Goal: Task Accomplishment & Management: Complete application form

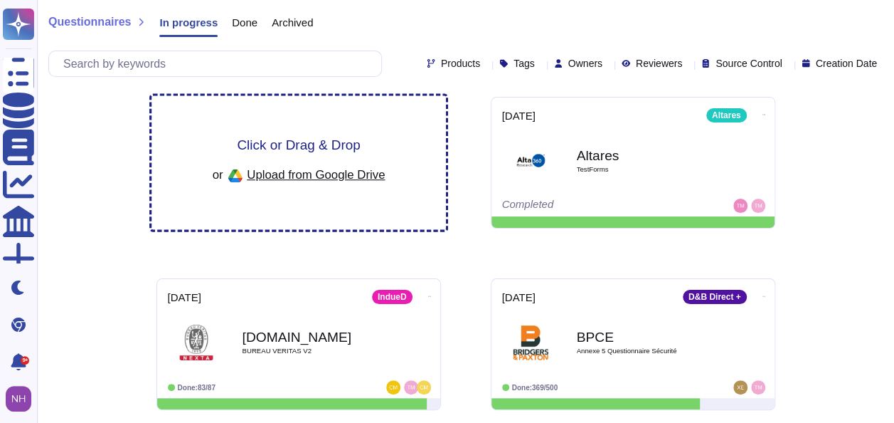
click at [192, 140] on div "Click or Drag & Drop or Upload from Google Drive" at bounding box center [299, 163] width 295 height 134
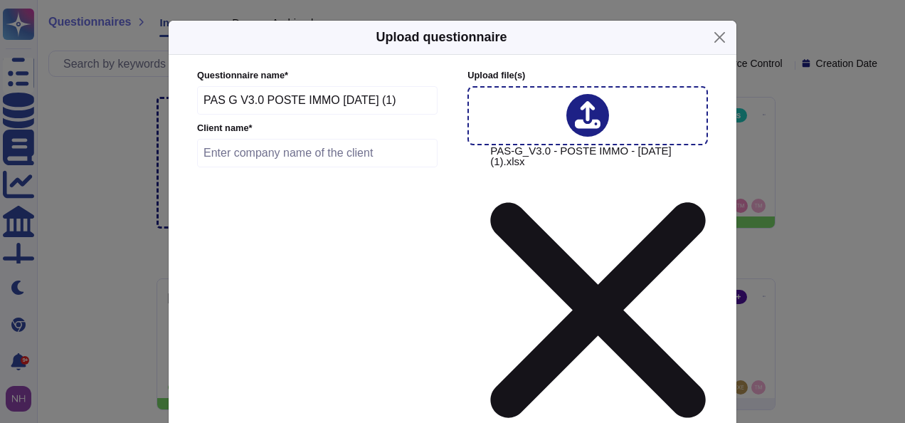
click at [302, 157] on input "text" at bounding box center [317, 153] width 241 height 28
type input "Poste Immo"
type input "[DATE]"
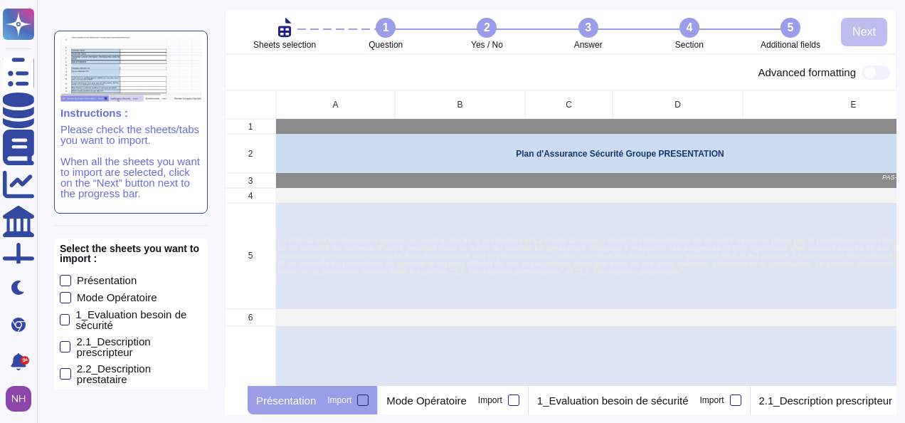
scroll to position [94, 0]
click at [65, 367] on div at bounding box center [65, 372] width 11 height 11
click at [0, 0] on input "2.2_Description prestataire" at bounding box center [0, 0] width 0 height 0
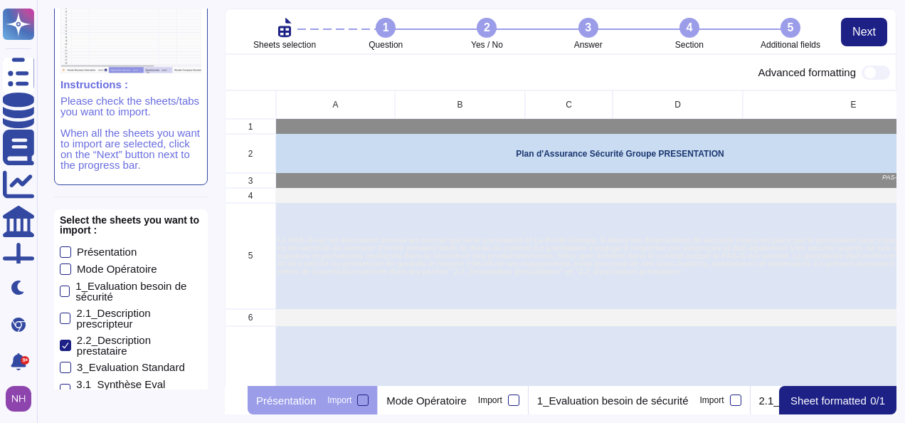
scroll to position [124, 0]
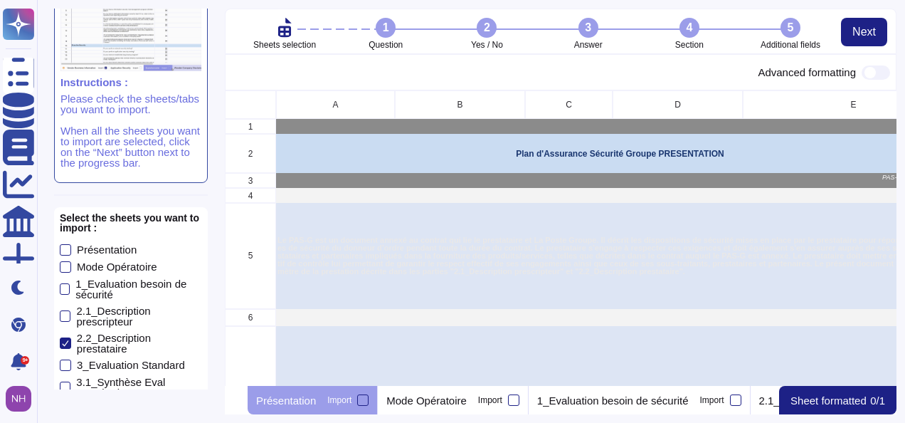
click at [63, 422] on div at bounding box center [65, 431] width 11 height 11
click at [0, 0] on input "4.1_Synthèse Eval Minimum" at bounding box center [0, 0] width 0 height 0
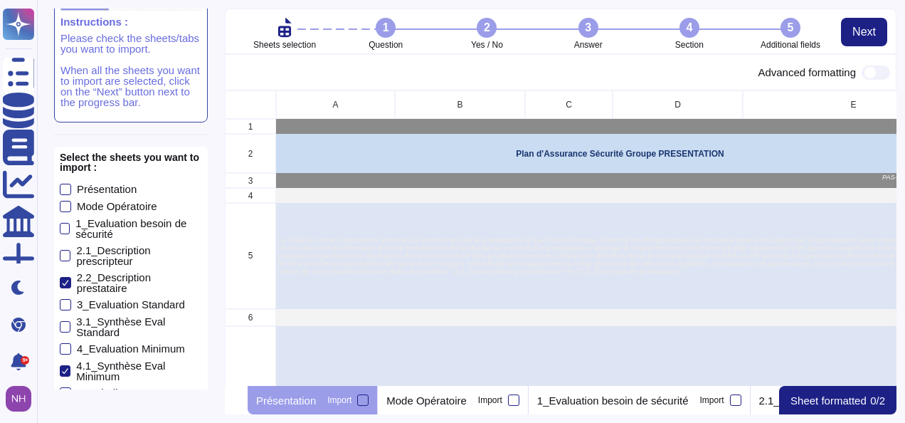
click at [128, 416] on span "Next" at bounding box center [131, 421] width 23 height 11
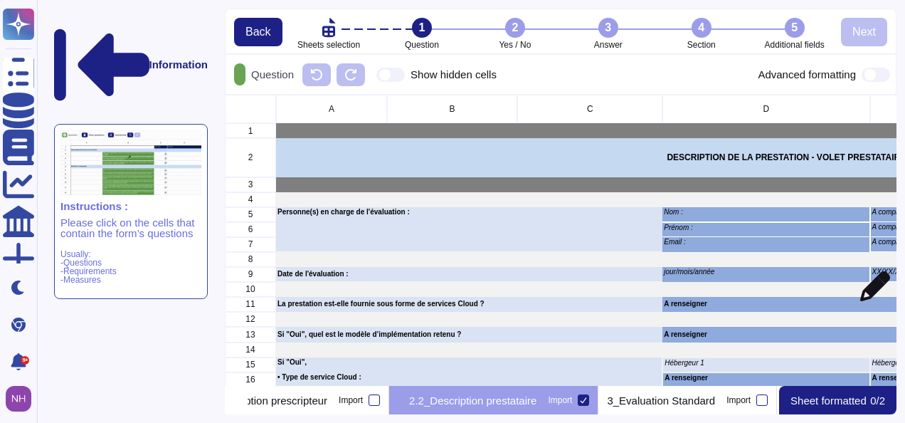
scroll to position [11, 11]
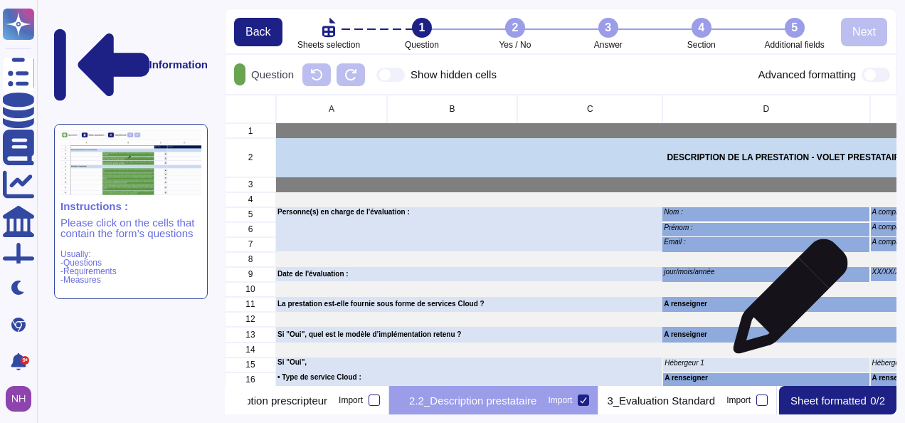
click at [785, 303] on p "A renseigner" at bounding box center [766, 303] width 204 height 7
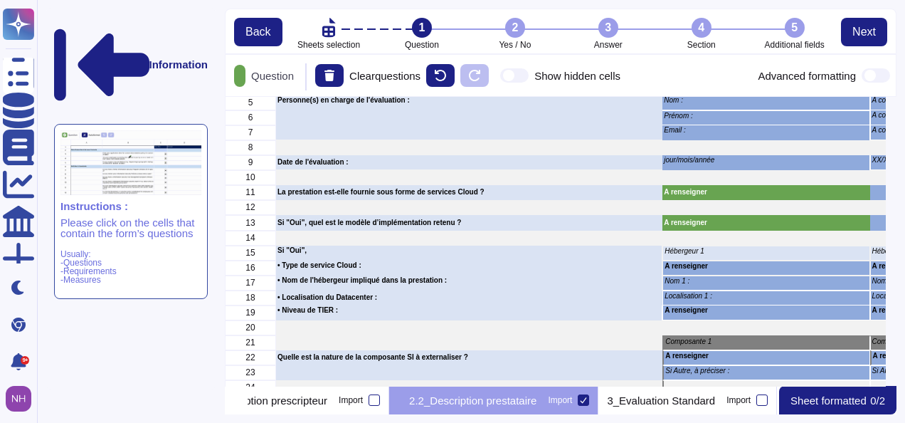
scroll to position [278, 660]
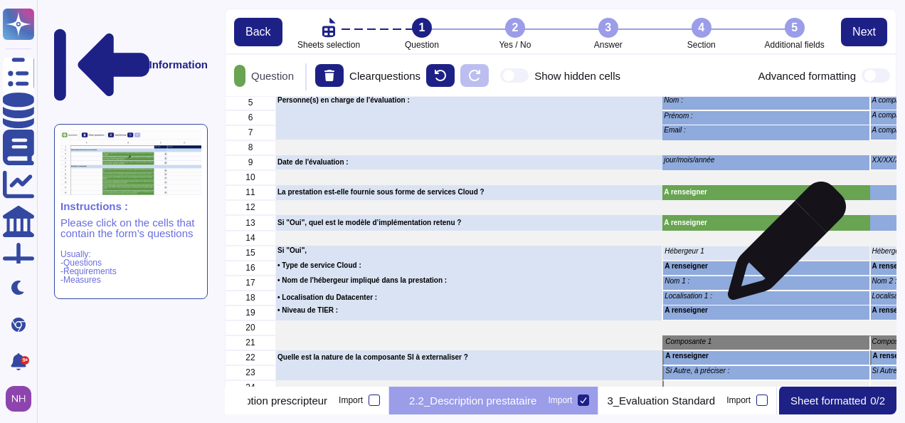
click at [781, 248] on p "Hébergeur 1" at bounding box center [766, 251] width 203 height 7
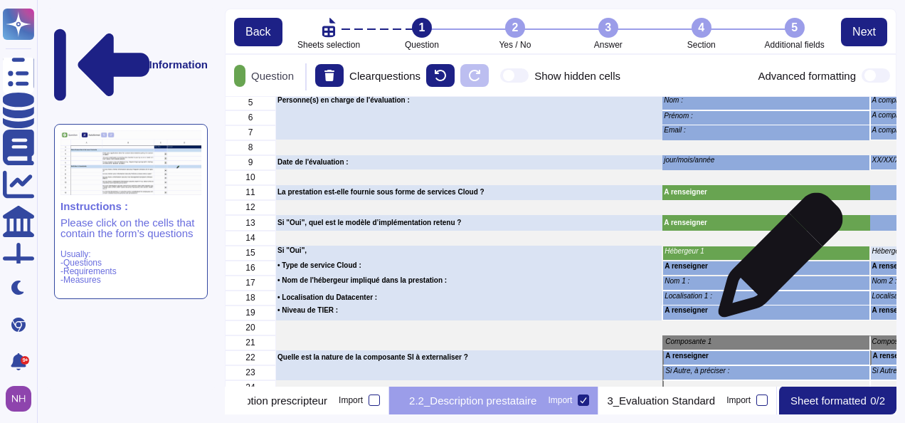
click at [774, 263] on p "A renseigner" at bounding box center [766, 266] width 203 height 7
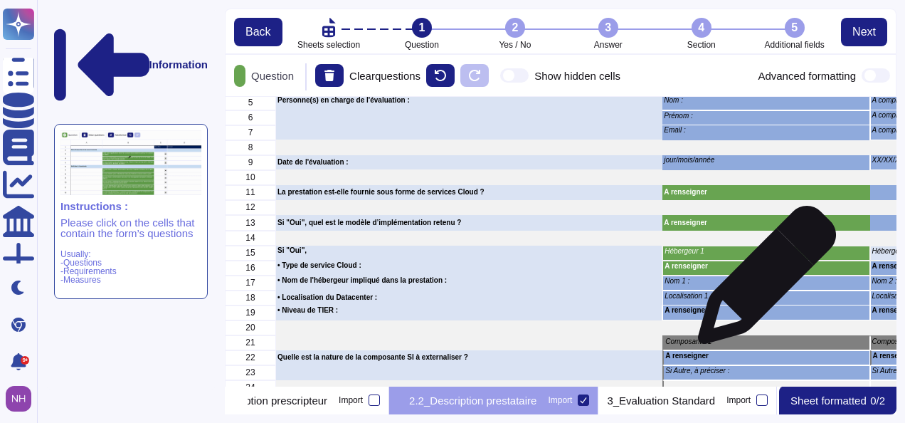
click at [761, 282] on p "Nom 1 :" at bounding box center [766, 281] width 203 height 7
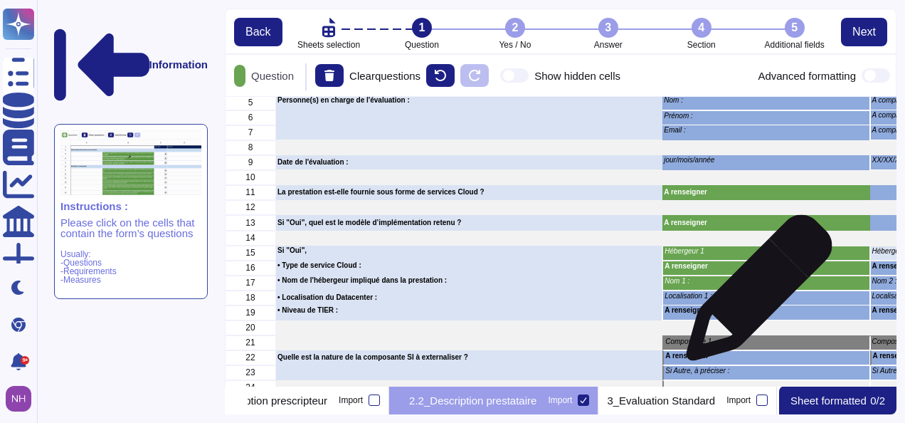
click at [752, 296] on p "Localisation 1 :" at bounding box center [766, 295] width 203 height 7
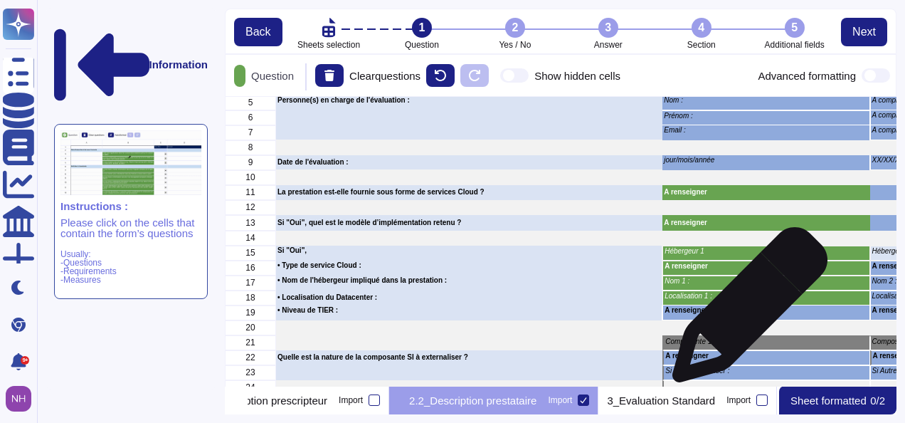
click at [744, 312] on p "A renseigner" at bounding box center [766, 310] width 203 height 7
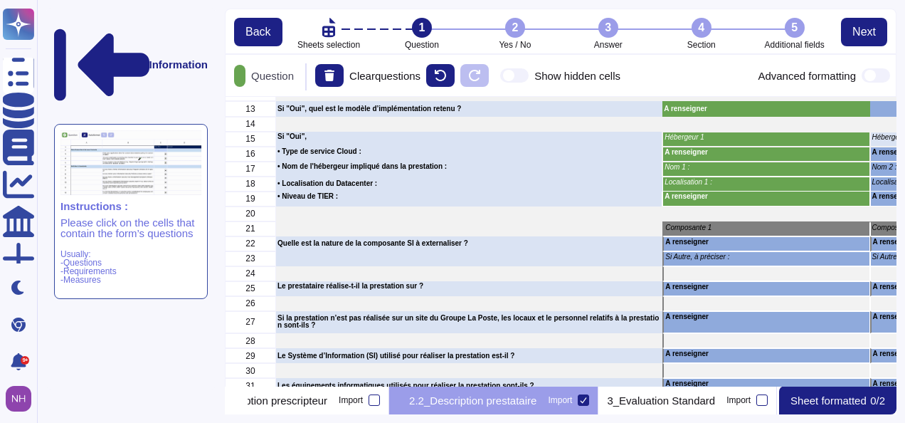
scroll to position [229, 0]
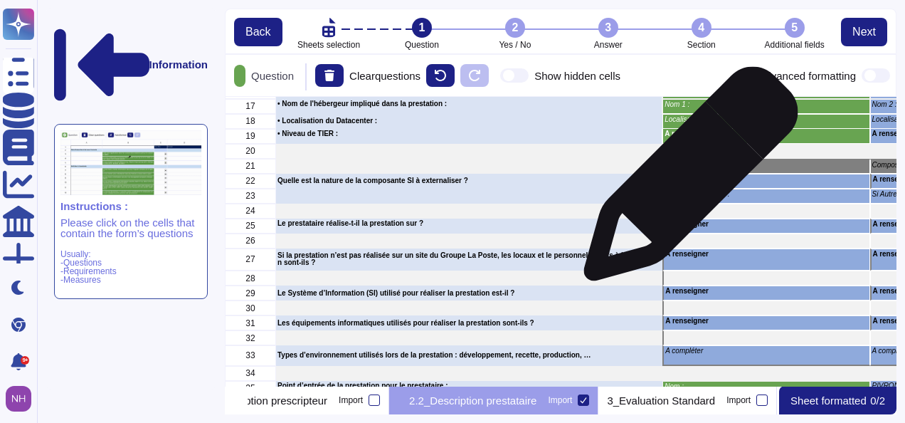
click at [686, 181] on p "A renseigner" at bounding box center [766, 179] width 202 height 7
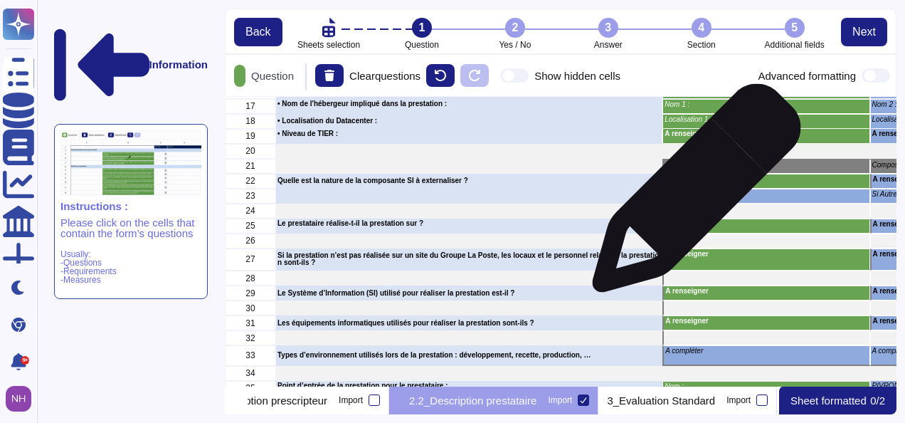
click at [691, 195] on p "Si Autre, à préciser :" at bounding box center [766, 194] width 202 height 7
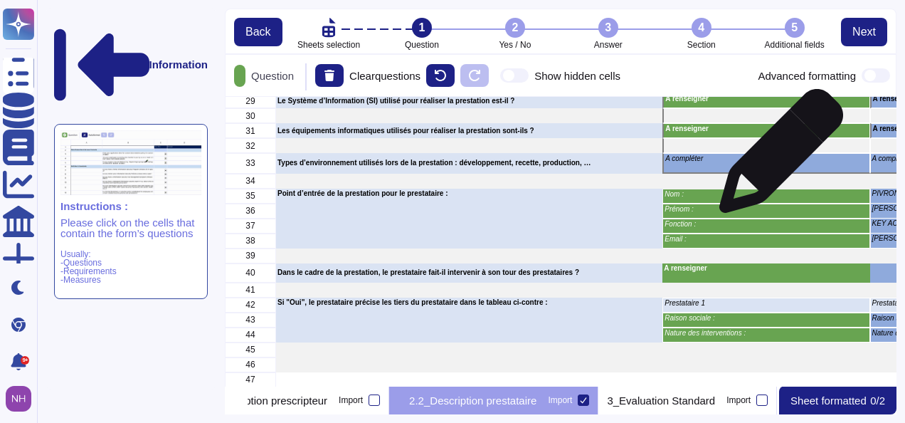
click at [776, 159] on p "A compléter" at bounding box center [766, 158] width 202 height 7
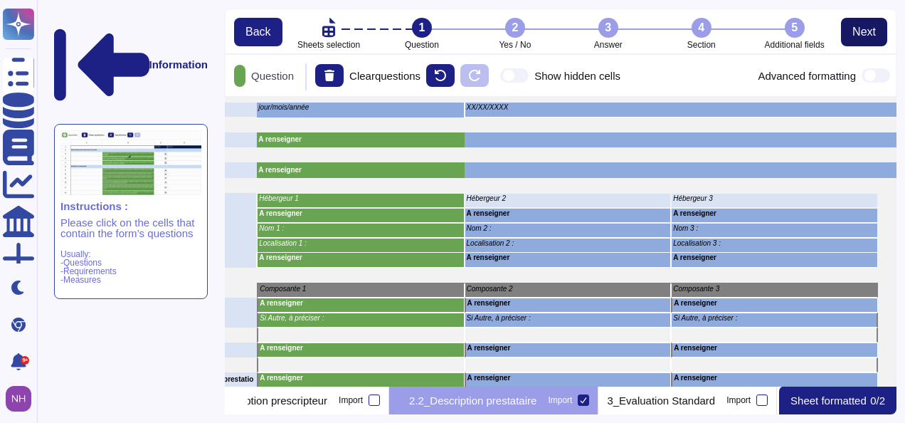
click at [857, 34] on span "Next" at bounding box center [863, 31] width 23 height 11
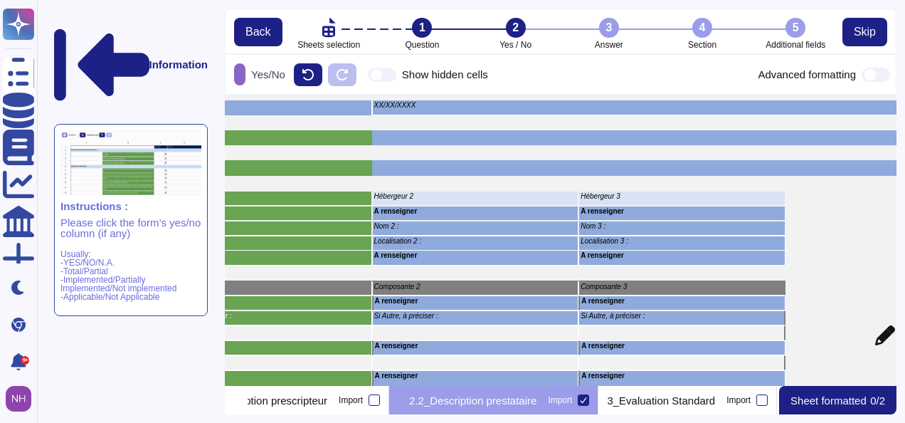
drag, startPoint x: 892, startPoint y: 210, endPoint x: 879, endPoint y: 343, distance: 133.7
click at [879, 343] on div "Information Instructions : Please click the form’s yes/no column (if any) Usual…" at bounding box center [471, 211] width 868 height 423
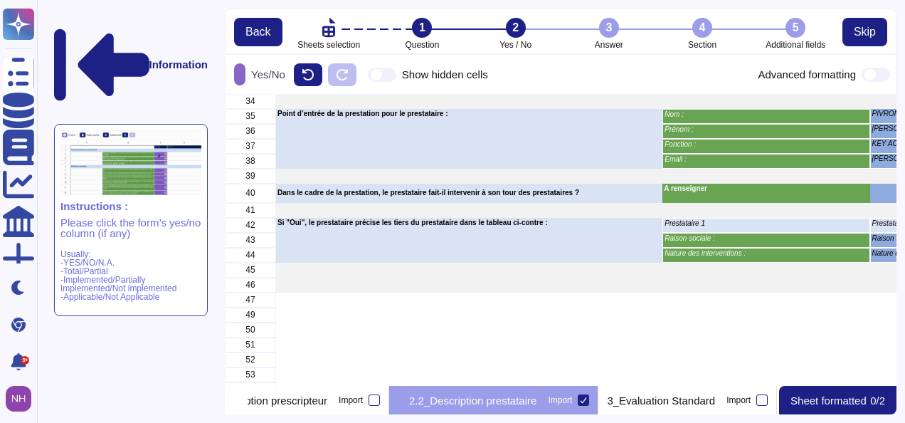
click at [815, 403] on p "Sheet formatted" at bounding box center [829, 400] width 76 height 11
click at [870, 27] on span "Skip" at bounding box center [865, 31] width 22 height 11
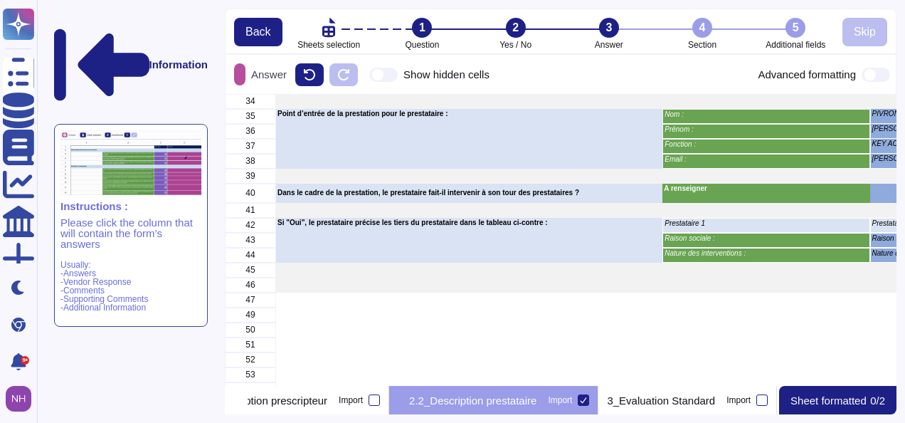
drag, startPoint x: 892, startPoint y: 317, endPoint x: 903, endPoint y: 168, distance: 149.9
click at [903, 168] on div "Information Instructions : Please click the column that will contain the form’s…" at bounding box center [471, 211] width 868 height 423
click at [251, 36] on span "Back" at bounding box center [258, 31] width 26 height 11
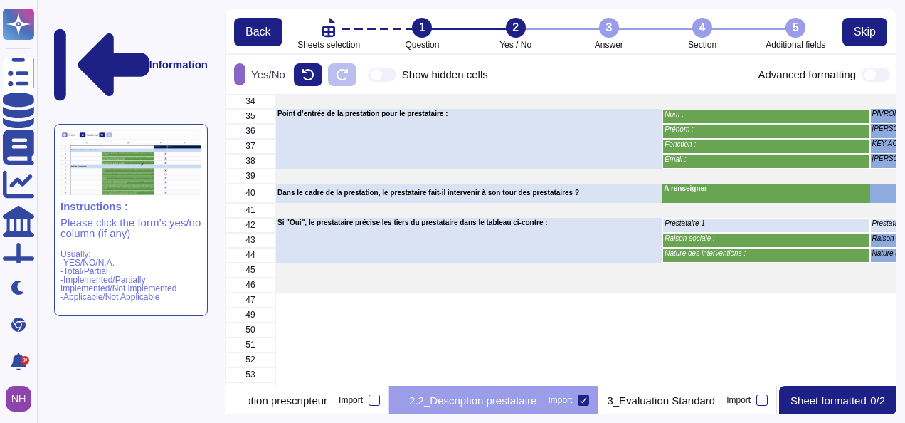
click at [331, 167] on icon at bounding box center [422, 258] width 182 height 182
click at [314, 76] on icon at bounding box center [307, 74] width 11 height 11
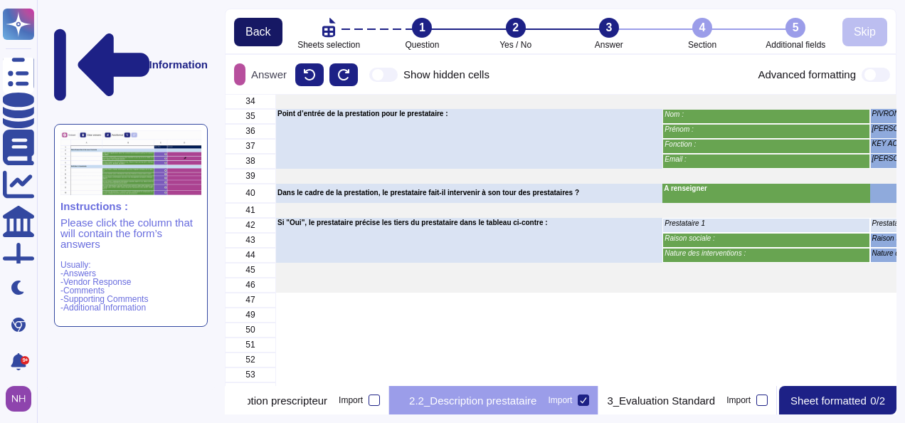
click at [251, 31] on span "Back" at bounding box center [258, 31] width 26 height 11
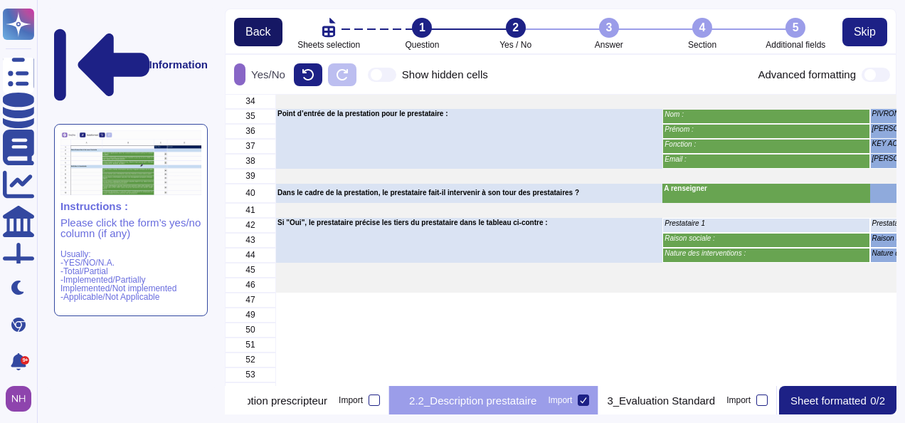
click at [251, 31] on span "Back" at bounding box center [258, 31] width 26 height 11
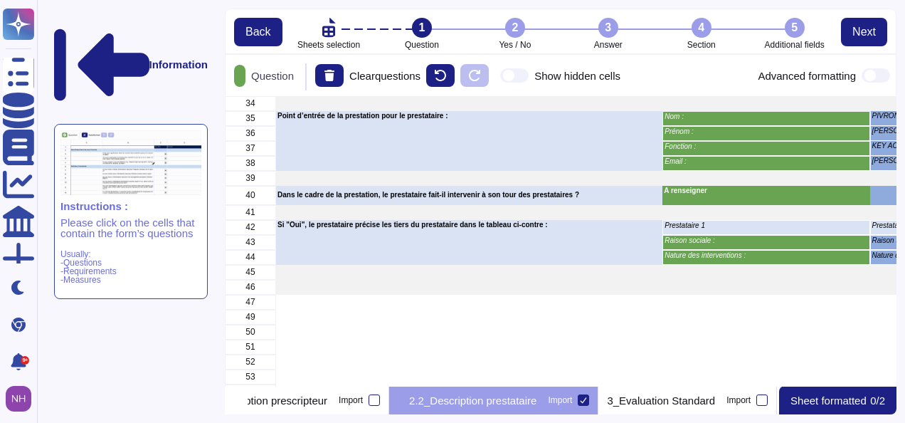
scroll to position [11, 11]
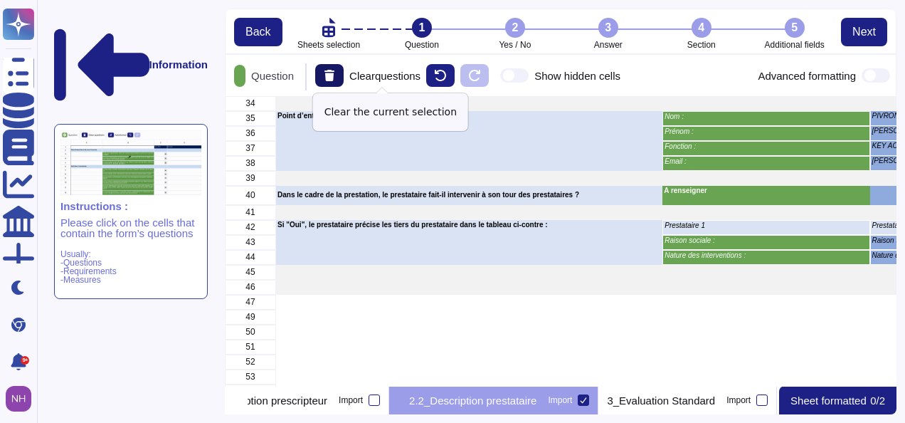
click at [342, 83] on button at bounding box center [329, 75] width 28 height 23
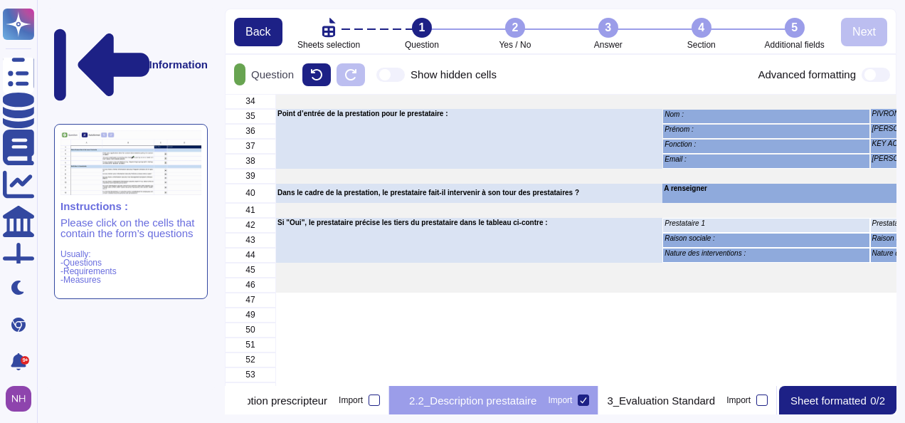
scroll to position [280, 660]
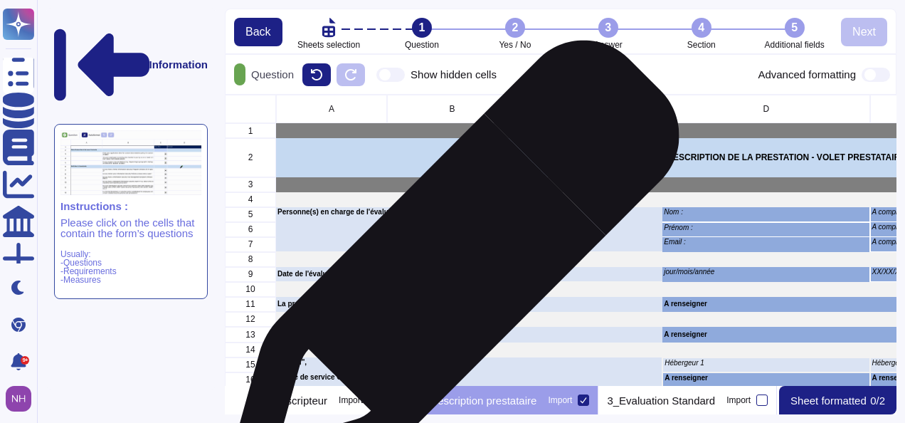
click at [448, 273] on p "Date de l'évaluation :" at bounding box center [470, 273] width 384 height 7
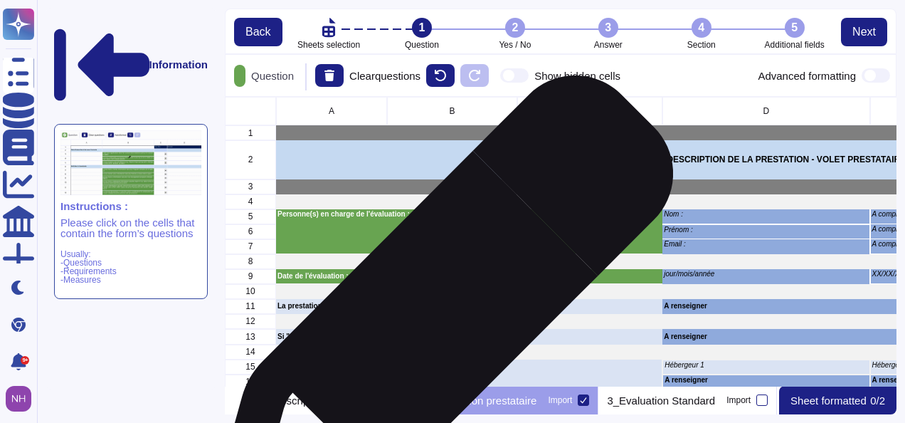
click at [435, 315] on div "grid" at bounding box center [849, 321] width 1146 height 15
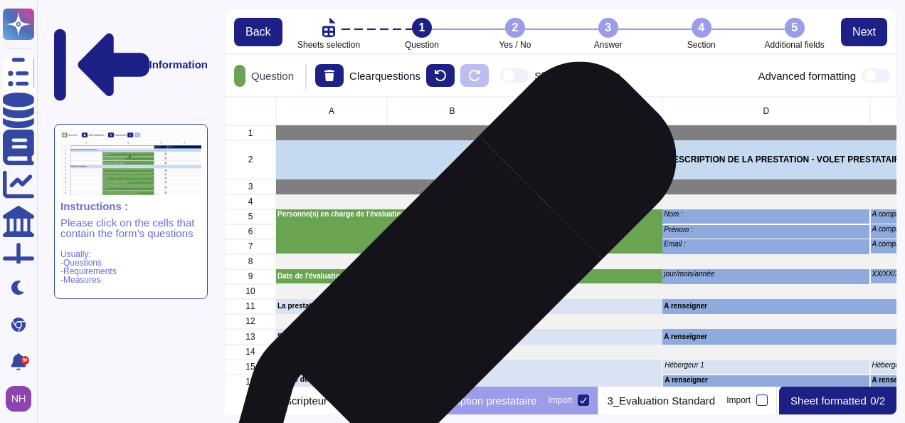
click at [442, 297] on div "grid" at bounding box center [849, 291] width 1146 height 15
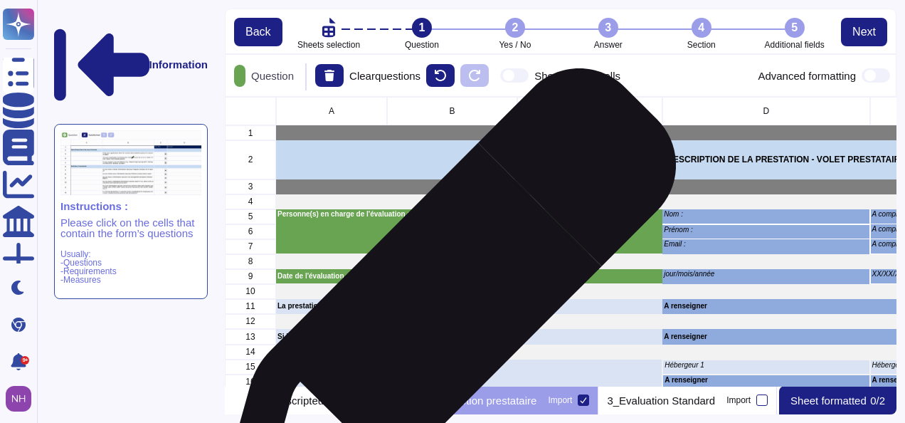
click at [441, 305] on p "La prestation est-elle fournie sous forme de services Cloud ?" at bounding box center [470, 305] width 384 height 7
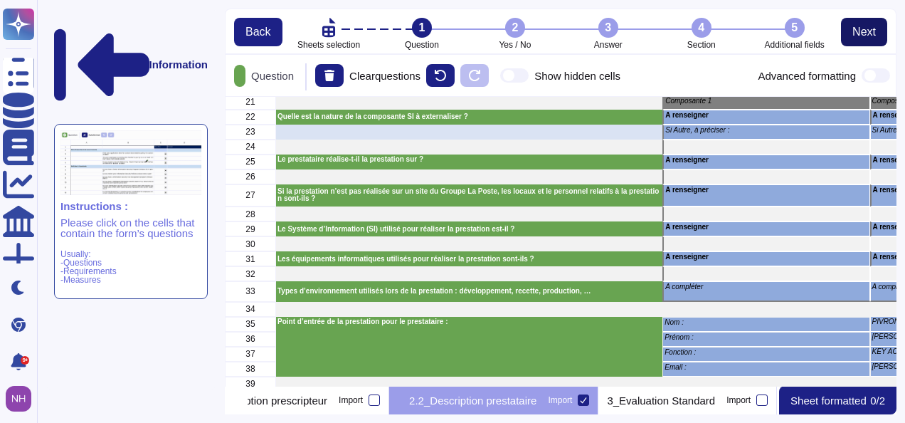
click at [867, 29] on span "Next" at bounding box center [863, 31] width 23 height 11
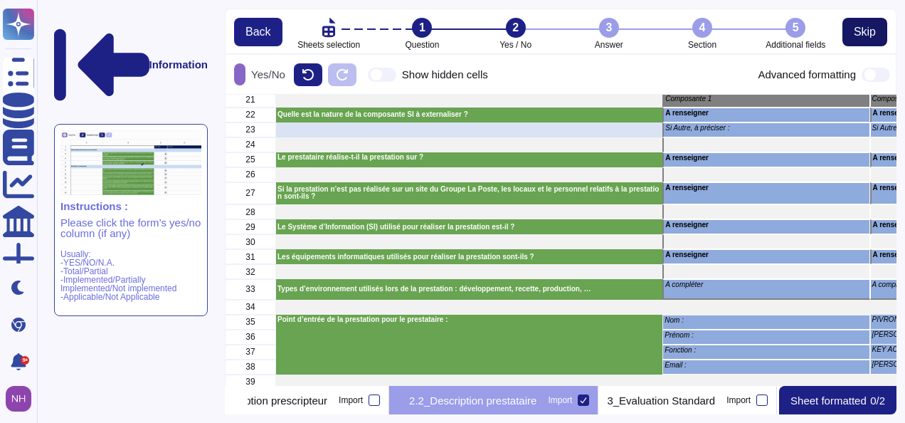
click at [867, 29] on span "Skip" at bounding box center [865, 31] width 22 height 11
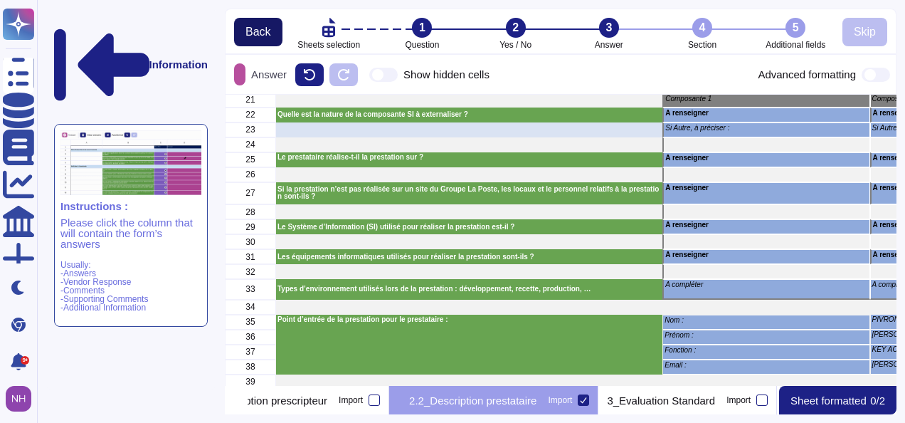
click at [245, 30] on button "Back" at bounding box center [258, 32] width 48 height 28
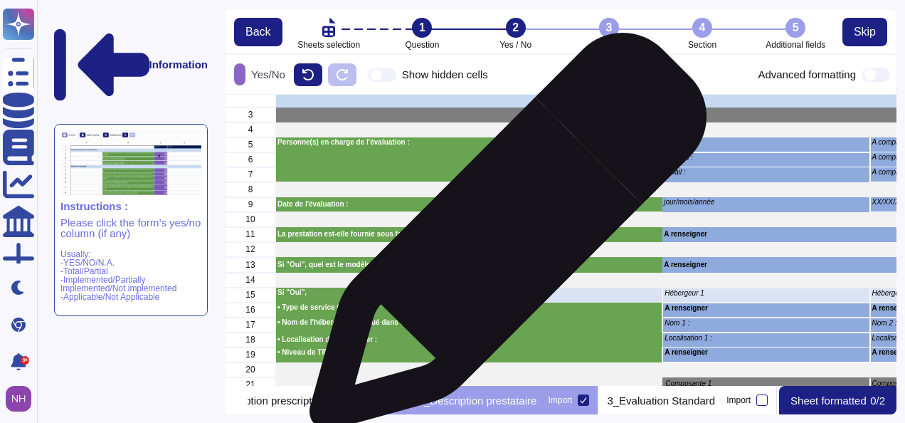
click at [502, 238] on div "La prestation est-elle fournie sous forme de services Cloud ?" at bounding box center [469, 234] width 386 height 15
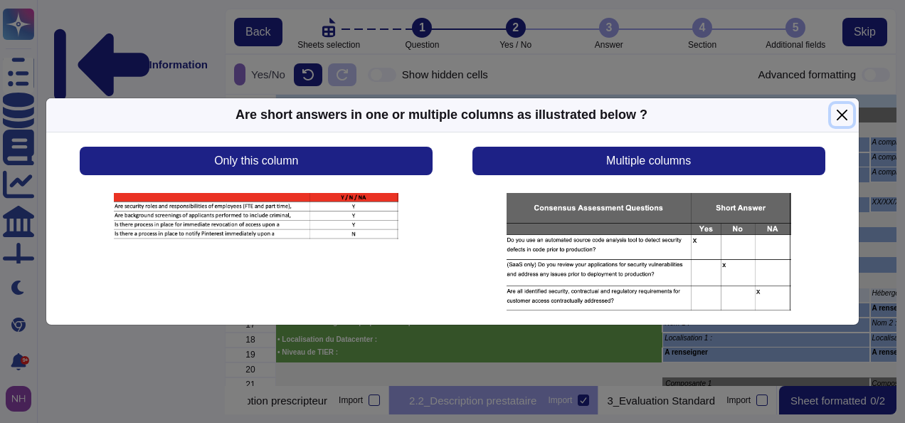
click at [844, 118] on button "Close" at bounding box center [842, 115] width 22 height 22
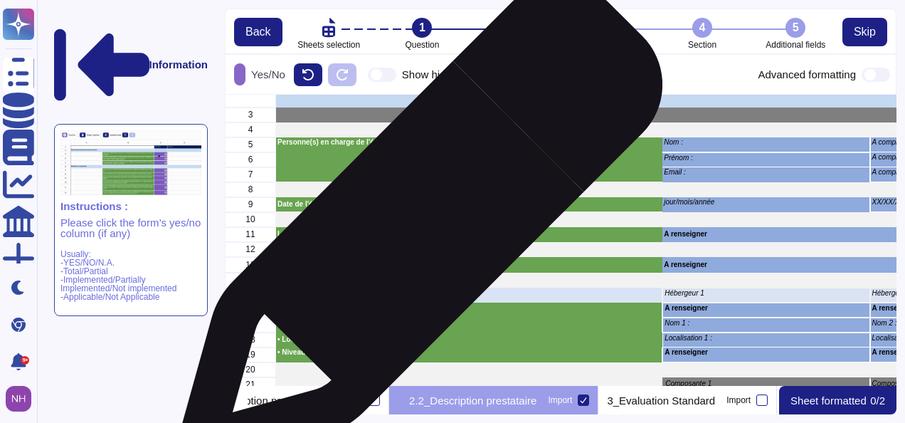
click at [414, 232] on p "La prestation est-elle fournie sous forme de services Cloud ?" at bounding box center [470, 234] width 384 height 7
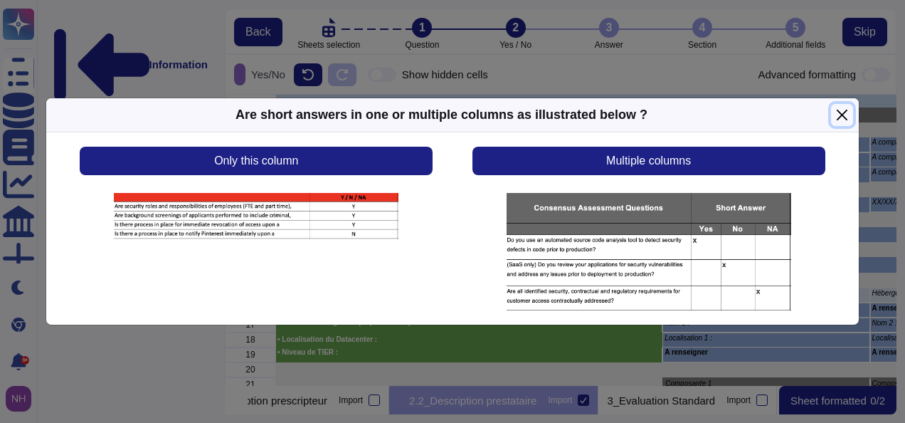
click at [845, 111] on button "Close" at bounding box center [842, 115] width 22 height 22
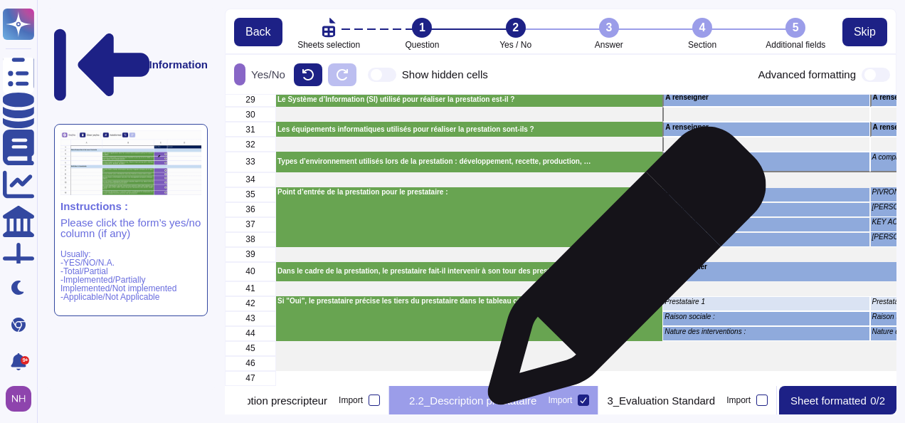
click at [621, 273] on p "Dans le cadre de la prestation, le prestataire fait-il intervenir à son tour de…" at bounding box center [470, 271] width 384 height 7
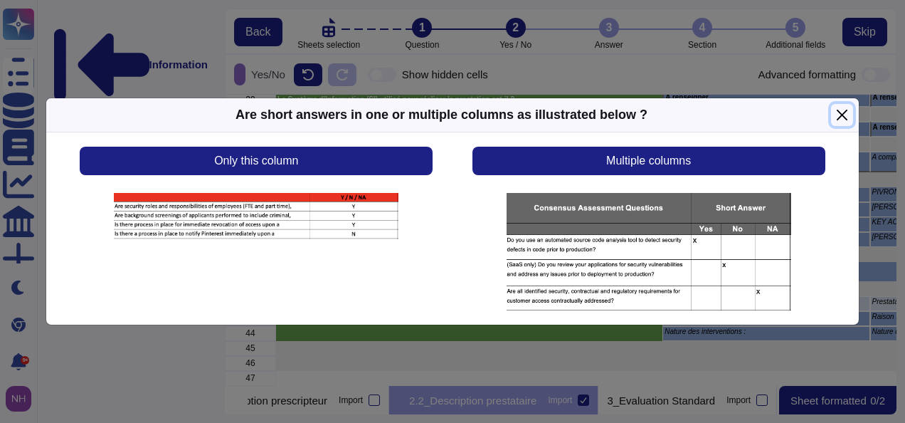
click at [839, 118] on button "Close" at bounding box center [842, 115] width 22 height 22
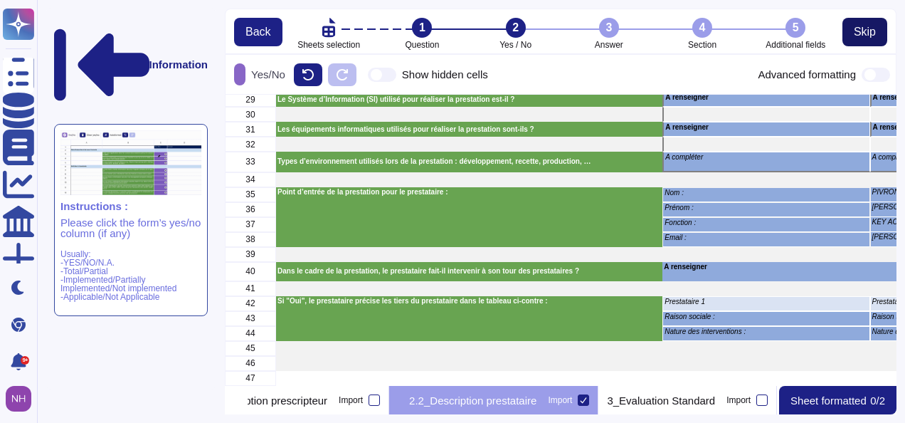
click at [868, 27] on span "Skip" at bounding box center [865, 31] width 22 height 11
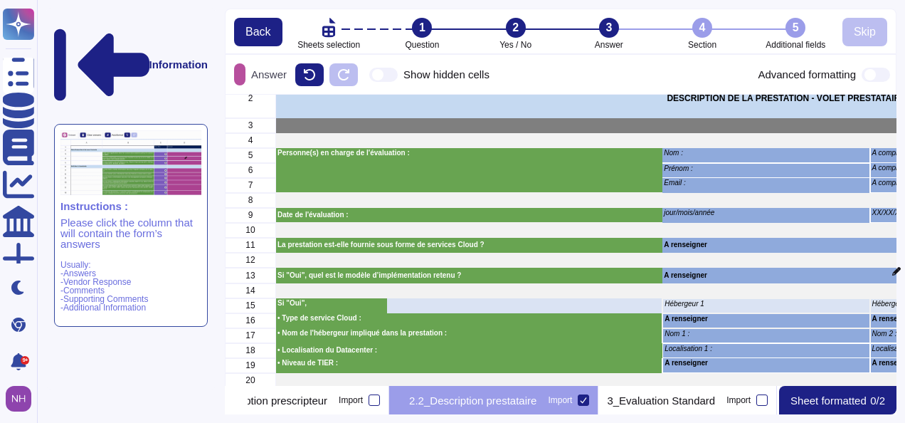
scroll to position [0, 0]
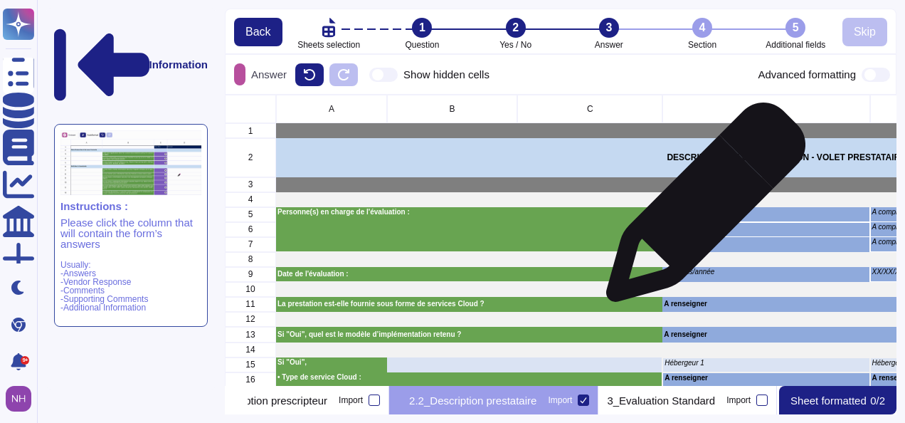
click at [700, 209] on p "Nom :" at bounding box center [766, 211] width 204 height 7
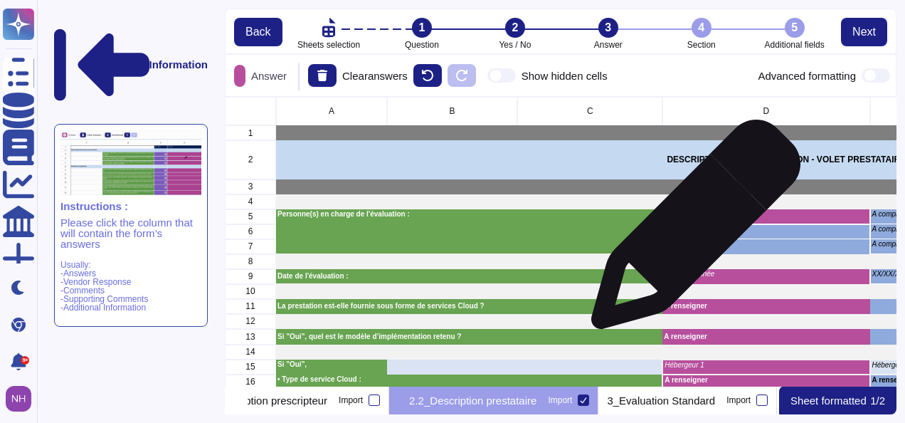
click at [690, 231] on p "Prénom :" at bounding box center [766, 229] width 204 height 7
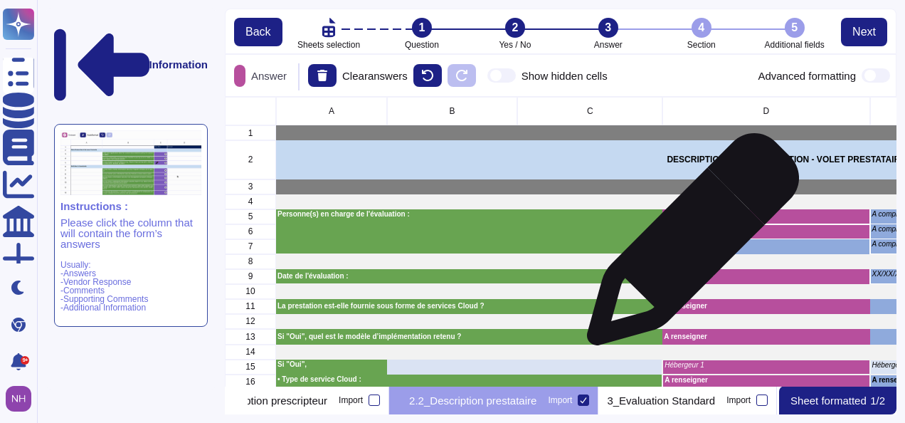
click at [687, 246] on p "Email :" at bounding box center [766, 244] width 204 height 7
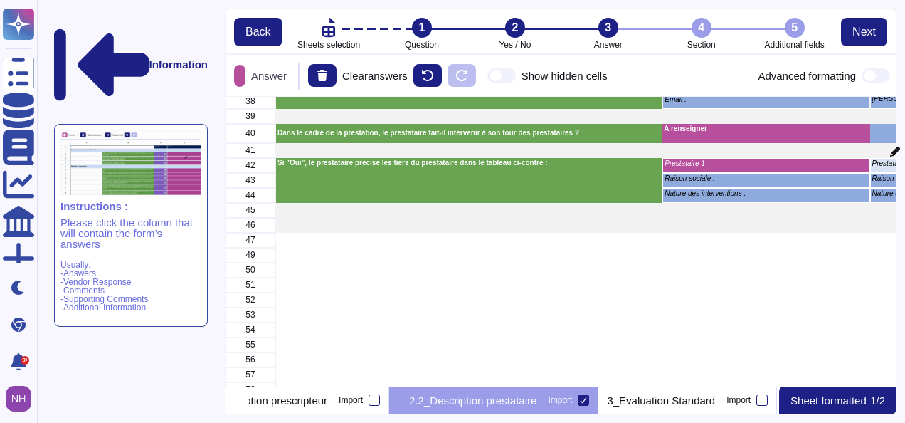
scroll to position [618, 0]
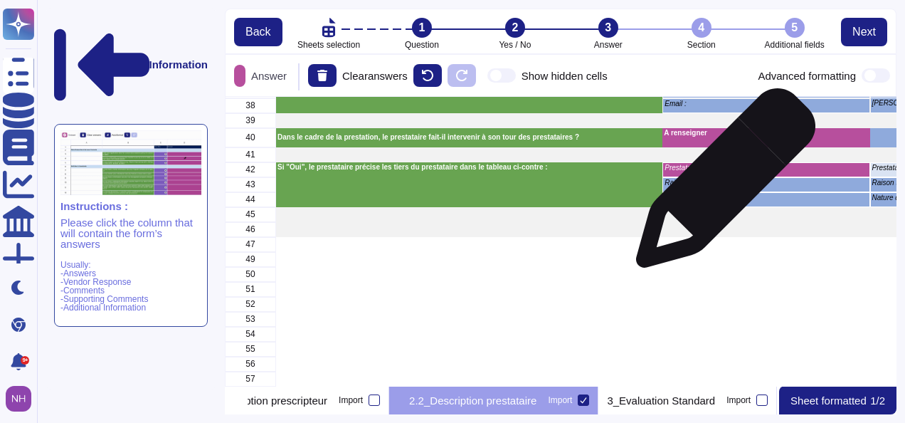
click at [720, 183] on p "Raison sociale :" at bounding box center [766, 182] width 203 height 7
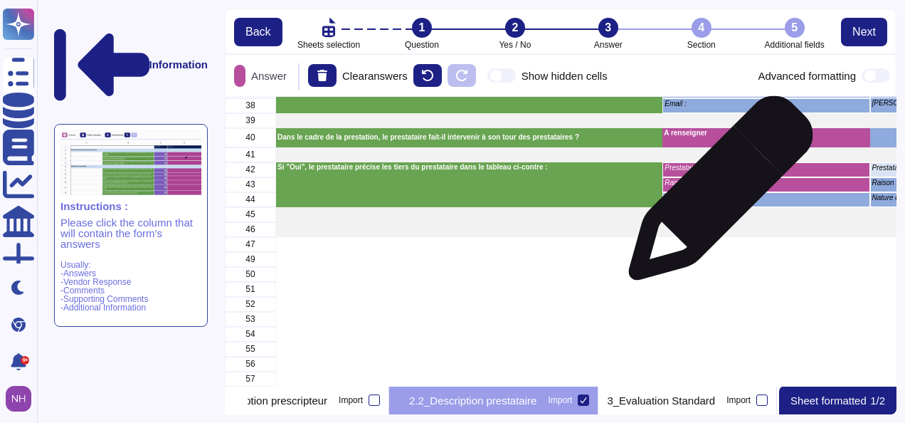
click at [715, 195] on p "Nature des interventions :" at bounding box center [766, 197] width 203 height 7
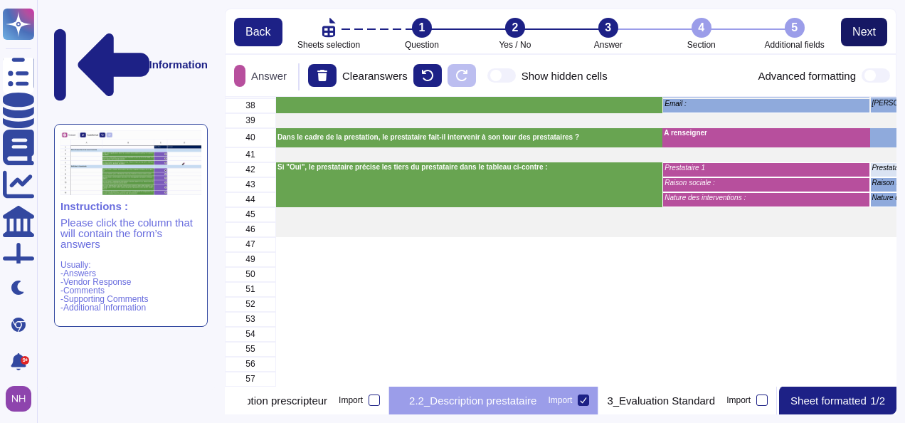
click at [870, 28] on span "Next" at bounding box center [863, 31] width 23 height 11
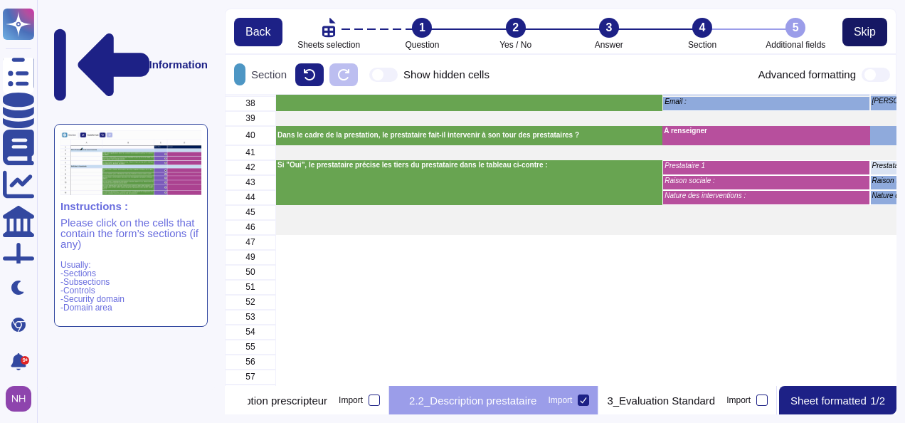
click at [870, 28] on span "Skip" at bounding box center [865, 31] width 22 height 11
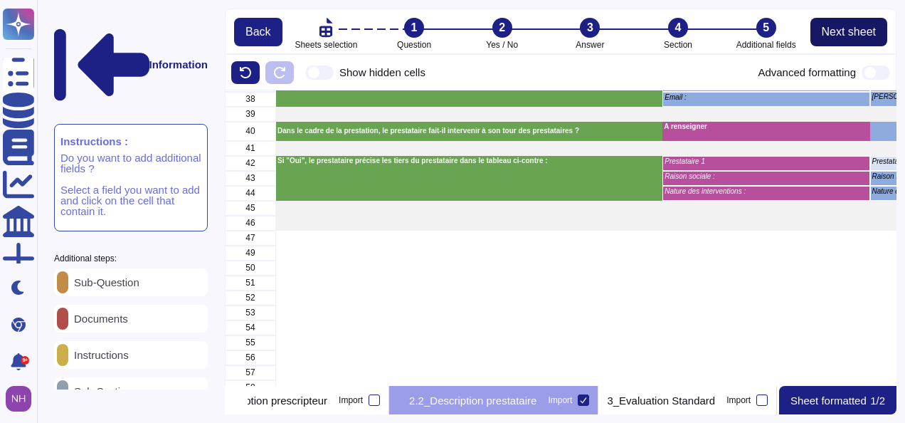
click at [870, 28] on span "Next sheet" at bounding box center [849, 31] width 54 height 11
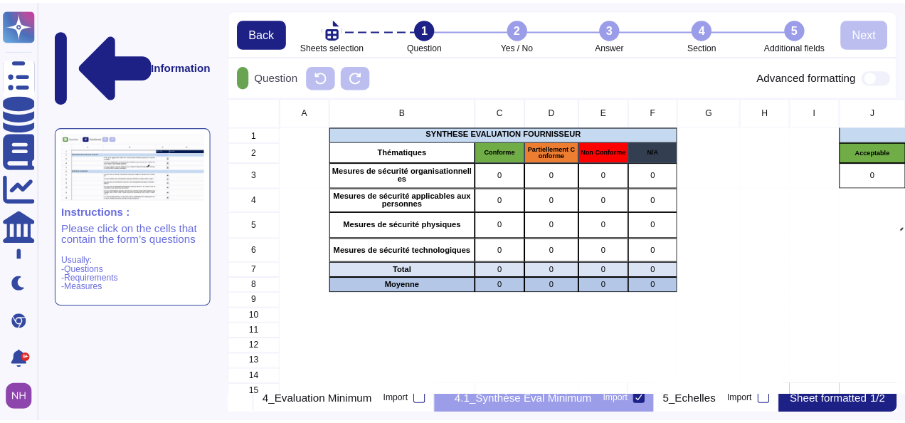
scroll to position [11, 11]
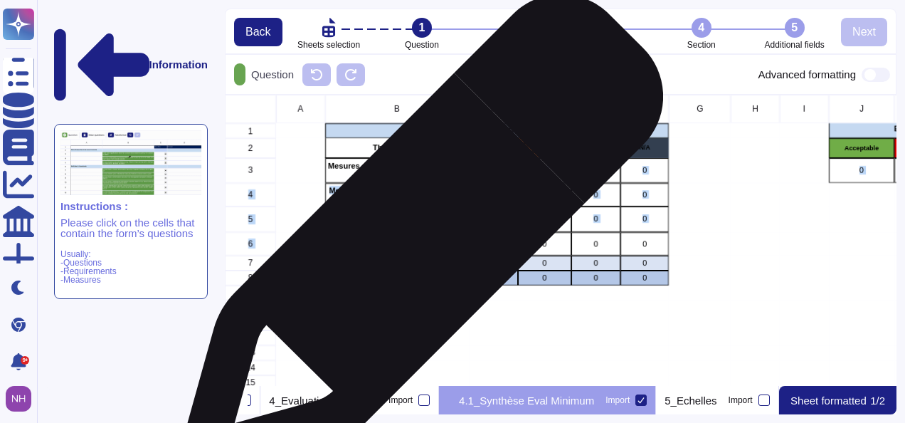
drag, startPoint x: 398, startPoint y: 168, endPoint x: 416, endPoint y: 243, distance: 77.5
drag, startPoint x: 416, startPoint y: 243, endPoint x: 361, endPoint y: 171, distance: 90.5
click at [361, 171] on p "Mesures de sécurité organisationnelles" at bounding box center [396, 170] width 139 height 16
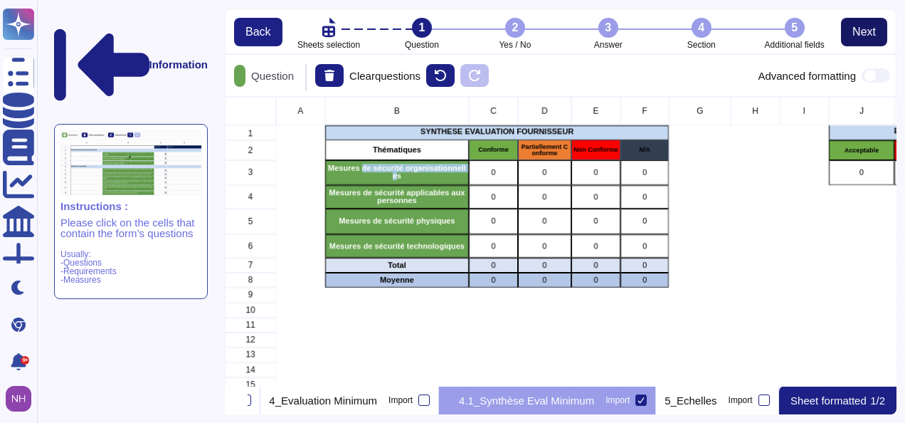
click at [864, 38] on span "Next" at bounding box center [863, 31] width 23 height 11
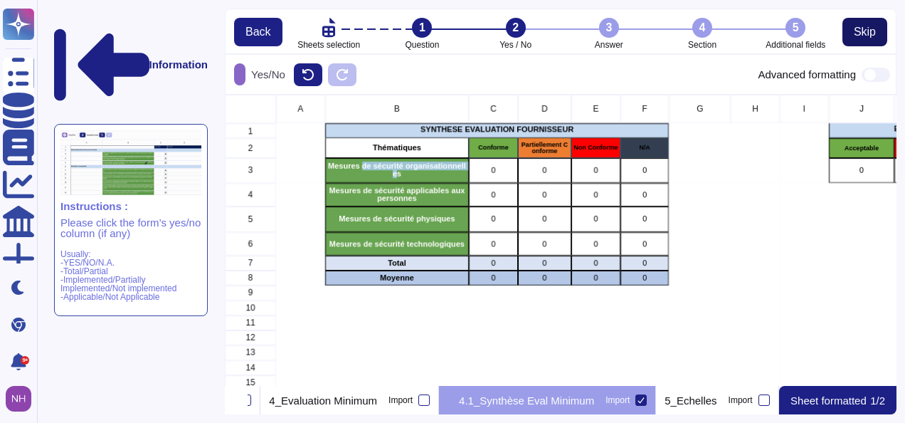
click at [864, 38] on span "Skip" at bounding box center [865, 31] width 22 height 11
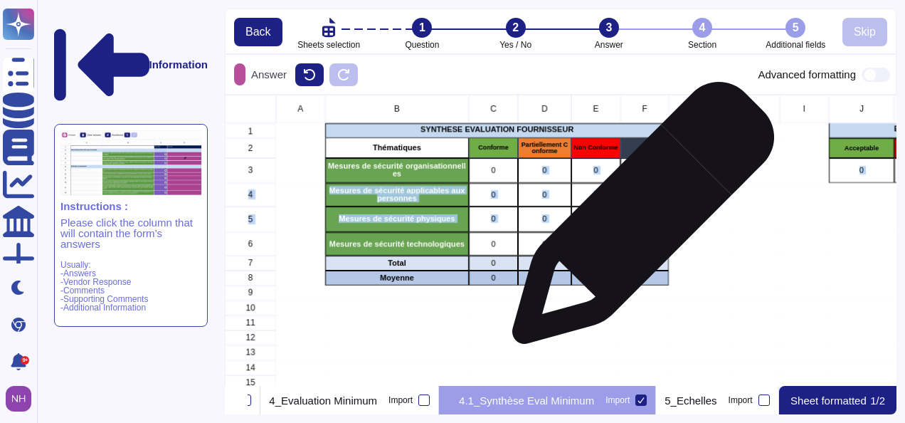
drag, startPoint x: 495, startPoint y: 169, endPoint x: 639, endPoint y: 221, distance: 152.6
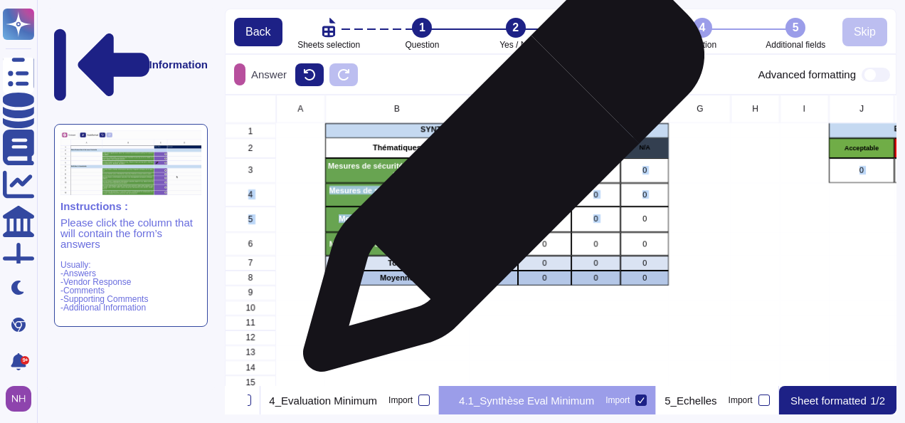
click at [498, 178] on div "0" at bounding box center [493, 170] width 49 height 25
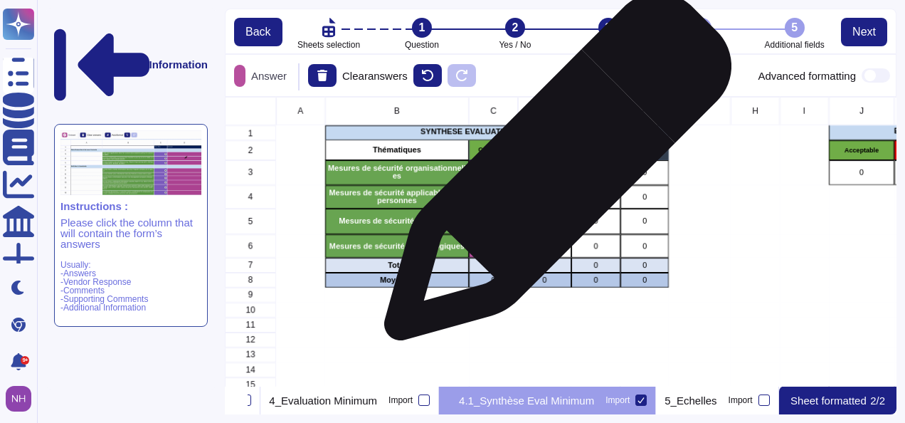
click at [552, 174] on p "0" at bounding box center [544, 173] width 49 height 8
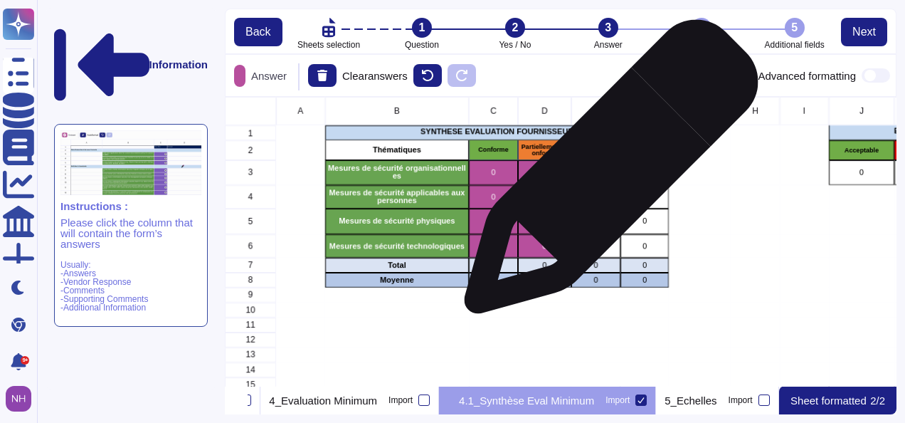
click at [606, 174] on p "0" at bounding box center [596, 173] width 45 height 8
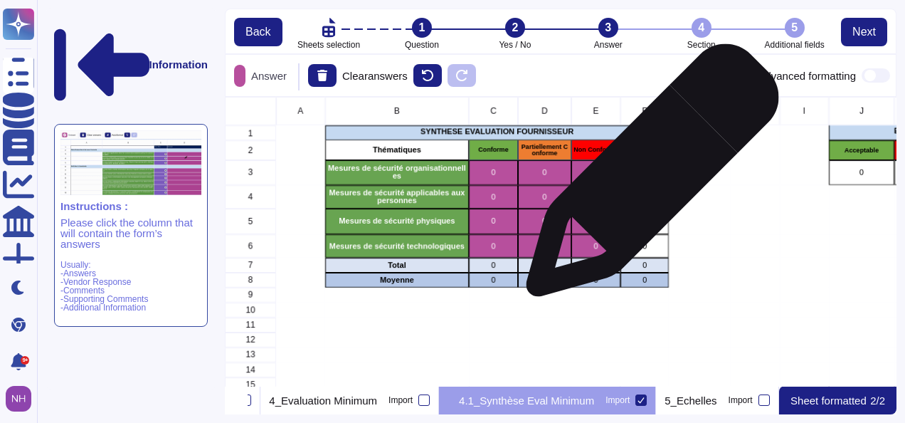
click at [647, 177] on div "0" at bounding box center [644, 172] width 49 height 25
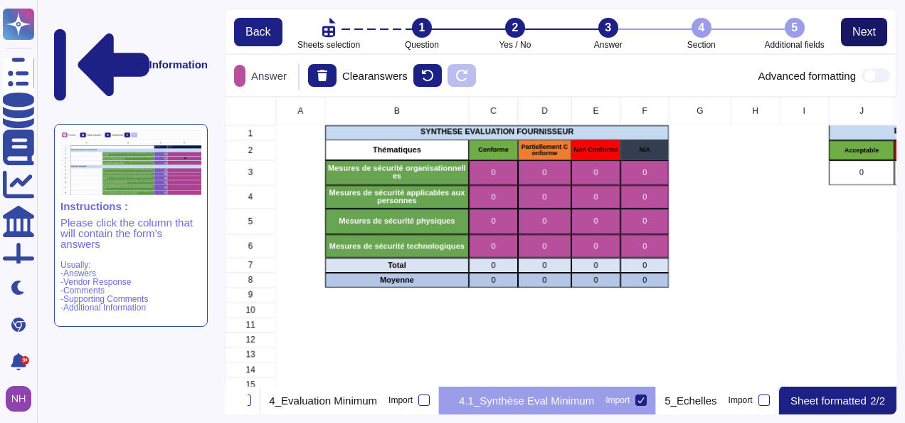
click at [865, 40] on button "Next" at bounding box center [864, 32] width 46 height 28
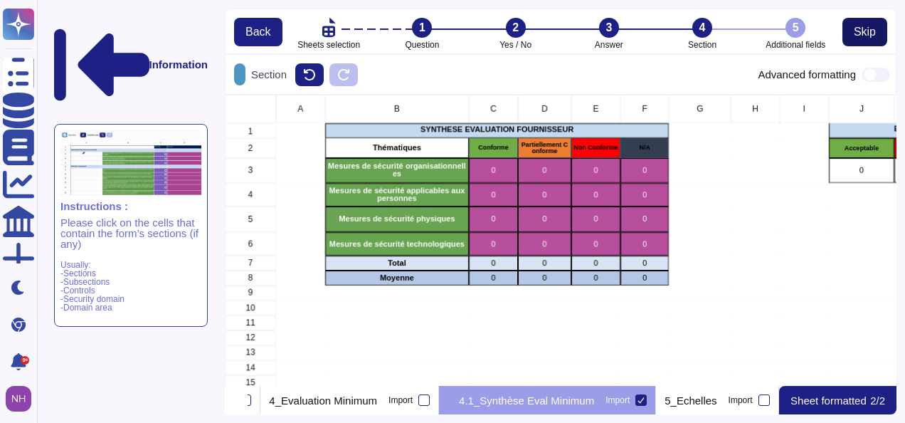
scroll to position [280, 660]
click at [865, 40] on button "Skip" at bounding box center [864, 32] width 45 height 28
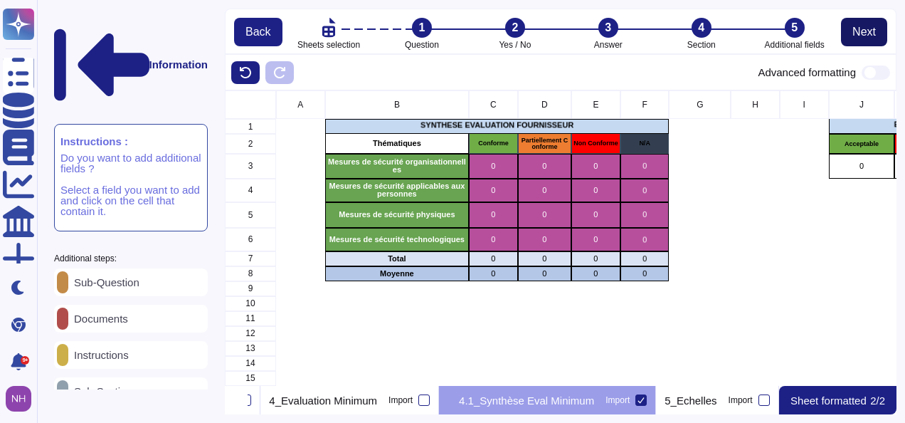
click at [865, 40] on button "Next" at bounding box center [864, 32] width 46 height 28
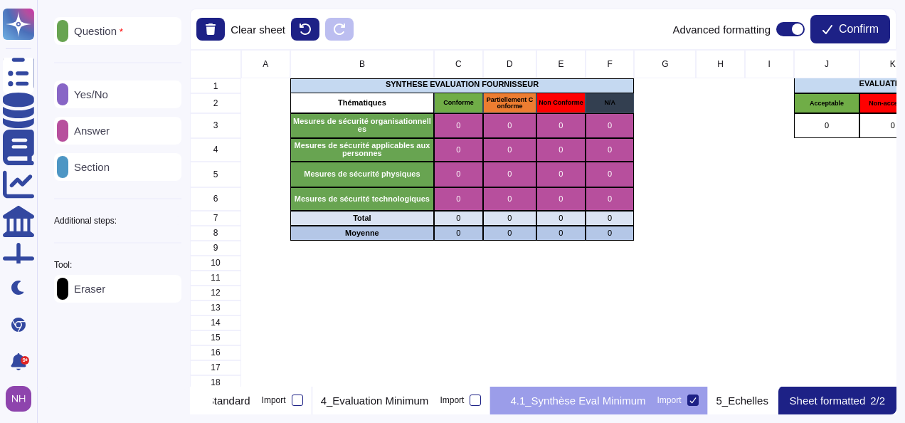
scroll to position [0, 1238]
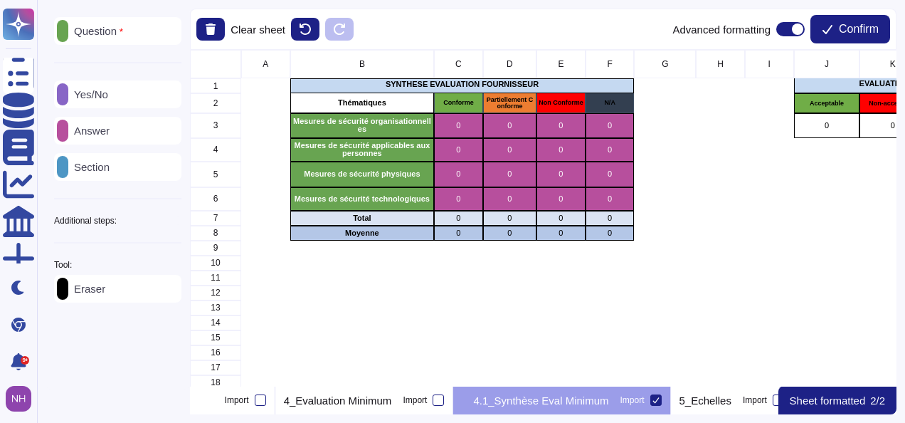
click at [865, 40] on button "Confirm" at bounding box center [850, 29] width 80 height 28
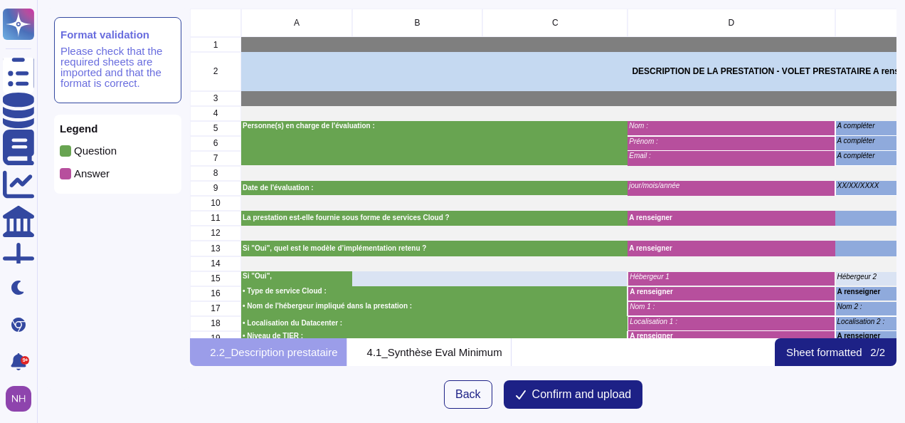
scroll to position [318, 695]
click at [555, 396] on span "Confirm and upload" at bounding box center [582, 394] width 100 height 11
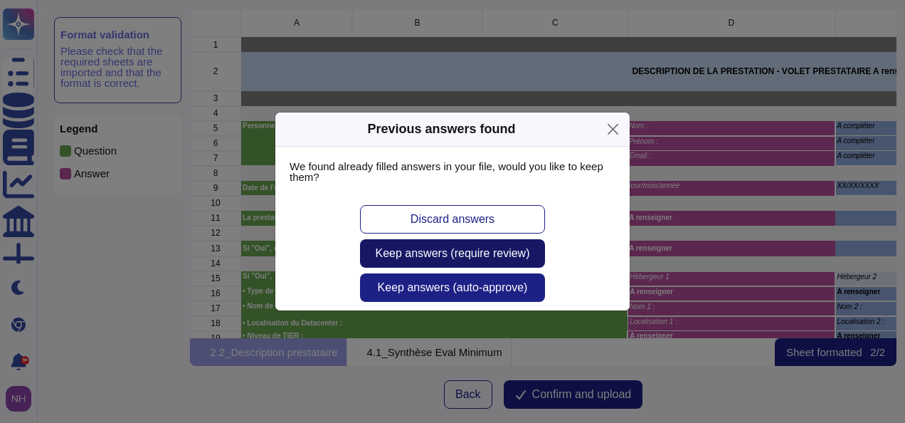
click at [412, 256] on span "Keep answers (require review)" at bounding box center [453, 253] width 154 height 11
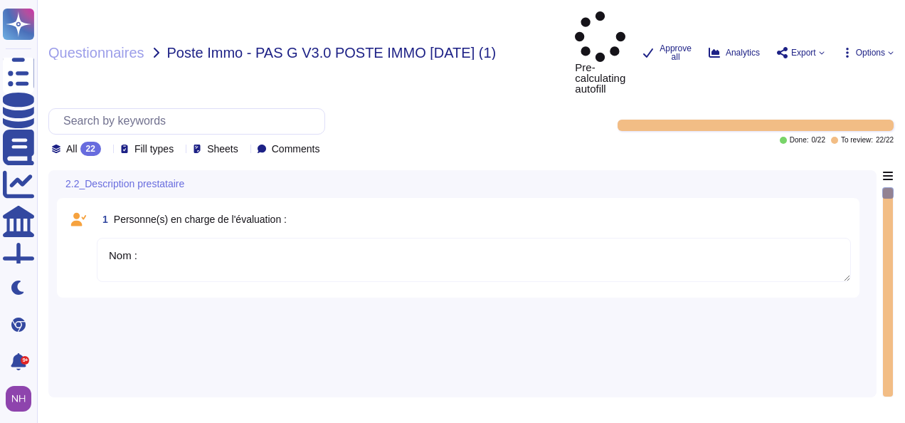
type textarea "Nom :"
type textarea "jour/mois/année"
type textarea "A renseigner"
type textarea "Hébergeur 1"
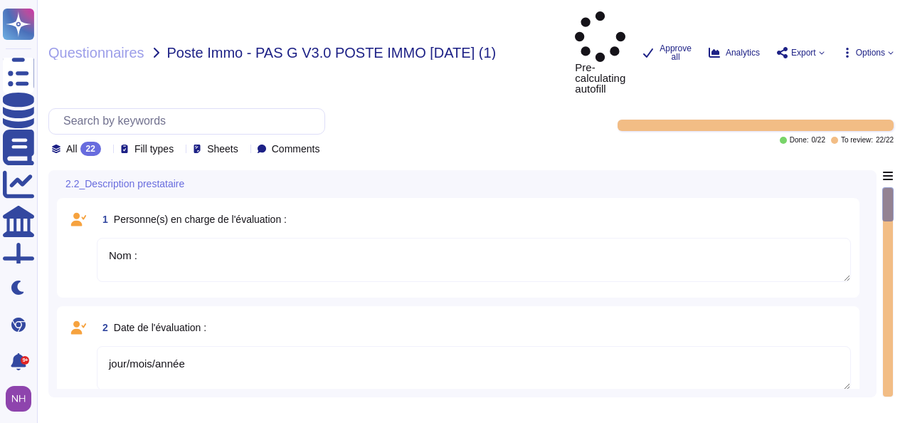
type textarea "A renseigner"
click at [326, 238] on textarea "Nom :" at bounding box center [474, 260] width 754 height 44
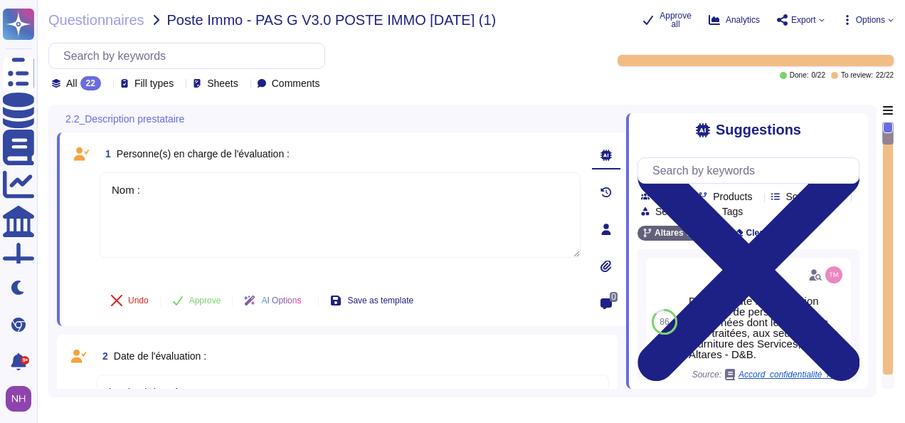
click at [687, 311] on icon at bounding box center [844, 402] width 319 height 182
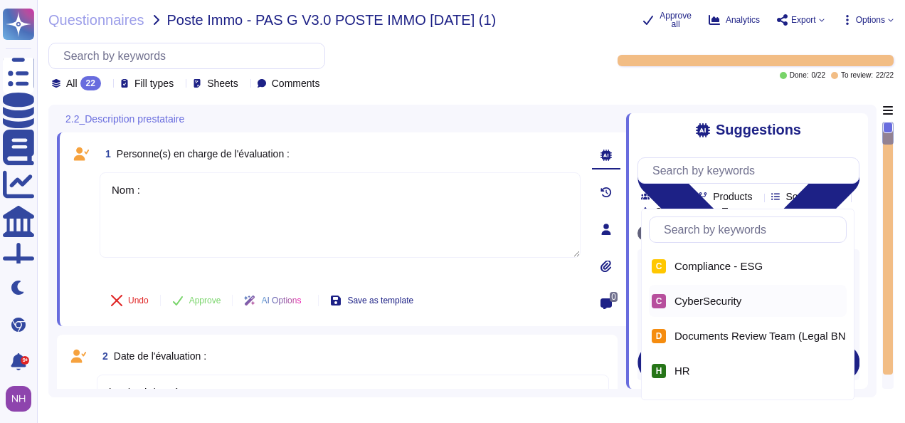
click at [692, 307] on div "C CyberSecurity" at bounding box center [748, 301] width 198 height 32
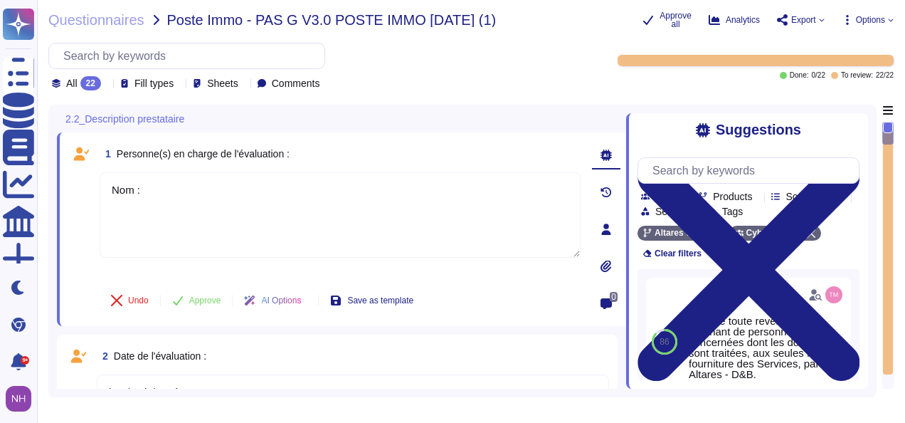
click at [685, 197] on icon at bounding box center [685, 197] width 0 height 0
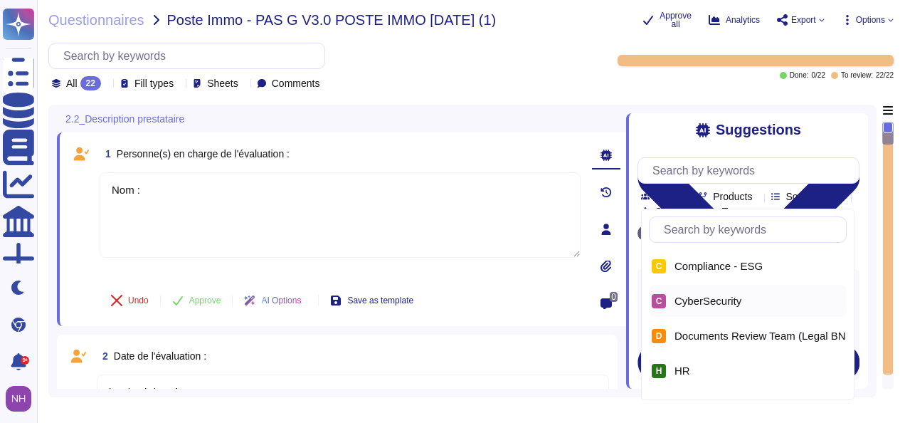
click at [680, 296] on span "CyberSecurity" at bounding box center [708, 301] width 67 height 13
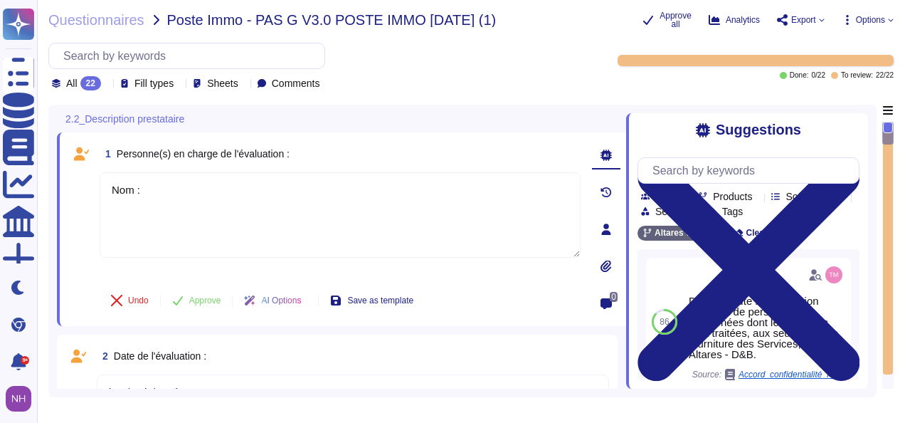
click at [606, 231] on icon at bounding box center [606, 228] width 9 height 11
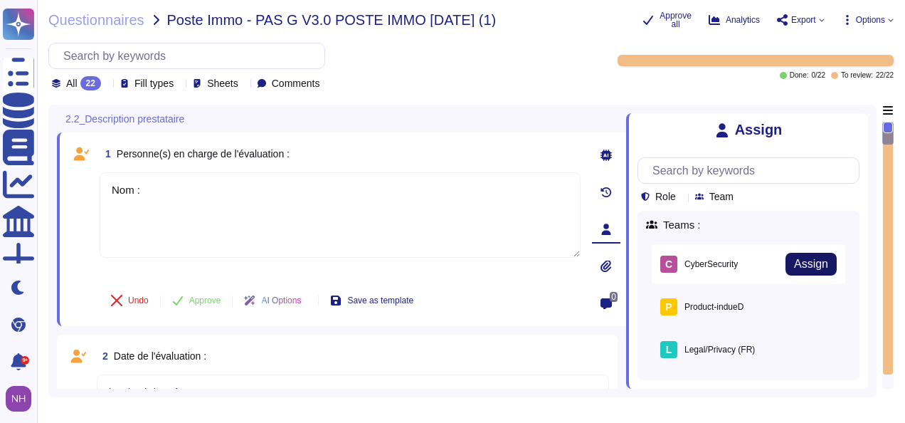
click at [794, 270] on span "Assign" at bounding box center [811, 263] width 34 height 11
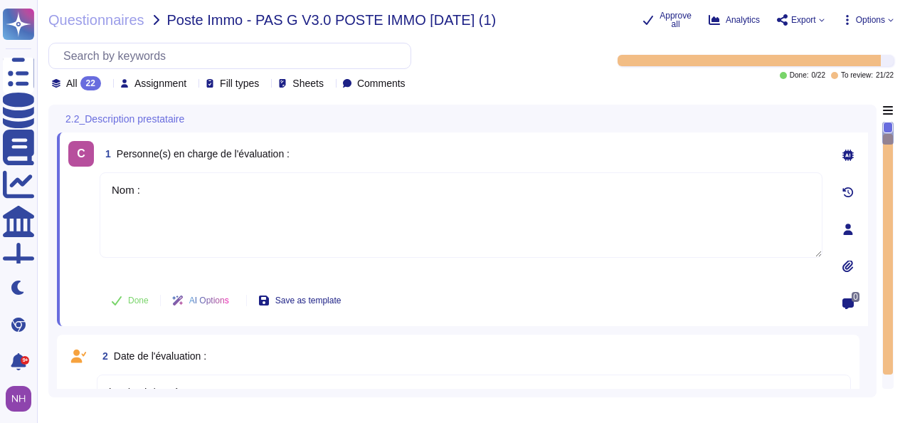
click at [889, 340] on div at bounding box center [888, 254] width 10 height 241
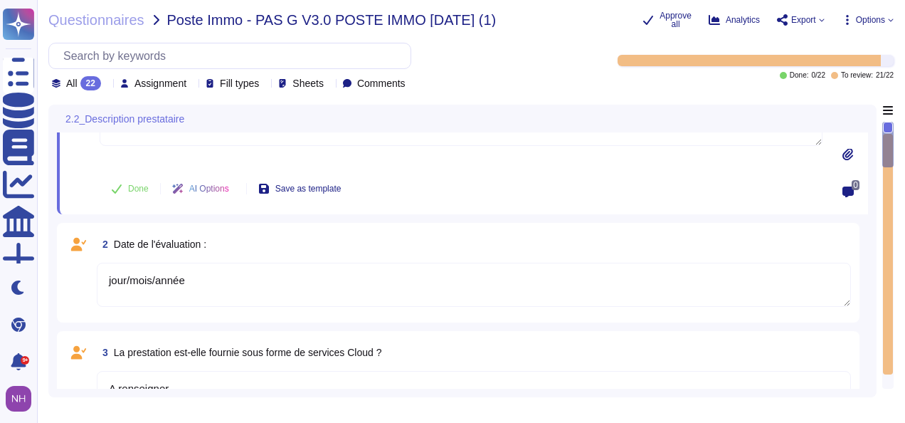
type textarea "A renseigner"
type textarea "Nom 1 :"
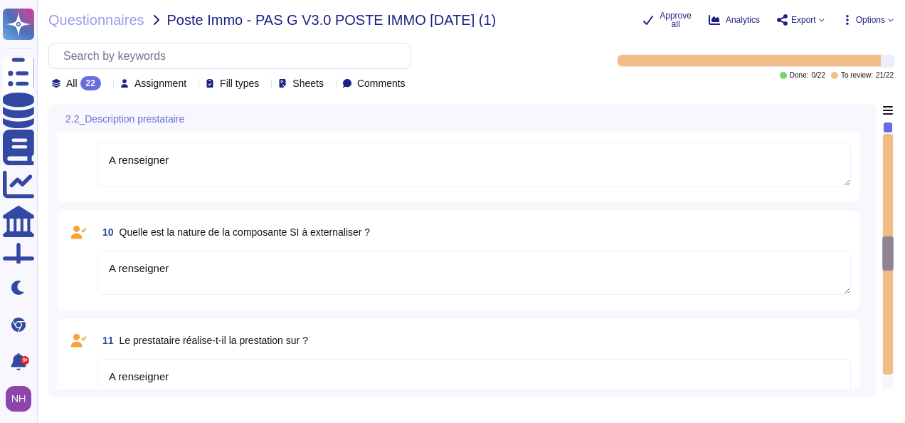
type textarea "A renseigner"
type textarea "A compléter"
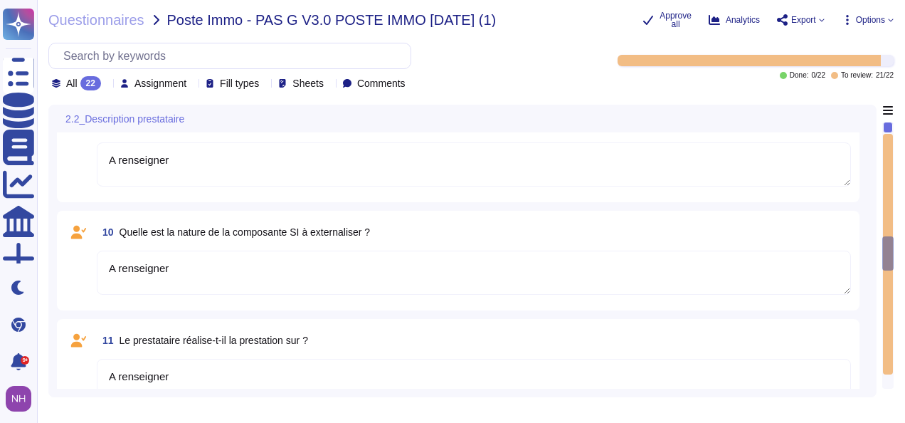
type textarea "Nom :"
type textarea "A renseigner"
type textarea "Prestataire 1"
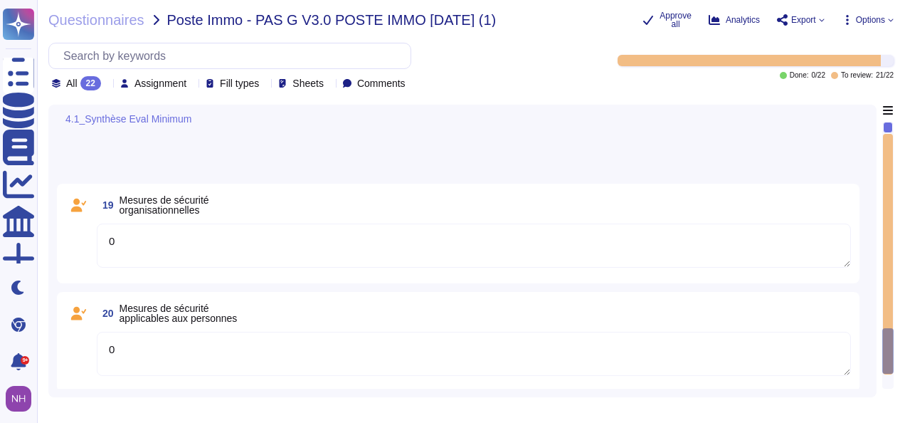
type textarea "0"
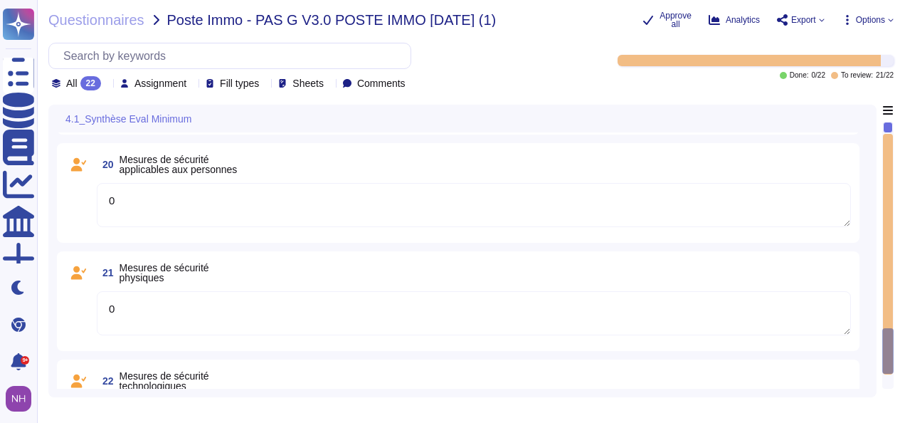
scroll to position [2014, 0]
click at [771, 210] on textarea "0" at bounding box center [474, 203] width 754 height 44
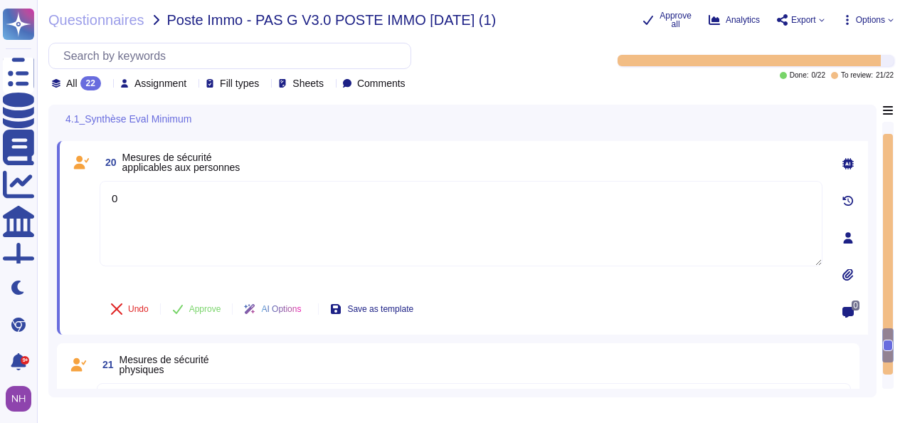
click at [847, 235] on icon at bounding box center [848, 237] width 9 height 11
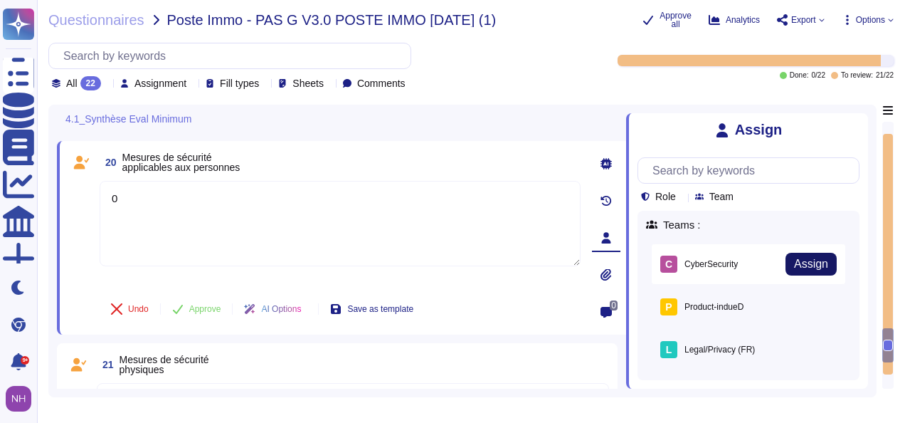
click at [805, 273] on button "Assign" at bounding box center [811, 264] width 51 height 23
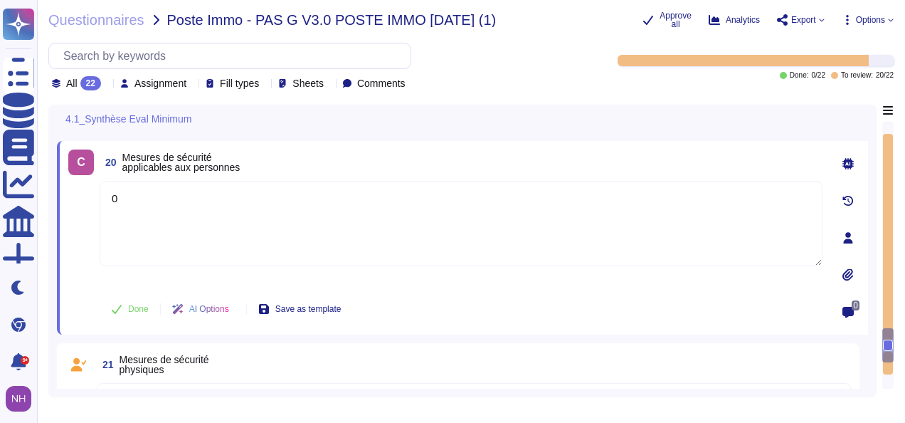
click at [891, 366] on div at bounding box center [888, 363] width 10 height 23
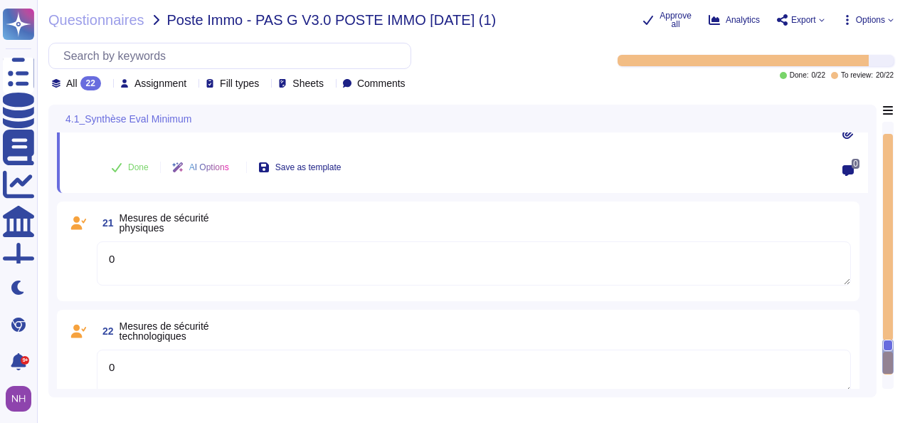
scroll to position [2175, 0]
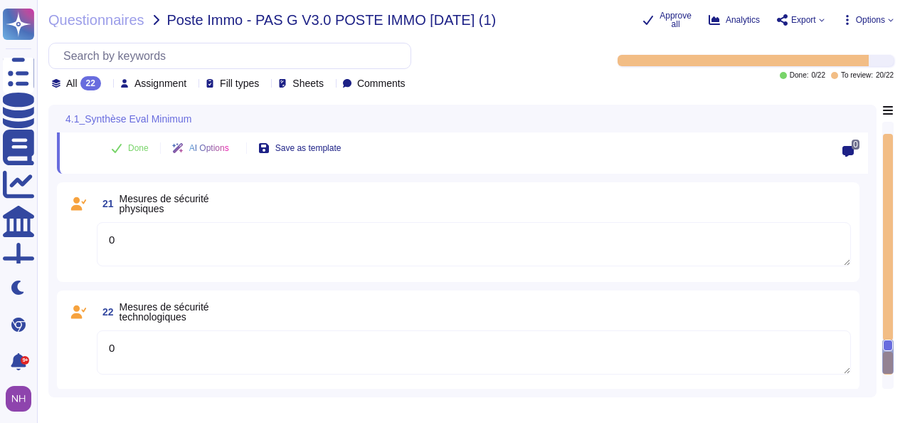
click at [796, 241] on textarea "0" at bounding box center [474, 244] width 754 height 44
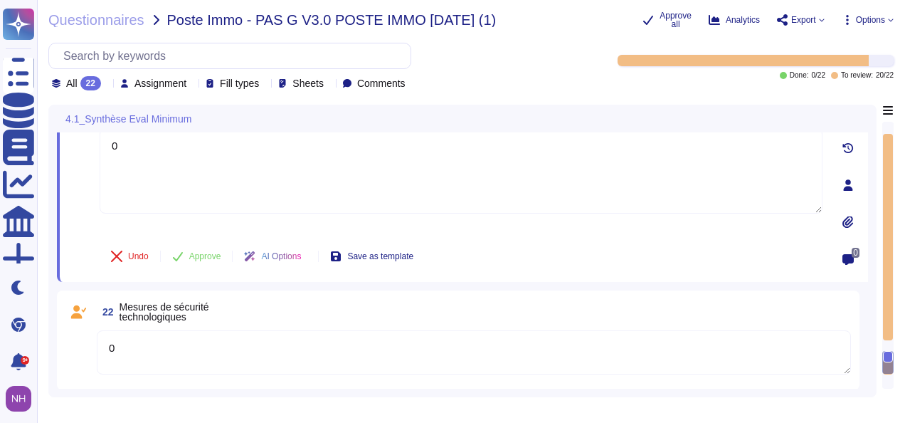
click at [846, 188] on icon at bounding box center [848, 184] width 9 height 11
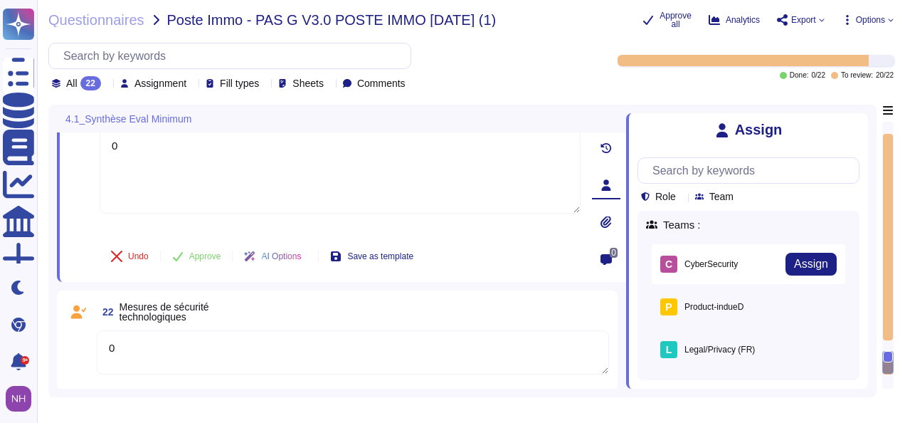
click at [706, 265] on div "C CyberSecurity" at bounding box center [699, 263] width 78 height 17
click at [797, 266] on span "Assign" at bounding box center [811, 263] width 34 height 11
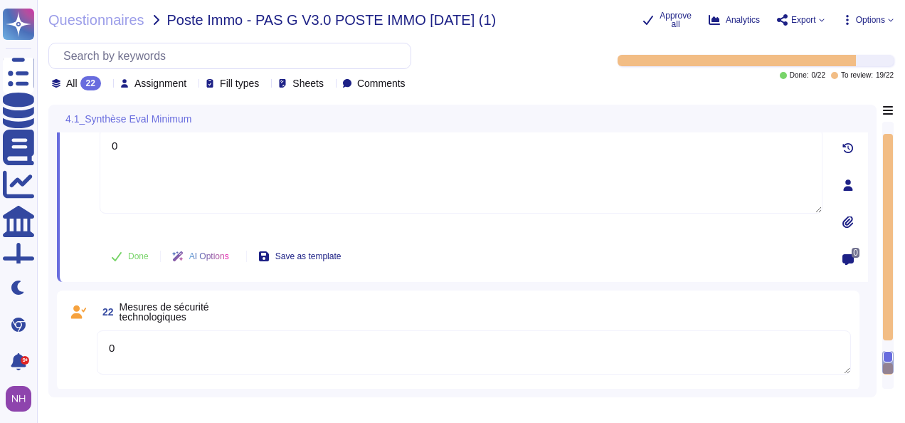
drag, startPoint x: 888, startPoint y: 231, endPoint x: 888, endPoint y: 280, distance: 49.1
click at [888, 280] on div at bounding box center [888, 237] width 10 height 206
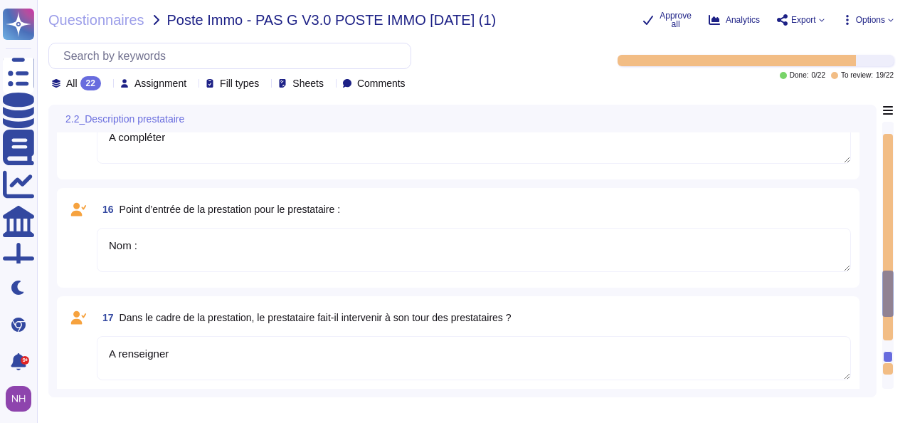
type textarea "A renseigner"
type textarea "A compléter"
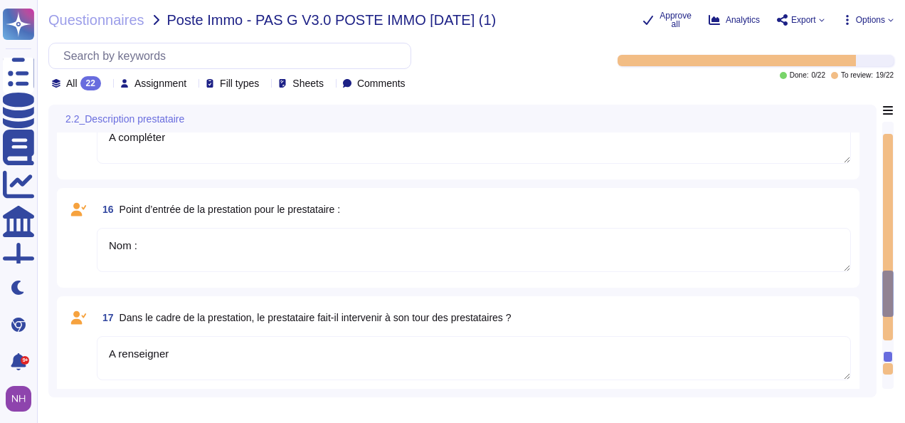
type textarea "Nom :"
type textarea "A renseigner"
type textarea "Prestataire 1"
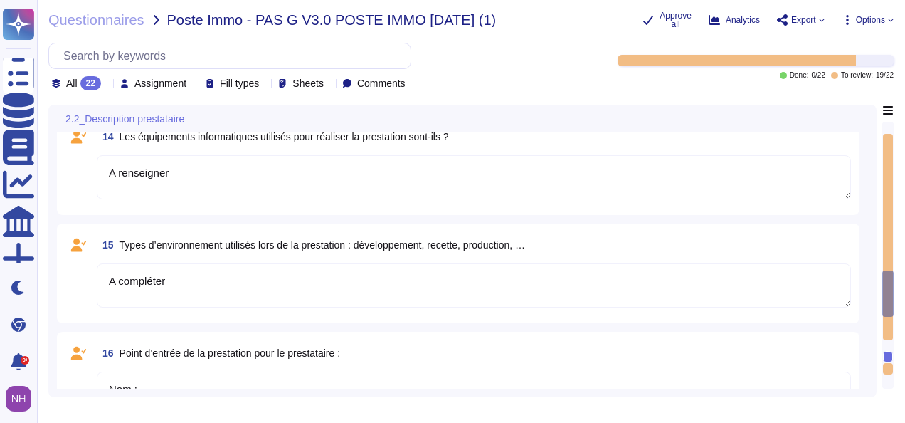
scroll to position [1389, 0]
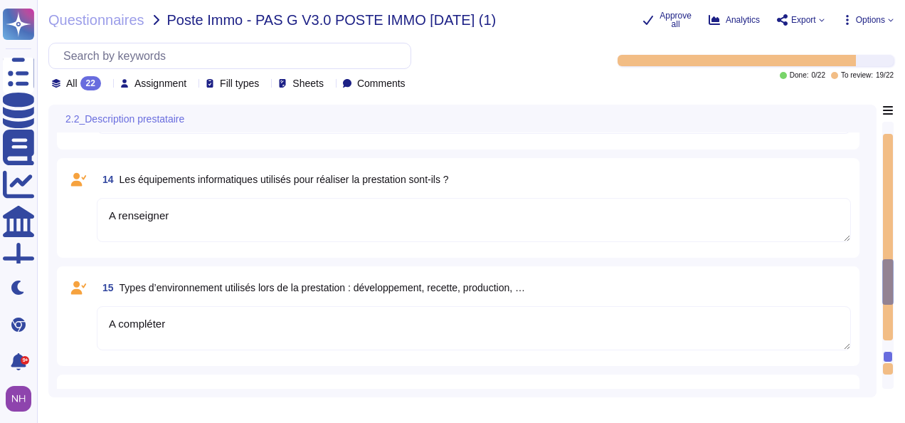
drag, startPoint x: 891, startPoint y: 275, endPoint x: 904, endPoint y: 128, distance: 147.2
click at [904, 128] on div "Questionnaires Poste Immo - PAS G V3.0 POSTE IMMO 09.09.25 (1) Approve all Anal…" at bounding box center [471, 211] width 868 height 423
click at [887, 189] on div at bounding box center [888, 237] width 10 height 206
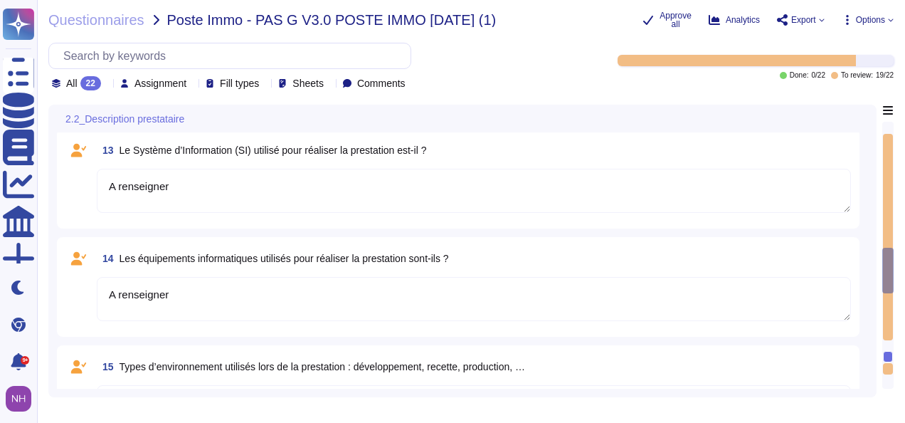
type textarea "A renseigner"
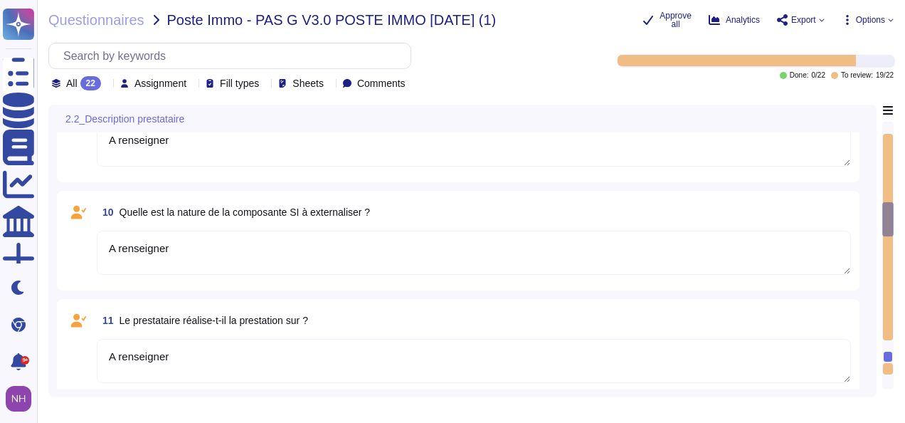
click at [887, 189] on div at bounding box center [888, 237] width 10 height 206
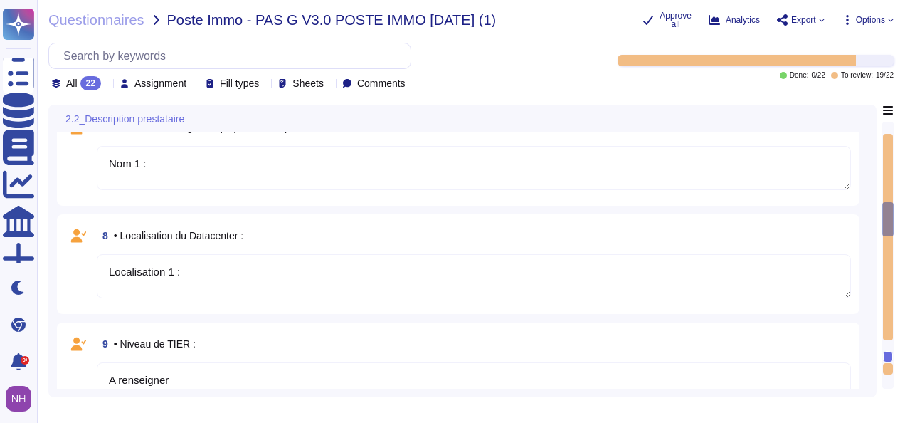
type textarea "Hébergeur 1"
type textarea "A renseigner"
type textarea "Nom 1 :"
type textarea "Localisation 1 :"
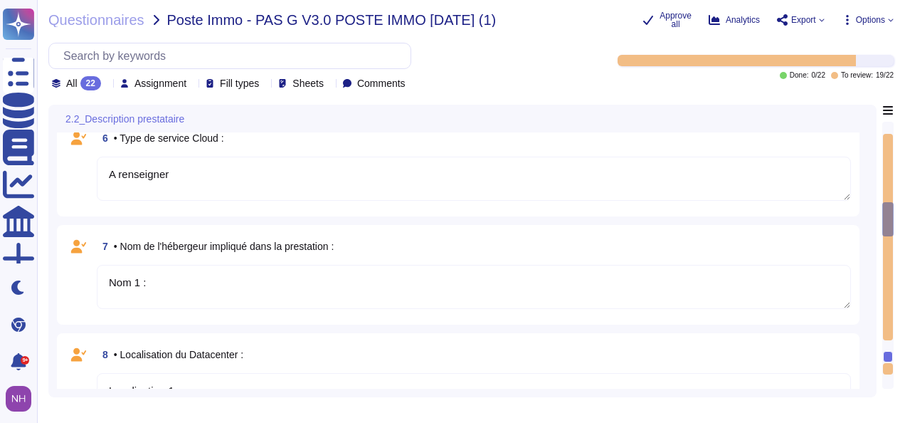
click at [887, 189] on div at bounding box center [887, 255] width 11 height 267
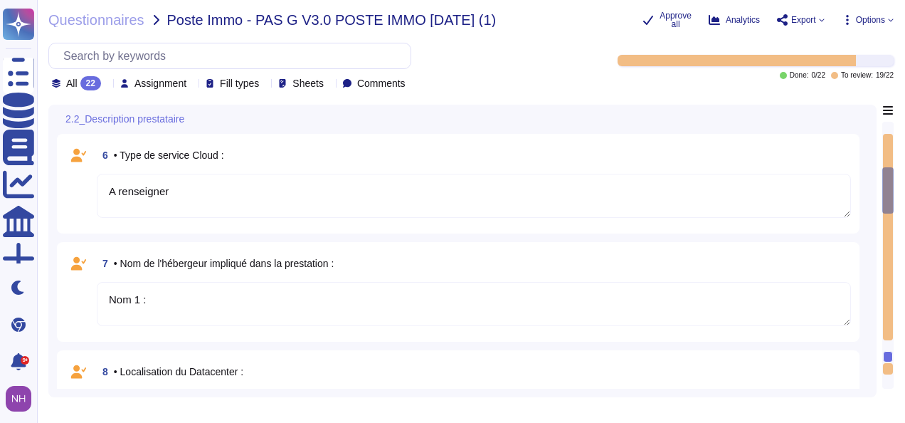
scroll to position [592, 0]
type textarea "A renseigner"
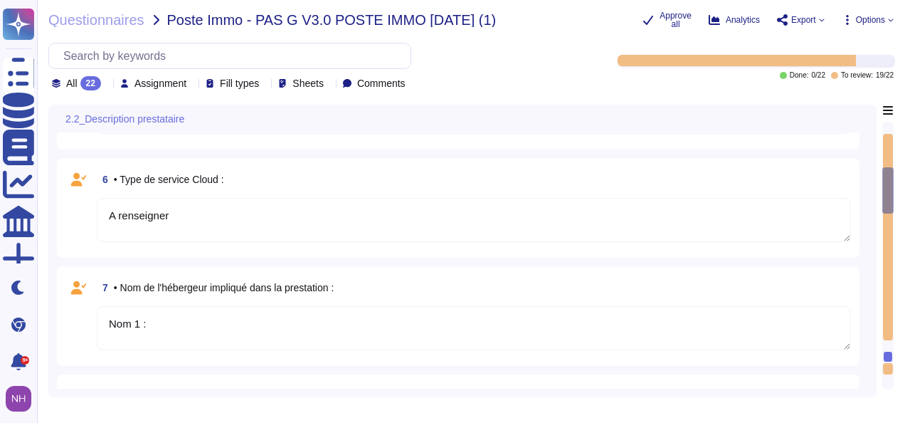
click at [887, 189] on div at bounding box center [887, 190] width 11 height 46
click at [888, 139] on div at bounding box center [888, 237] width 10 height 206
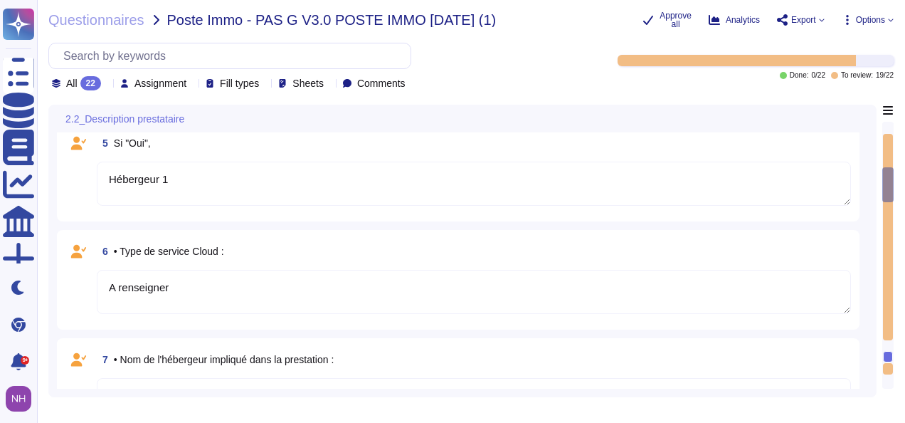
type textarea "jour/mois/année"
click at [888, 139] on div at bounding box center [888, 237] width 10 height 206
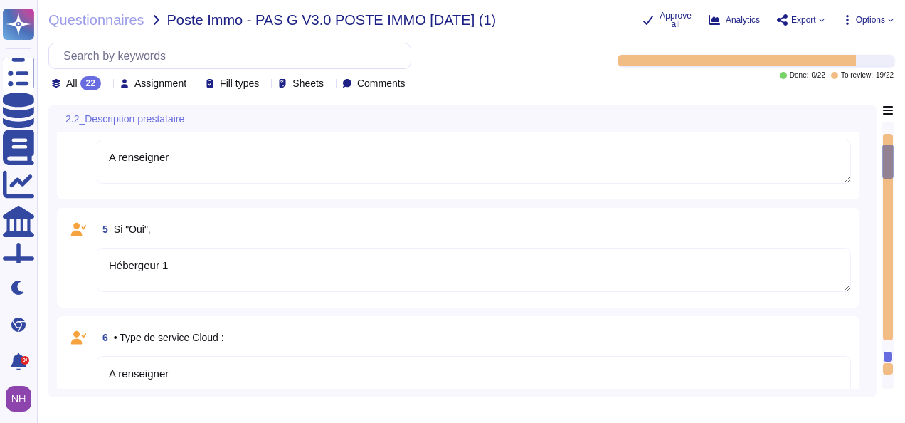
type textarea "Nom :"
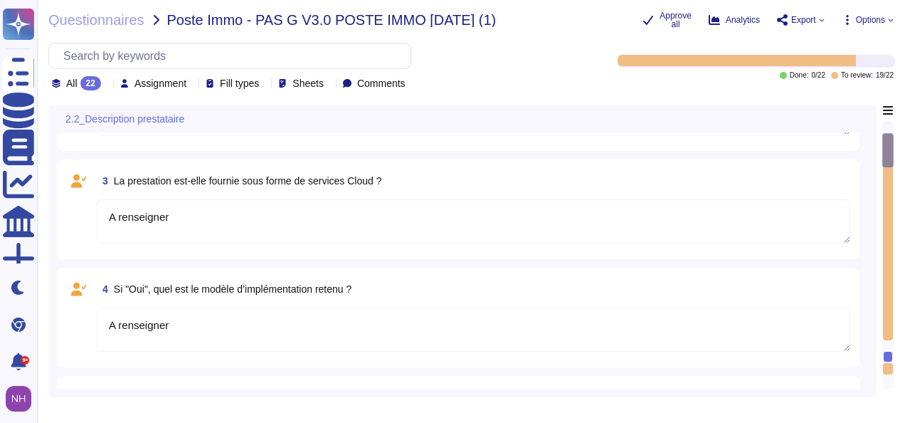
scroll to position [100, 0]
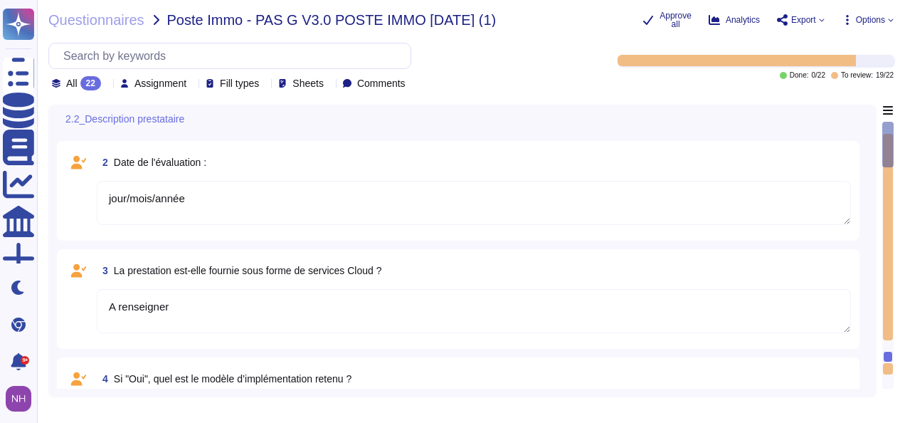
click at [888, 139] on div at bounding box center [887, 255] width 11 height 267
click at [888, 139] on div at bounding box center [887, 145] width 11 height 46
click at [770, 204] on textarea "jour/mois/année" at bounding box center [474, 203] width 754 height 44
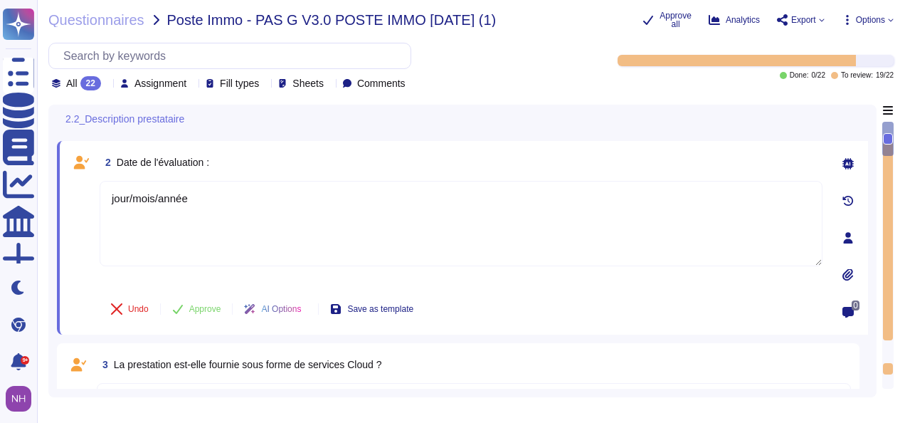
click at [848, 238] on icon at bounding box center [847, 237] width 11 height 11
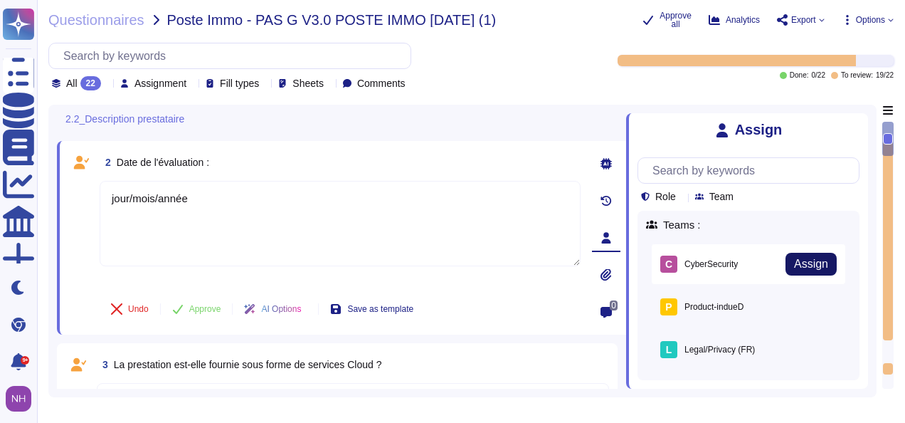
click at [807, 264] on span "Assign" at bounding box center [811, 263] width 34 height 11
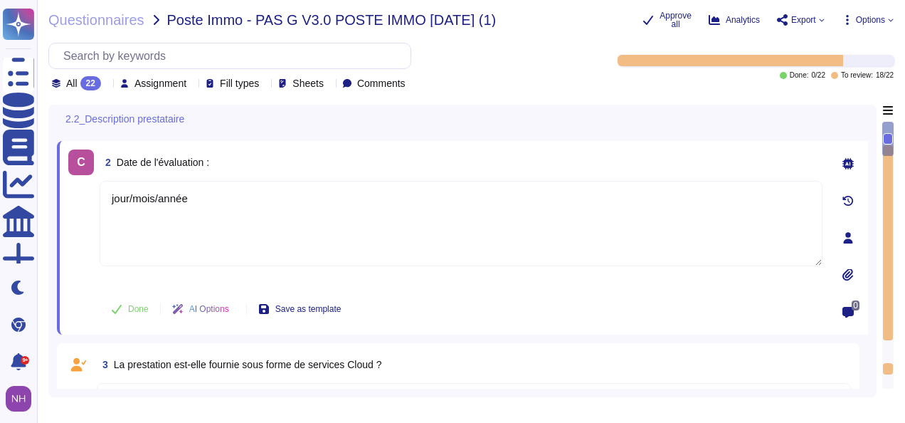
click at [886, 371] on div at bounding box center [888, 368] width 10 height 11
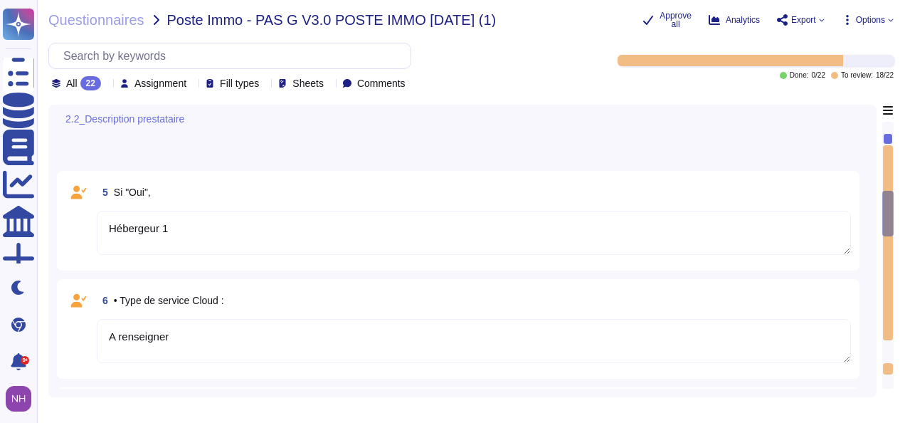
type textarea "Nom 1 :"
type textarea "Localisation 1 :"
type textarea "A renseigner"
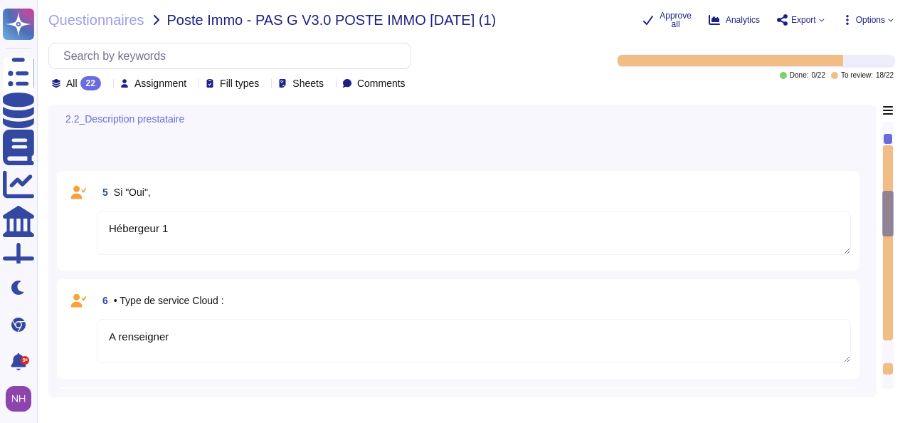
type textarea "A renseigner"
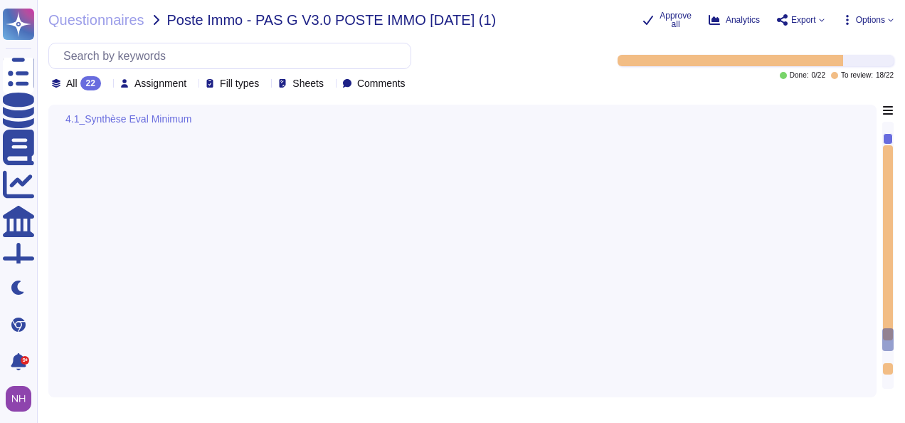
scroll to position [2081, 0]
type textarea "0"
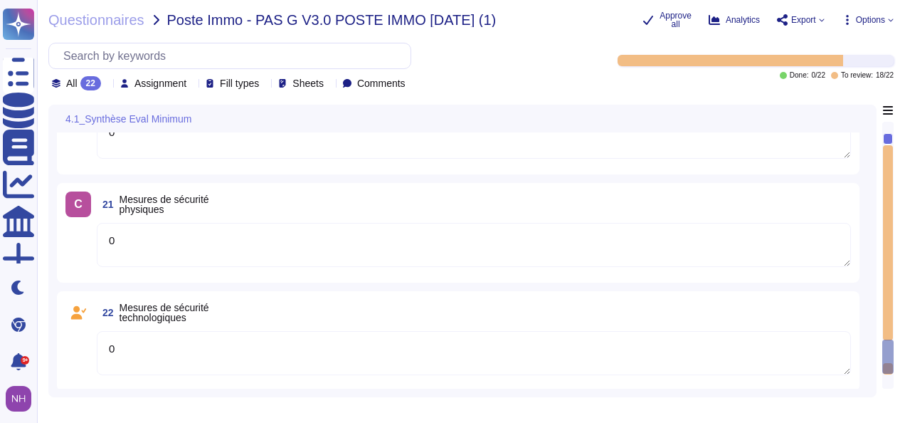
click at [718, 359] on textarea "0" at bounding box center [474, 353] width 754 height 44
click at [848, 383] on icon at bounding box center [848, 387] width 9 height 11
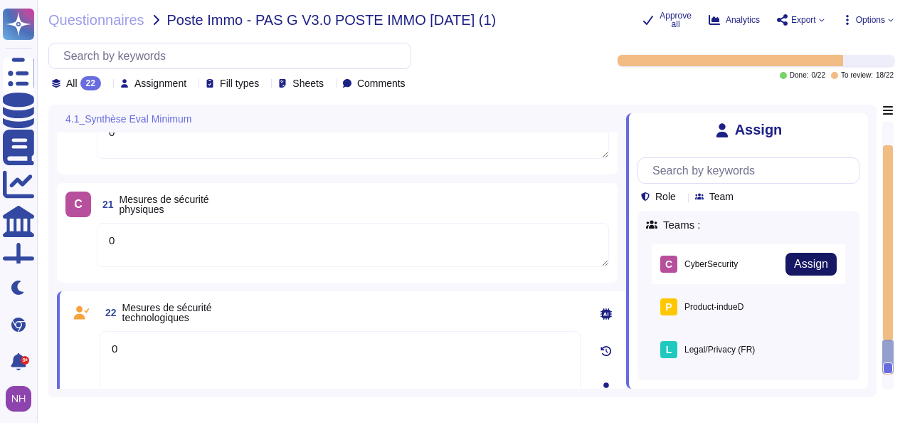
click at [811, 267] on span "Assign" at bounding box center [811, 263] width 34 height 11
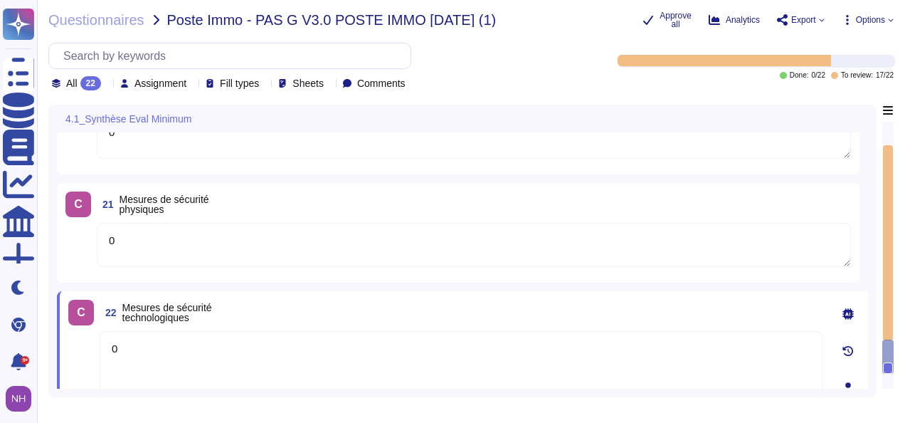
click at [751, 240] on textarea "0" at bounding box center [474, 245] width 754 height 44
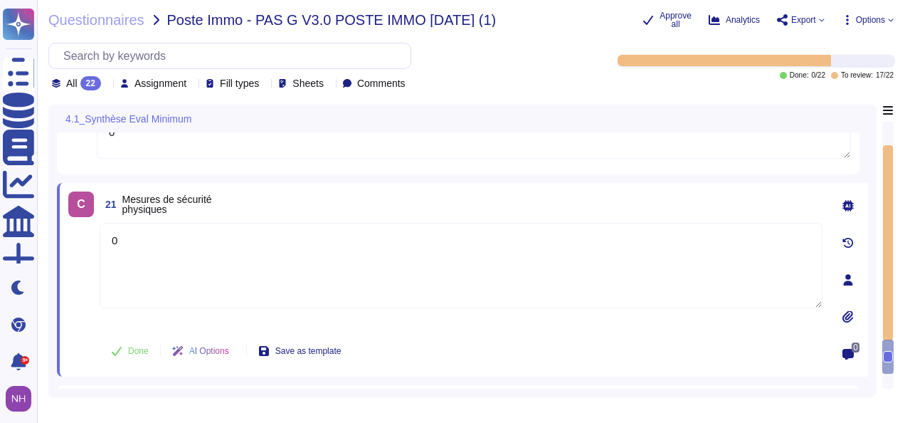
click at [848, 278] on icon at bounding box center [847, 279] width 11 height 11
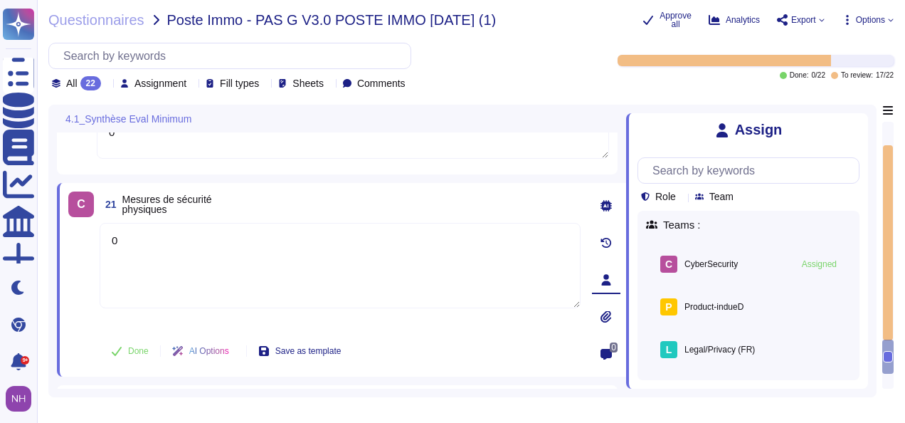
click at [461, 130] on div "4.1_Synthèse Eval Minimum" at bounding box center [341, 119] width 569 height 28
click at [860, 122] on icon at bounding box center [860, 122] width 0 height 0
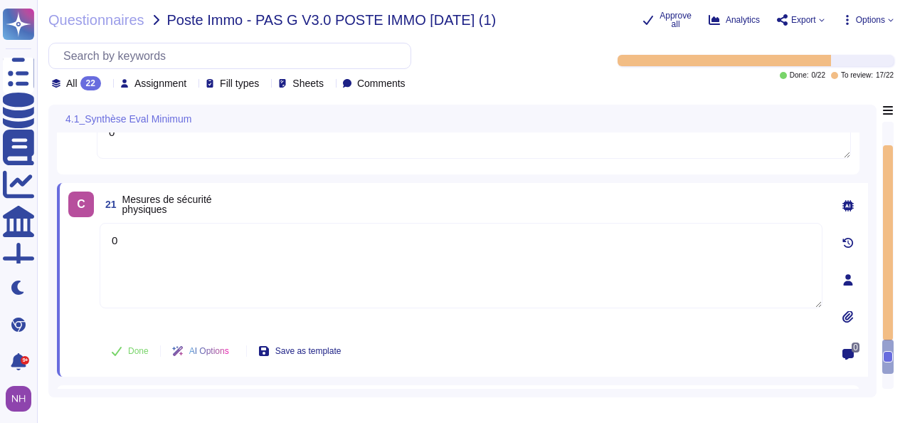
click at [889, 139] on div at bounding box center [888, 133] width 10 height 23
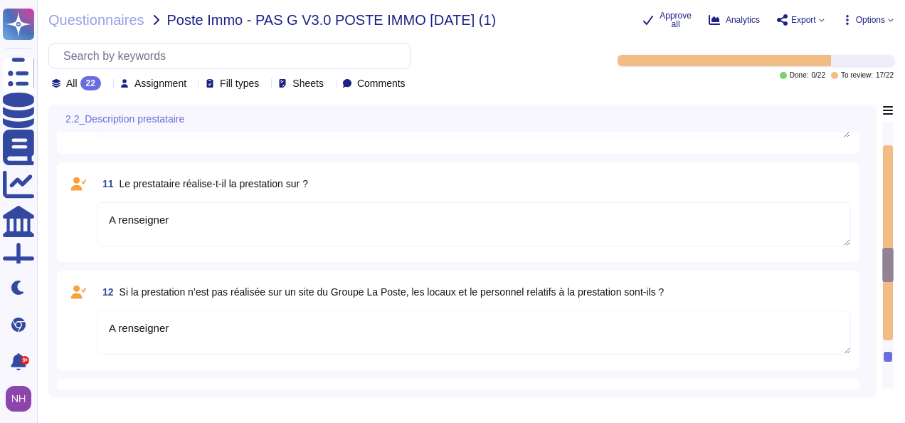
type textarea "Nom 1 :"
type textarea "Localisation 1 :"
type textarea "A renseigner"
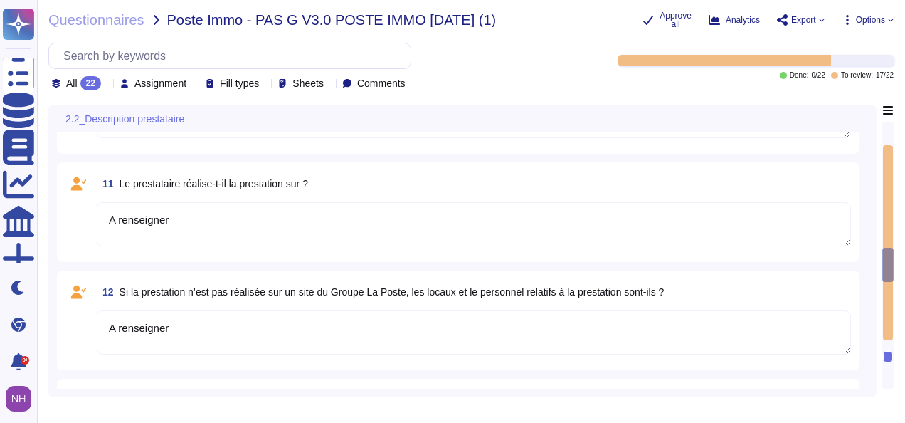
type textarea "A renseigner"
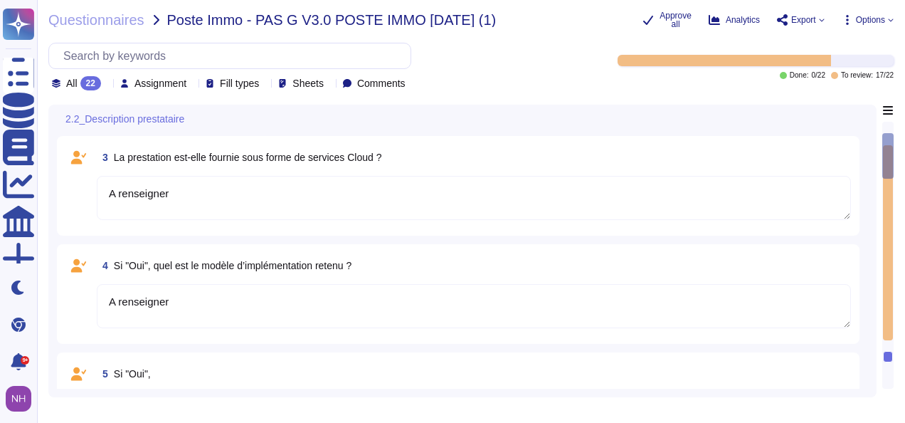
type textarea "Nom :"
type textarea "jour/mois/année"
type textarea "A renseigner"
type textarea "Hébergeur 1"
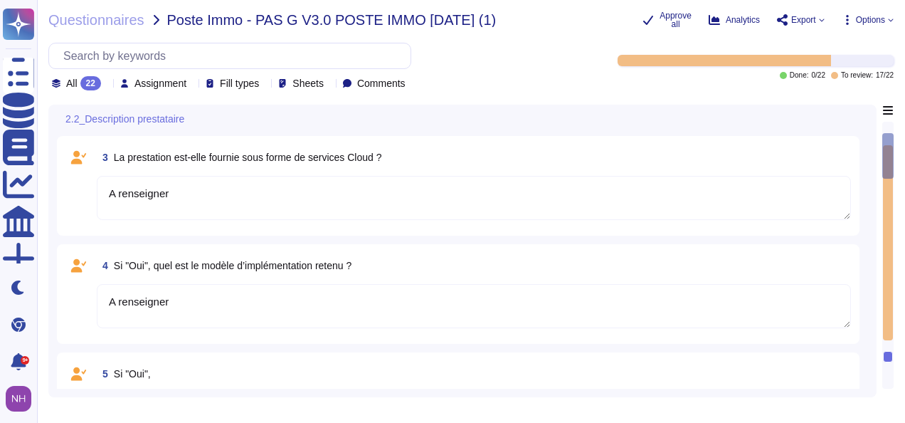
type textarea "A renseigner"
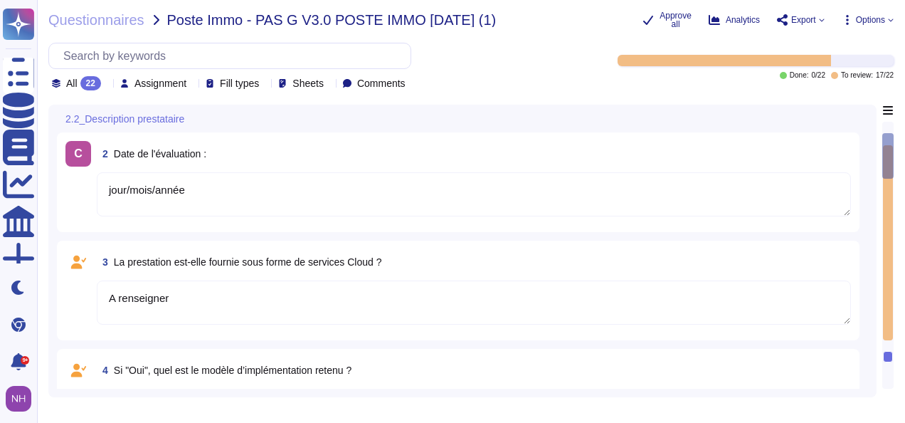
scroll to position [100, 0]
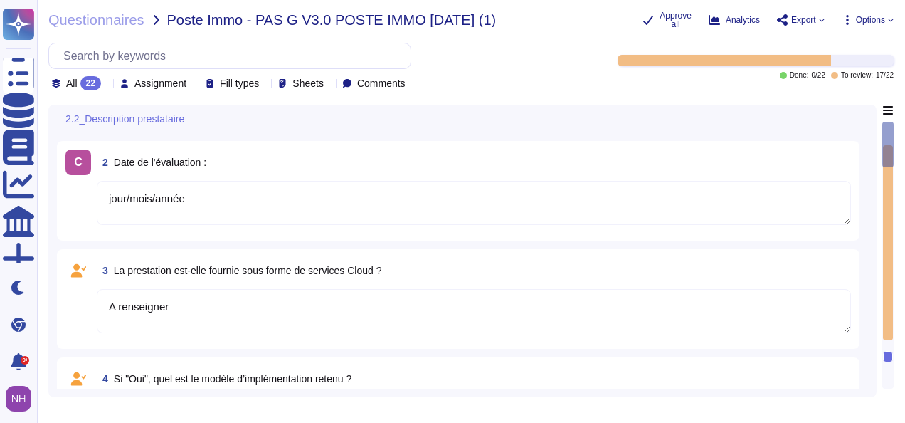
click at [888, 136] on div at bounding box center [887, 145] width 11 height 46
click at [110, 114] on span "2.2_Description prestataire" at bounding box center [124, 119] width 119 height 10
click at [79, 83] on span "All 22" at bounding box center [83, 83] width 35 height 14
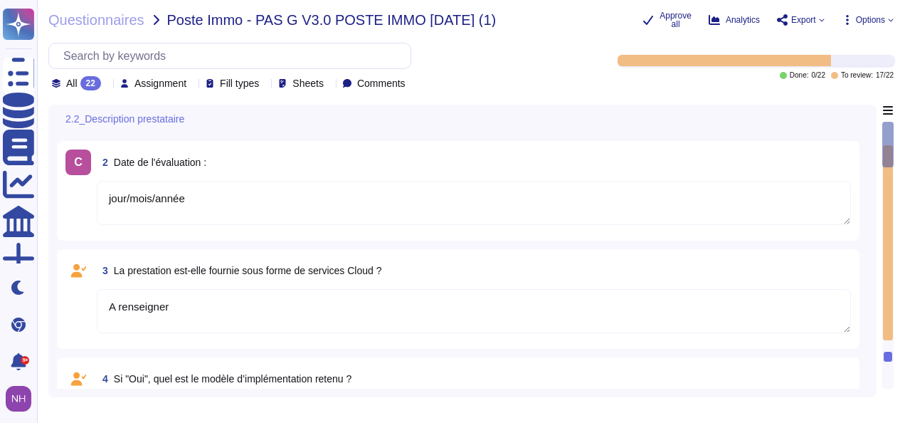
click at [169, 82] on span "Assignment" at bounding box center [160, 83] width 52 height 10
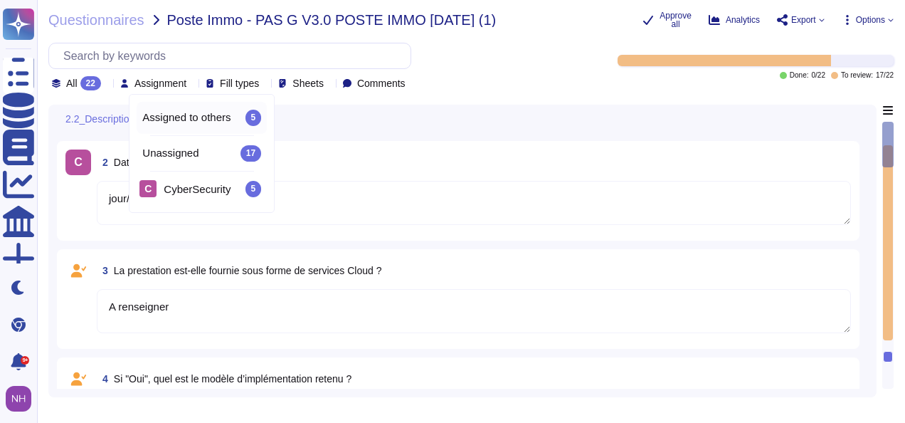
click at [178, 118] on span "Assigned to others" at bounding box center [186, 117] width 88 height 13
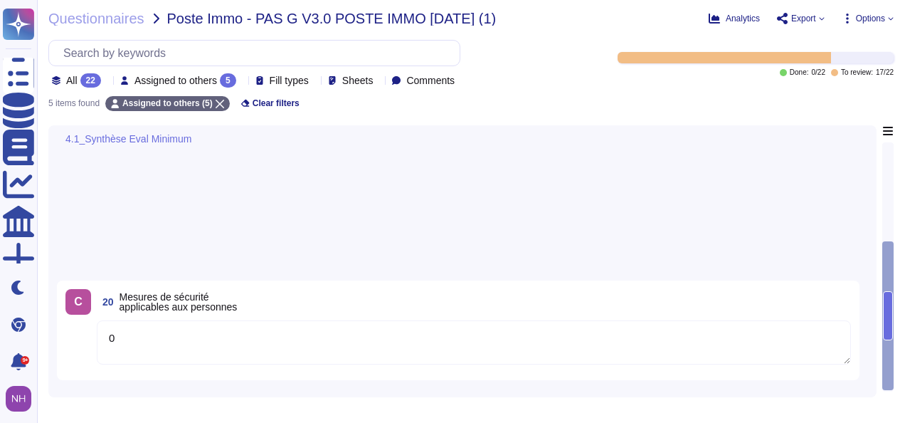
scroll to position [304, 0]
type textarea "0"
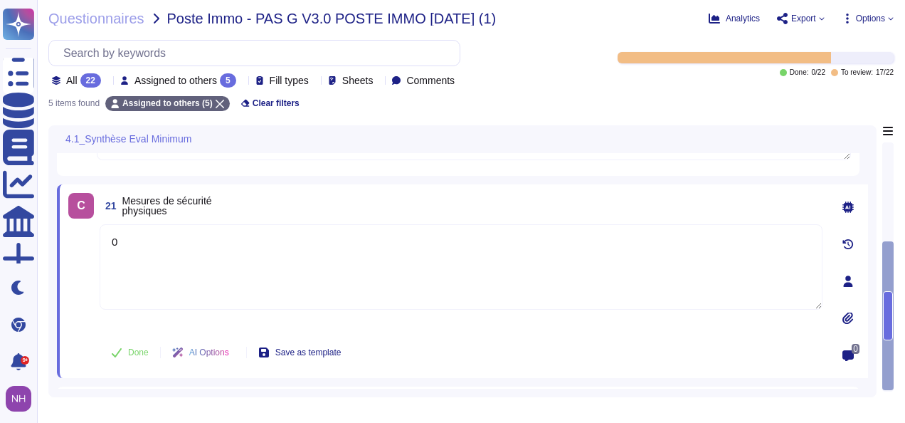
click at [845, 280] on icon at bounding box center [847, 280] width 11 height 11
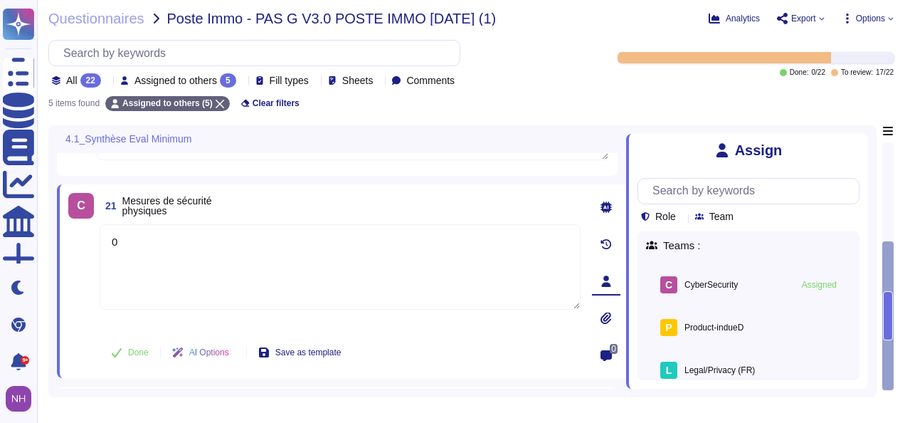
click at [860, 142] on icon at bounding box center [860, 142] width 0 height 0
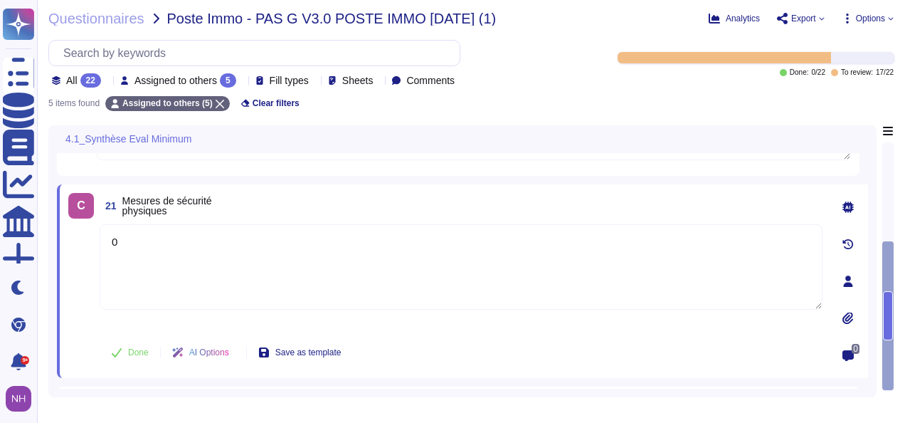
click at [165, 78] on span "Assigned to others" at bounding box center [175, 80] width 83 height 10
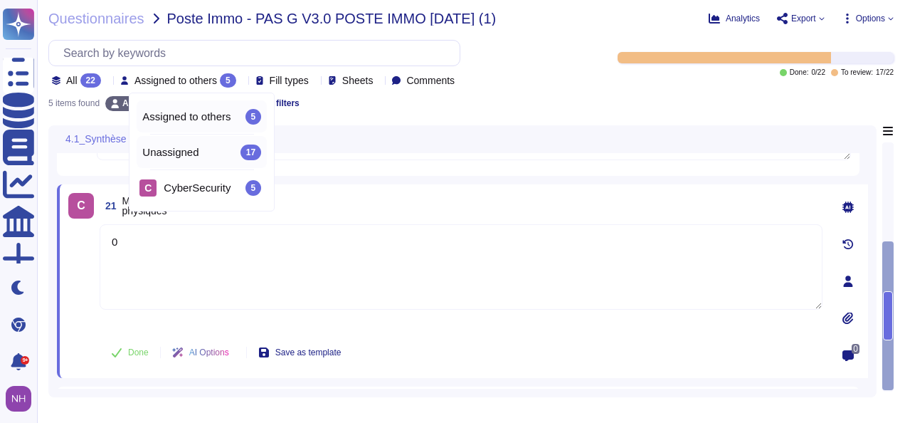
click at [168, 151] on span "Unassigned" at bounding box center [170, 152] width 56 height 13
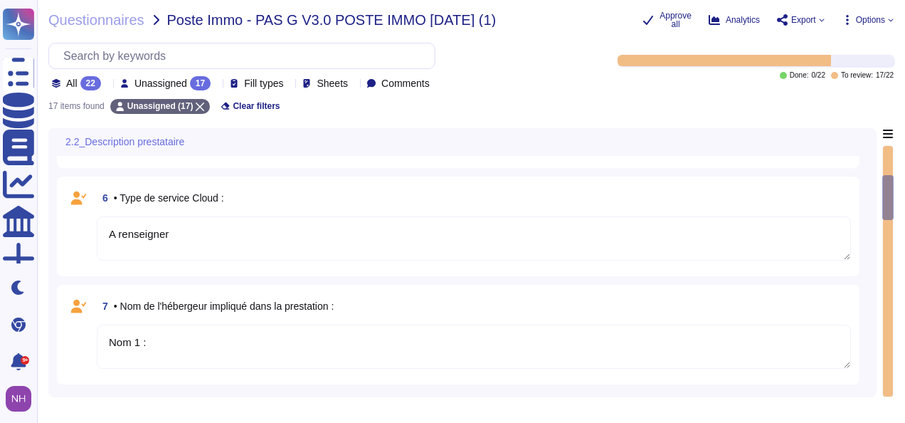
type textarea "A renseigner"
type textarea "Hébergeur 1"
type textarea "A renseigner"
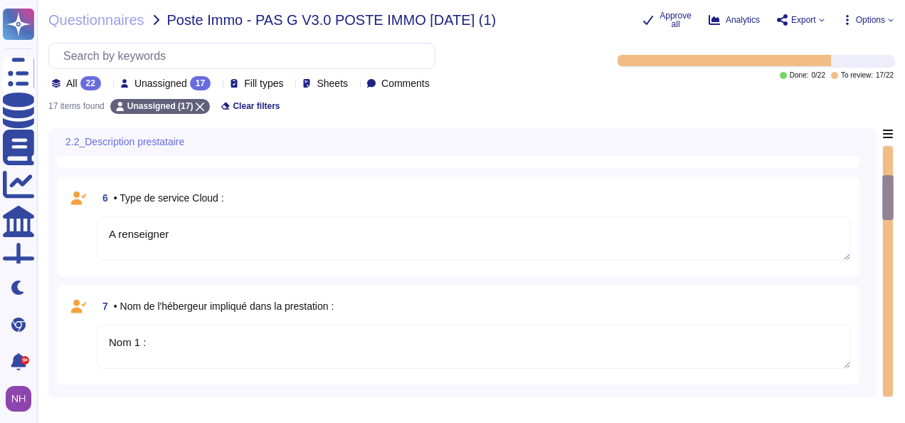
type textarea "A renseigner"
type textarea "Nom 1 :"
type textarea "Localisation 1 :"
click at [223, 238] on textarea "A renseigner" at bounding box center [474, 238] width 754 height 44
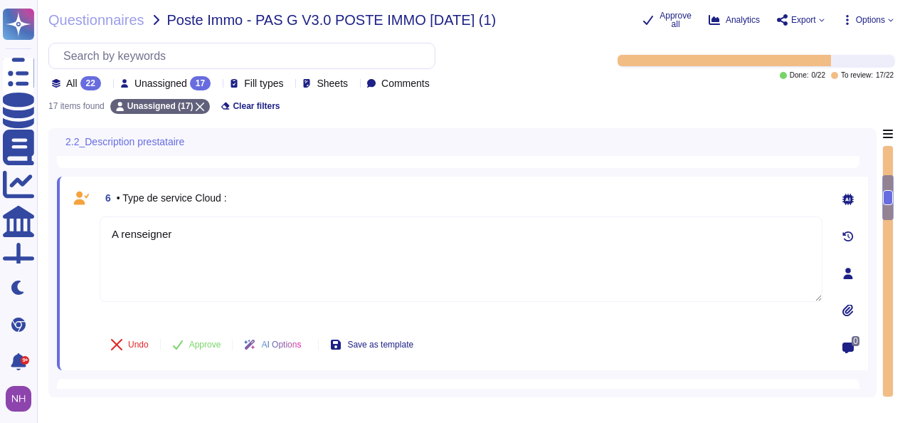
click at [848, 273] on icon at bounding box center [848, 273] width 9 height 11
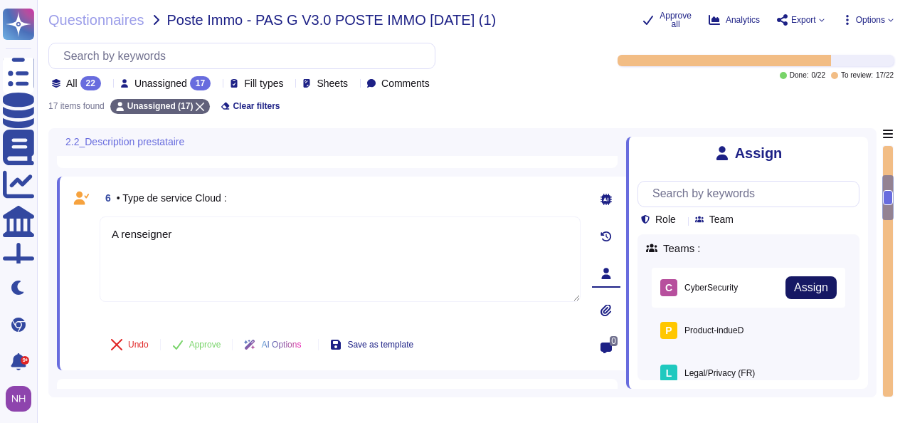
click at [808, 283] on span "Assign" at bounding box center [811, 287] width 34 height 11
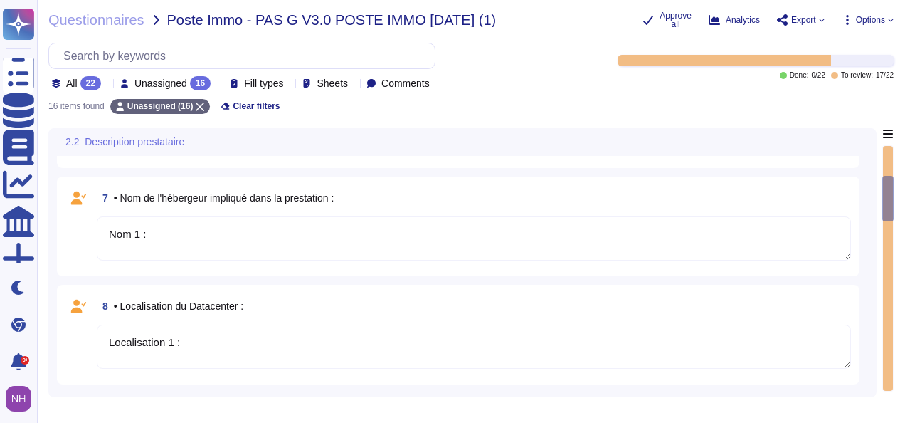
type textarea "A renseigner"
type textarea "Nom 1 :"
type textarea "Localisation 1 :"
type textarea "A renseigner"
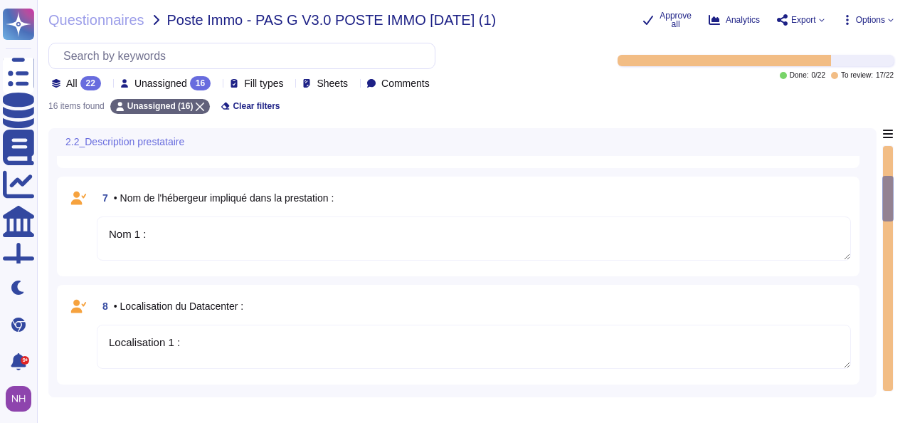
type textarea "A renseigner"
click at [714, 343] on textarea "Localisation 1 :" at bounding box center [474, 346] width 754 height 44
click at [848, 377] on icon at bounding box center [848, 381] width 9 height 11
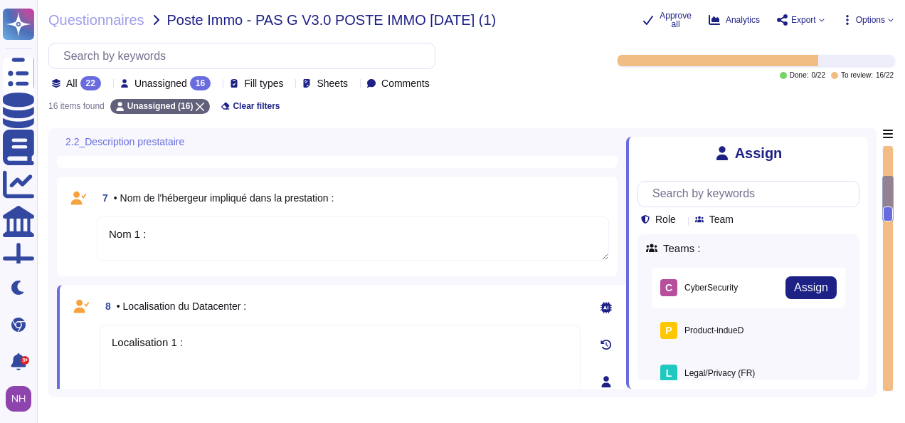
click at [737, 296] on div "C CyberSecurity" at bounding box center [699, 287] width 78 height 17
click at [796, 292] on span "Assign" at bounding box center [811, 287] width 34 height 11
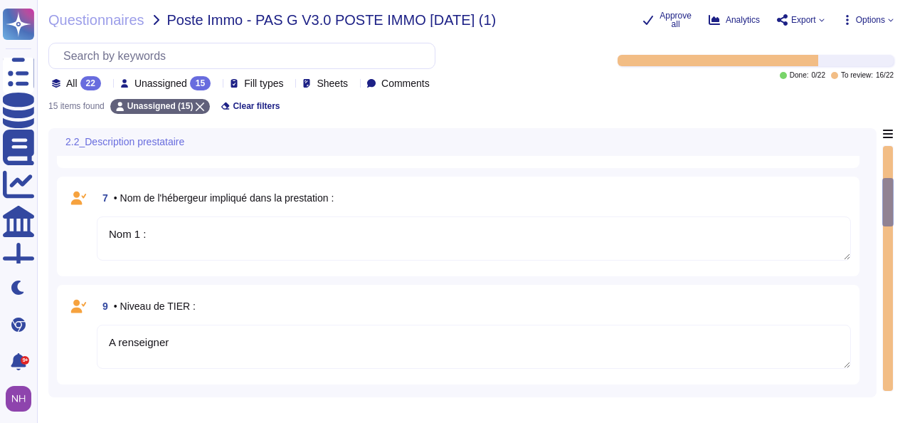
type textarea "A renseigner"
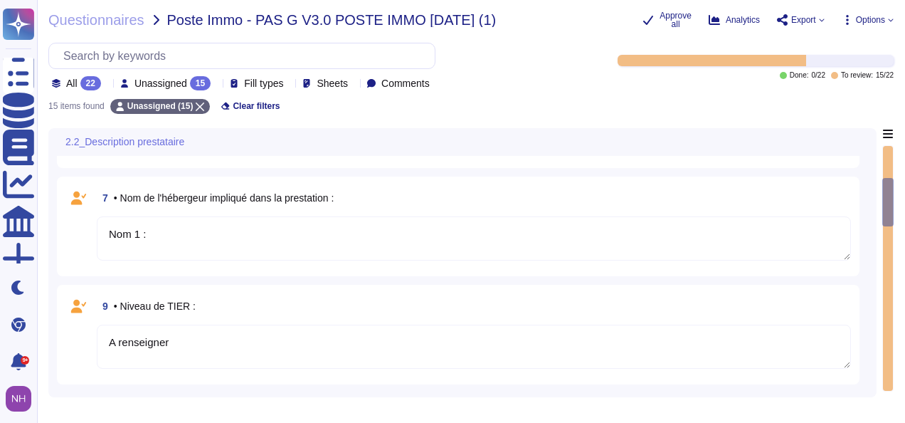
drag, startPoint x: 887, startPoint y: 201, endPoint x: 888, endPoint y: 222, distance: 21.4
click at [888, 222] on div at bounding box center [887, 202] width 11 height 49
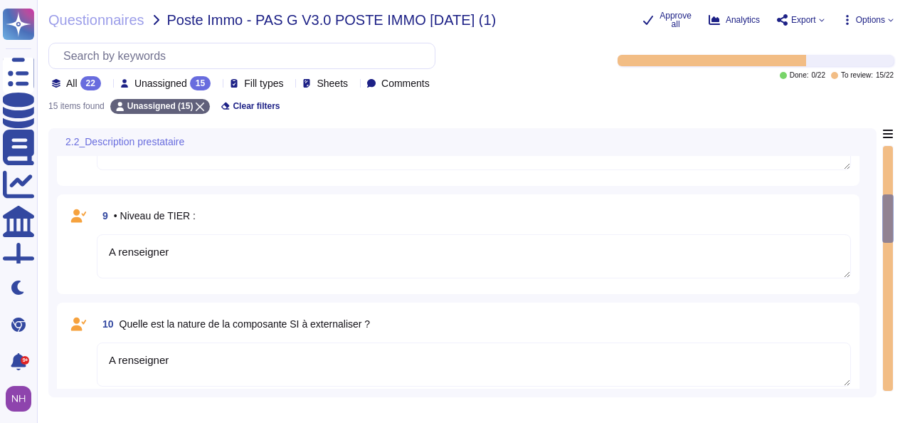
scroll to position [398, 0]
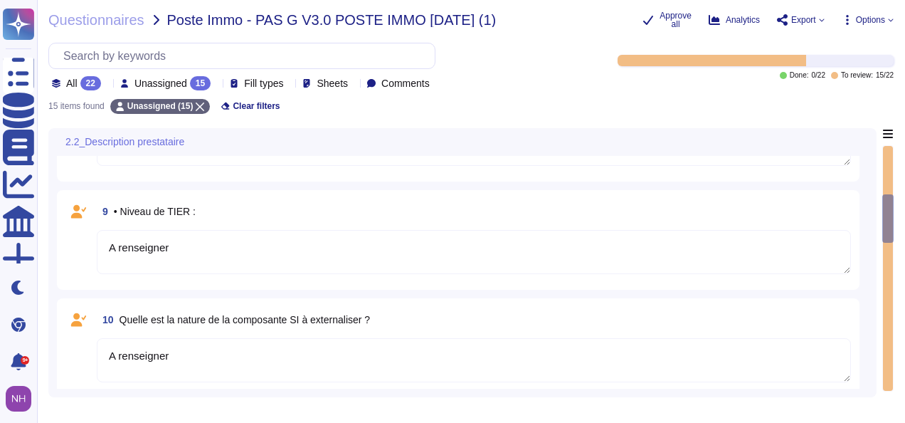
type textarea "A renseigner"
click at [582, 250] on textarea "A renseigner" at bounding box center [474, 252] width 754 height 44
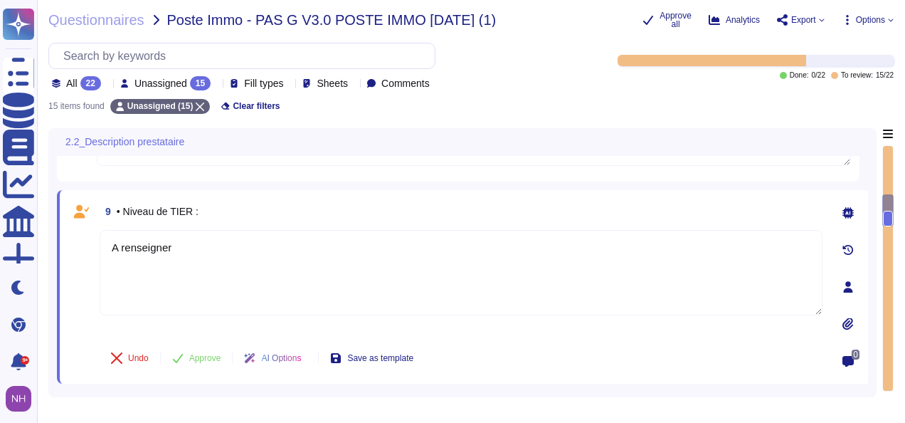
click at [845, 281] on icon at bounding box center [847, 286] width 11 height 11
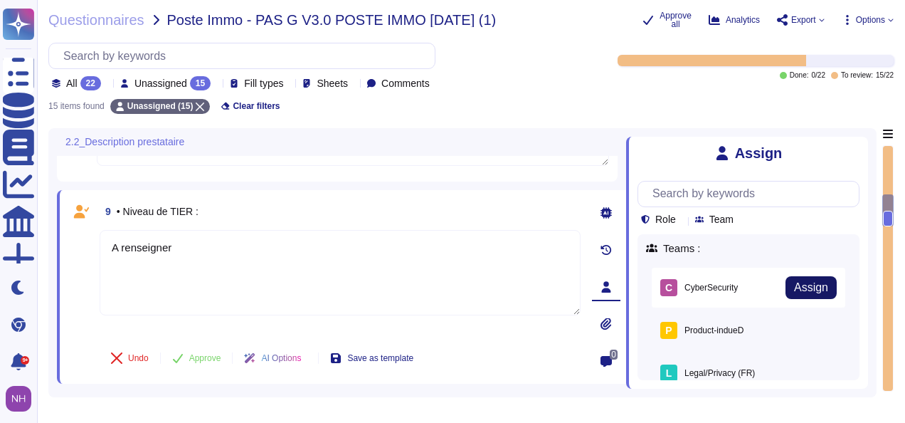
click at [813, 283] on span "Assign" at bounding box center [811, 287] width 34 height 11
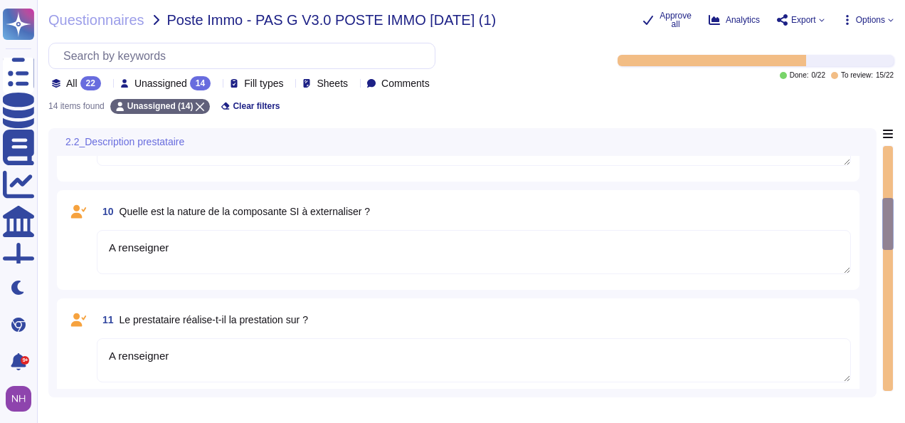
type textarea "A compléter"
type textarea "A renseigner"
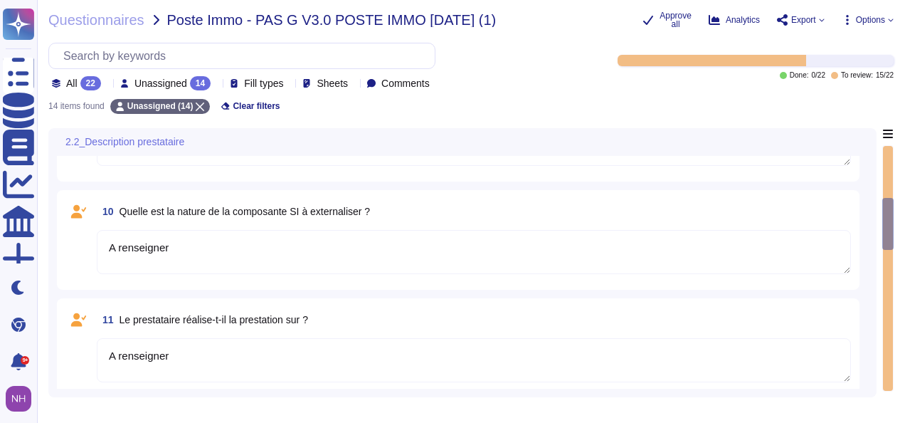
type textarea "A renseigner"
click at [741, 355] on textarea "A renseigner" at bounding box center [474, 360] width 754 height 44
drag, startPoint x: 891, startPoint y: 239, endPoint x: 889, endPoint y: 253, distance: 14.4
click at [889, 253] on div at bounding box center [887, 268] width 11 height 246
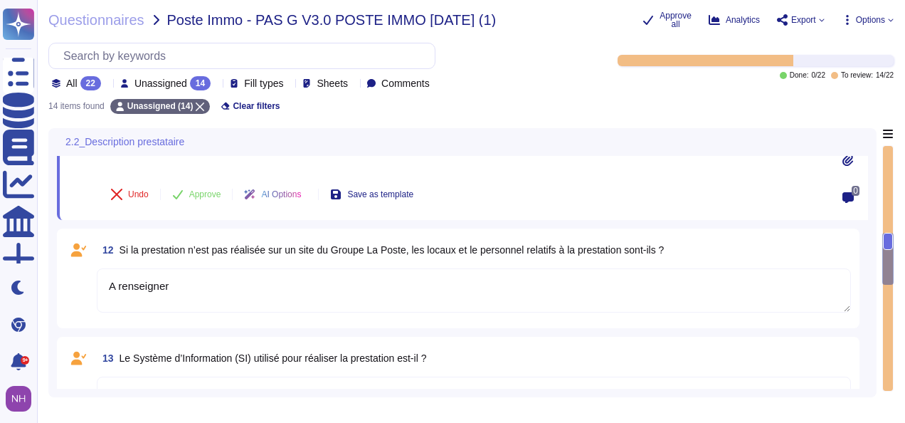
type textarea "A compléter"
type textarea "Nom :"
type textarea "A renseigner"
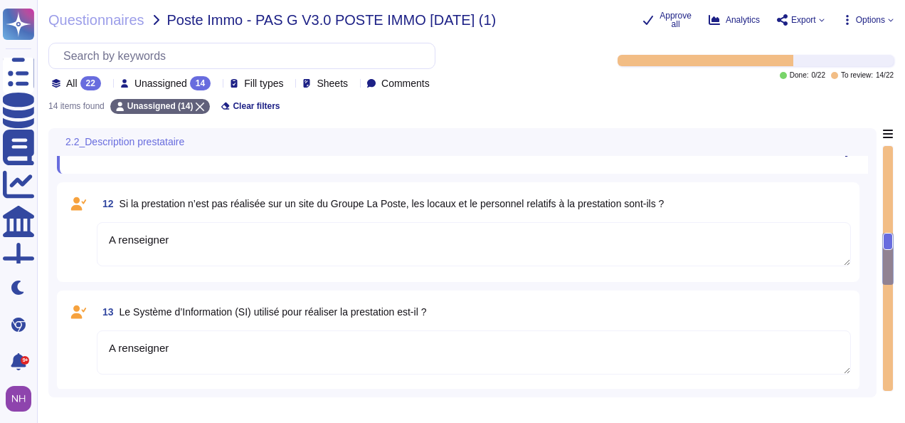
scroll to position [692, 0]
click at [729, 241] on textarea "A renseigner" at bounding box center [474, 243] width 754 height 44
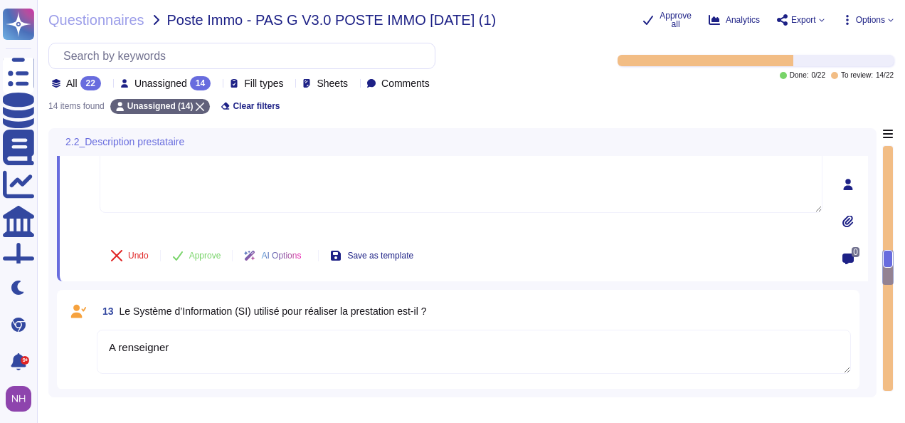
click at [847, 183] on icon at bounding box center [847, 184] width 11 height 11
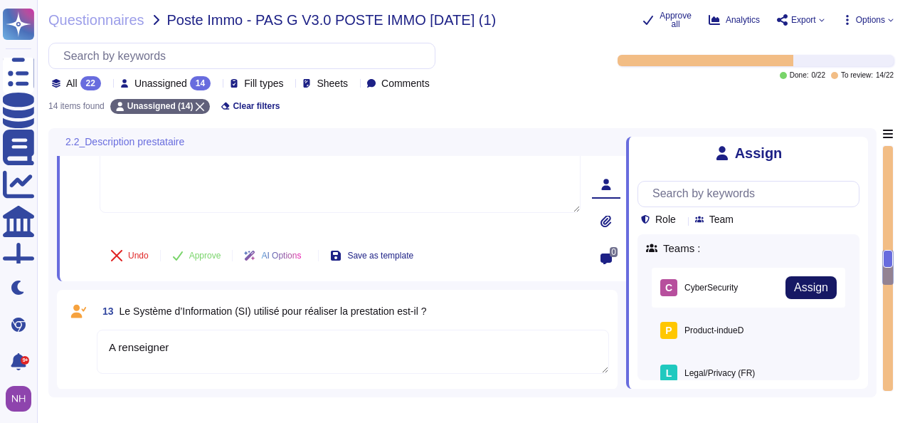
click at [808, 293] on span "Assign" at bounding box center [811, 287] width 34 height 11
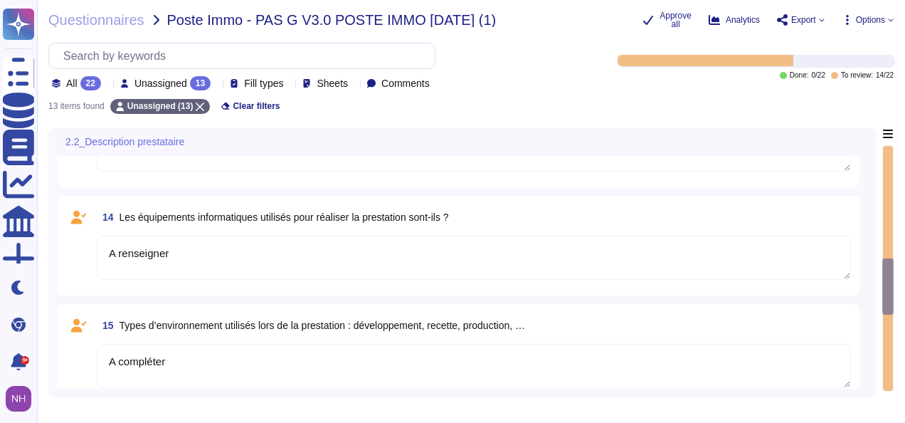
type textarea "A renseigner"
type textarea "A compléter"
type textarea "Nom :"
type textarea "A renseigner"
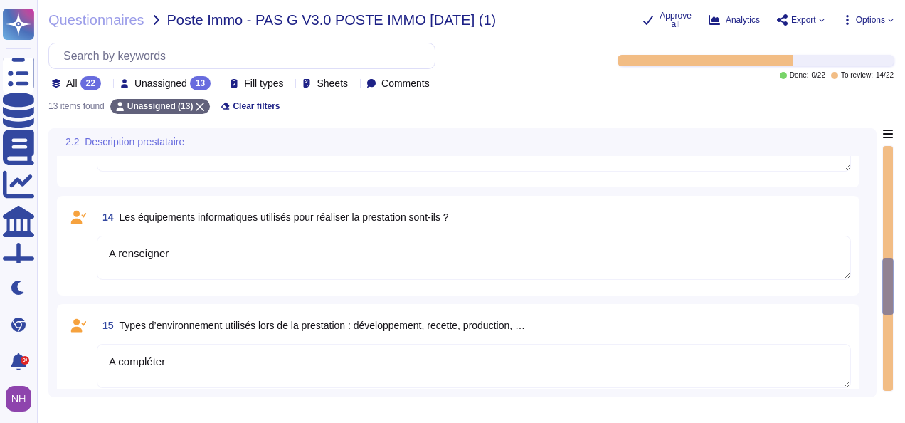
type textarea "Prestataire 1"
click at [779, 370] on textarea "A compléter" at bounding box center [474, 366] width 754 height 44
click at [885, 329] on div at bounding box center [888, 268] width 10 height 245
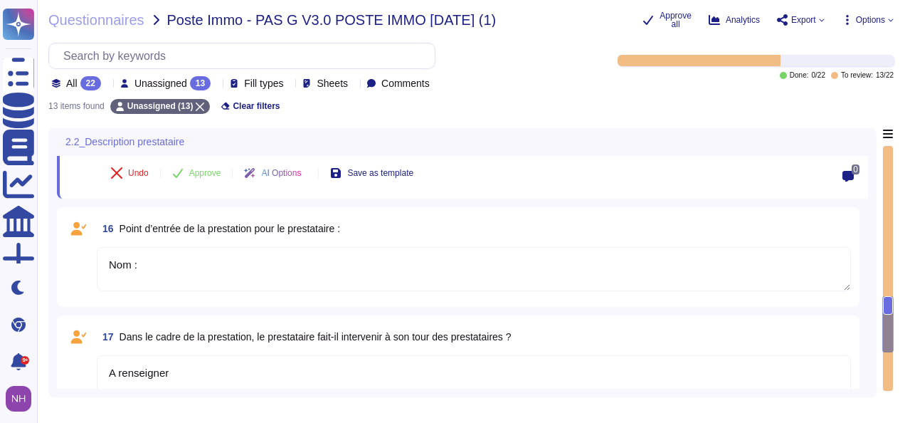
type textarea "0"
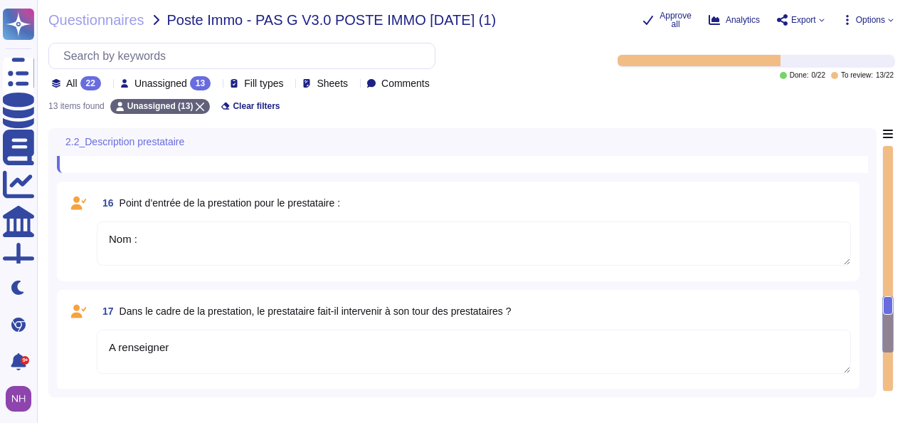
drag, startPoint x: 889, startPoint y: 305, endPoint x: 889, endPoint y: 286, distance: 18.5
click at [889, 286] on div at bounding box center [887, 268] width 11 height 246
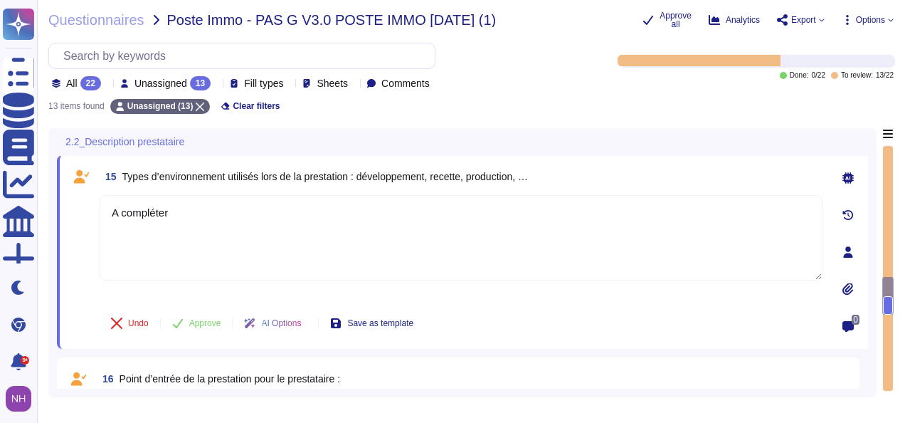
type textarea "A renseigner"
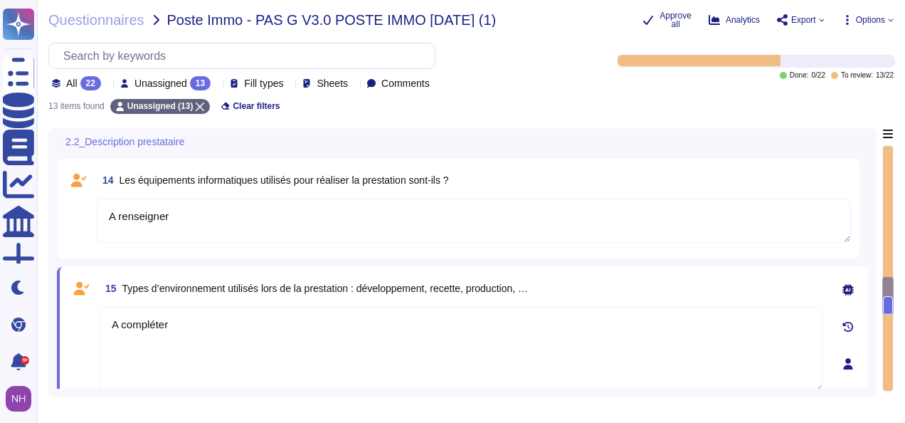
scroll to position [697, 0]
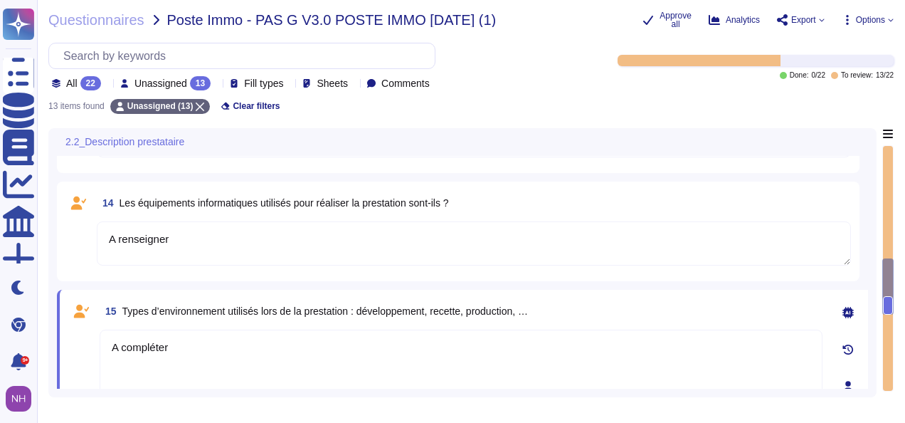
click at [850, 381] on icon at bounding box center [847, 386] width 11 height 11
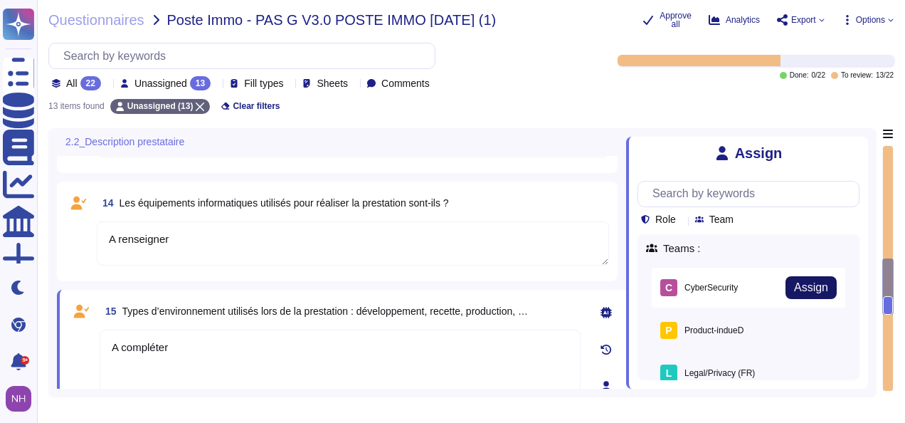
click at [796, 293] on span "Assign" at bounding box center [811, 287] width 34 height 11
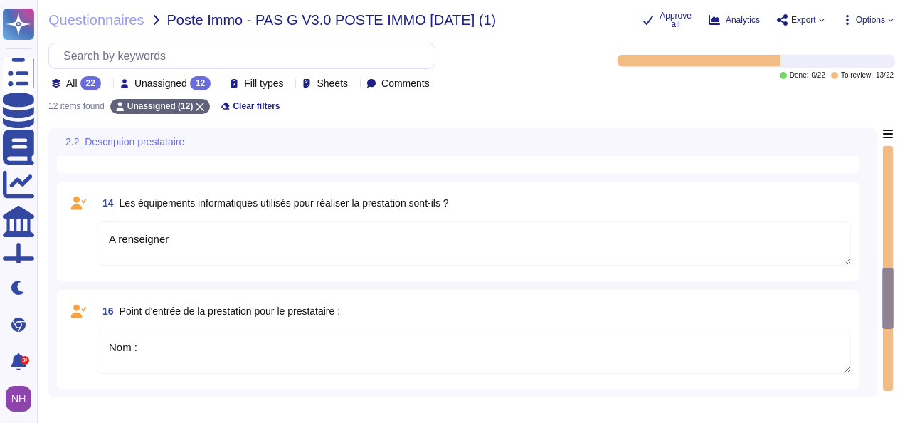
type textarea "Nom :"
type textarea "A renseigner"
type textarea "Prestataire 1"
type textarea "0"
drag, startPoint x: 887, startPoint y: 305, endPoint x: 887, endPoint y: 340, distance: 35.6
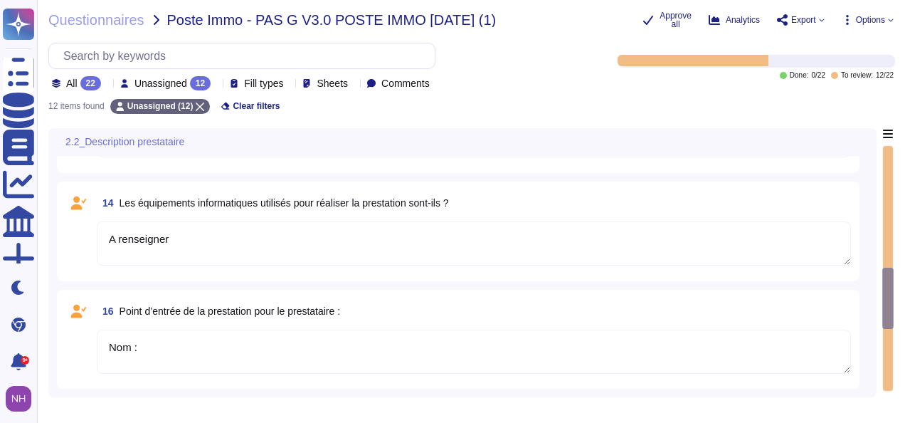
click at [887, 340] on div at bounding box center [887, 268] width 11 height 246
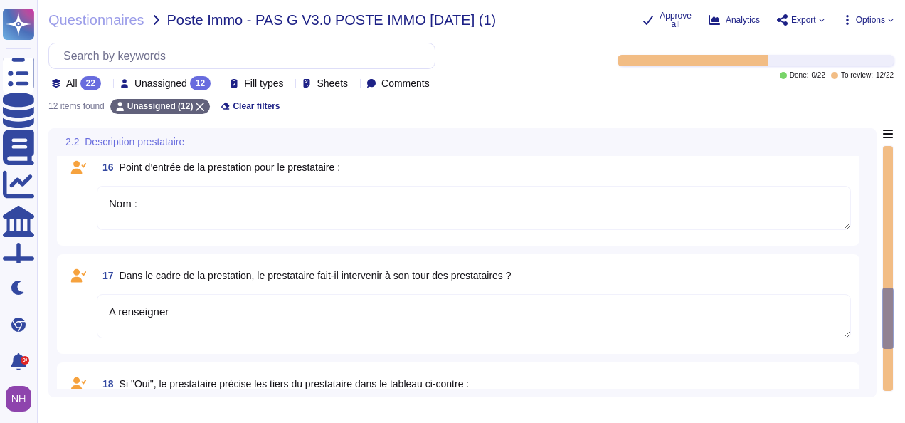
scroll to position [897, 0]
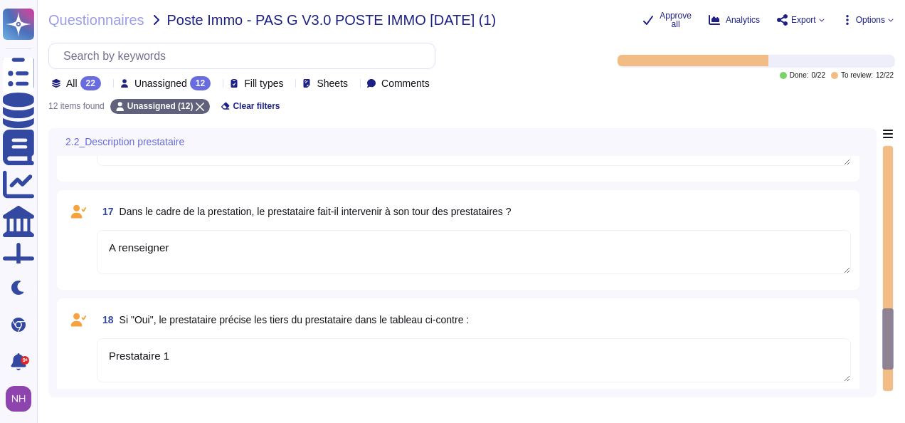
click at [667, 361] on textarea "Prestataire 1" at bounding box center [474, 360] width 754 height 44
drag, startPoint x: 888, startPoint y: 359, endPoint x: 888, endPoint y: 371, distance: 12.1
click at [888, 371] on div at bounding box center [887, 268] width 11 height 246
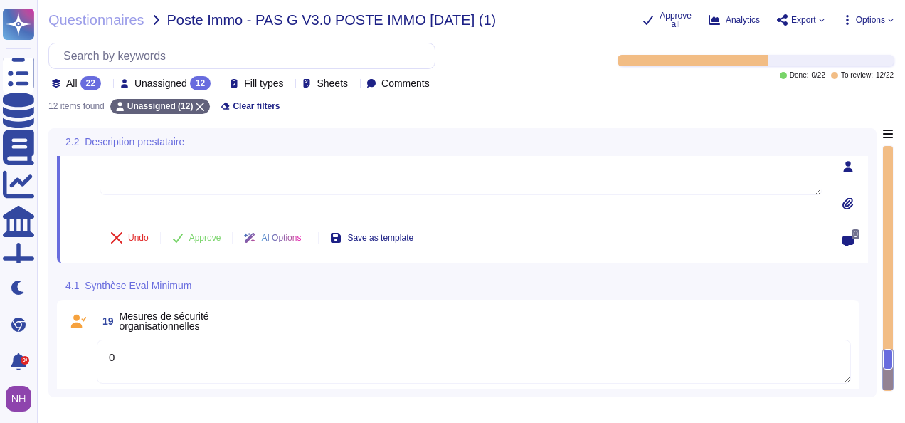
type textarea "A renseigner"
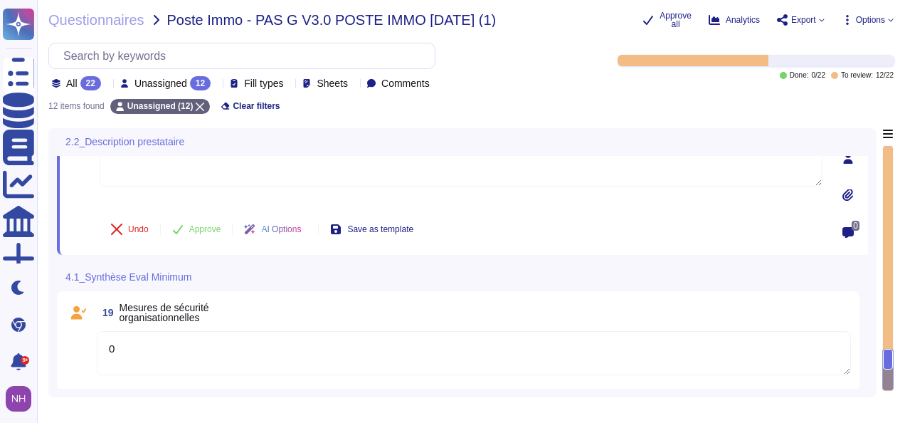
scroll to position [1109, 0]
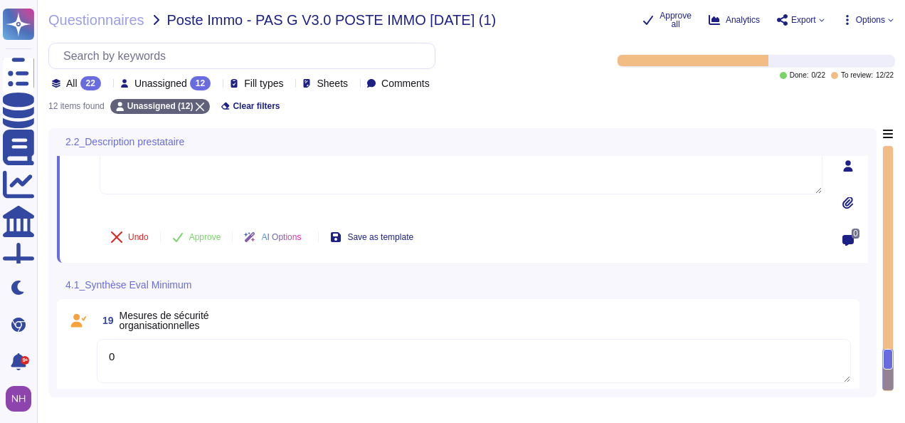
type textarea "A renseigner"
click at [847, 169] on div at bounding box center [848, 166] width 28 height 28
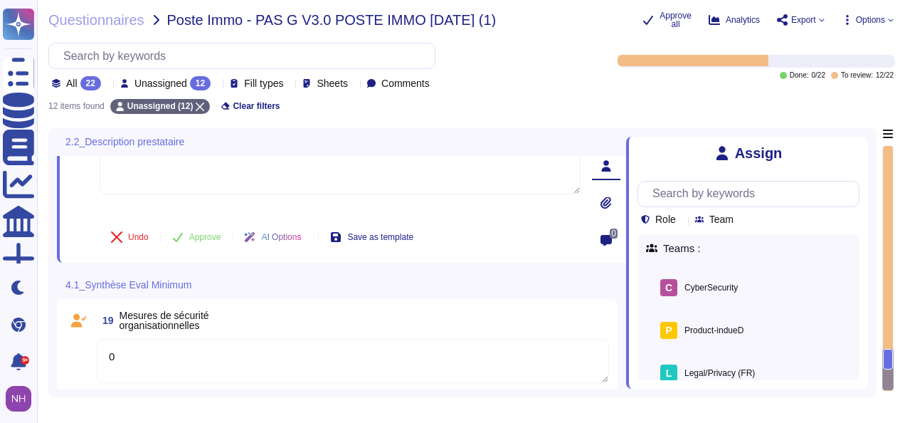
scroll to position [1108, 0]
type textarea "A renseigner"
click at [800, 289] on span "Assign" at bounding box center [811, 287] width 34 height 11
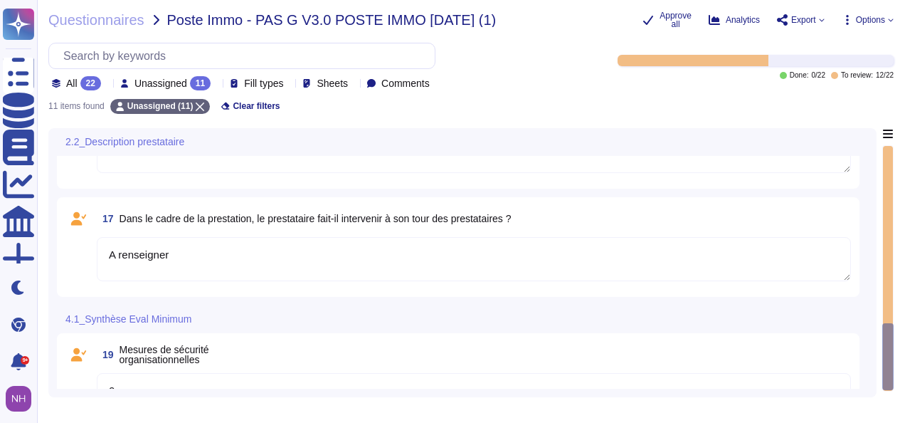
type textarea "A renseigner"
type textarea "Nom :"
type textarea "A renseigner"
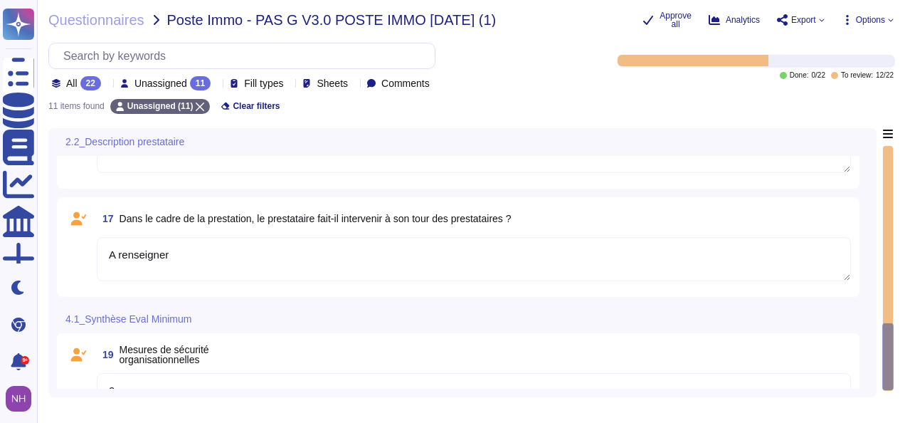
type textarea "0"
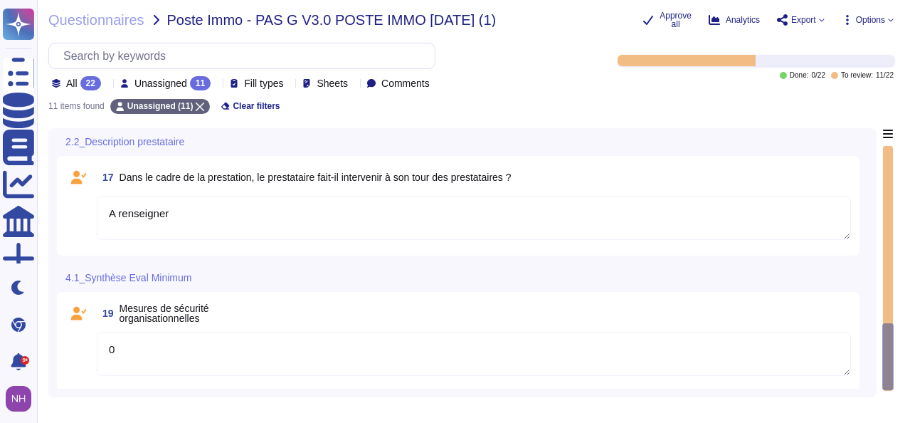
scroll to position [922, 0]
click at [174, 85] on span "Unassigned" at bounding box center [160, 83] width 53 height 10
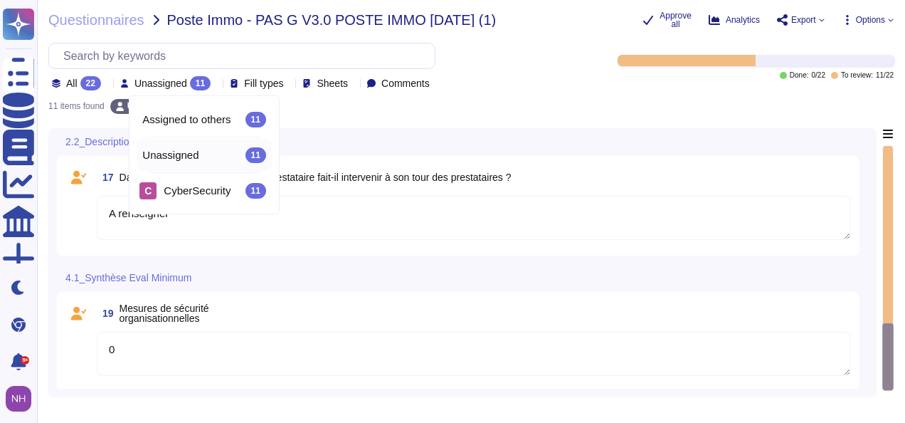
click at [572, 343] on textarea "0" at bounding box center [474, 354] width 754 height 44
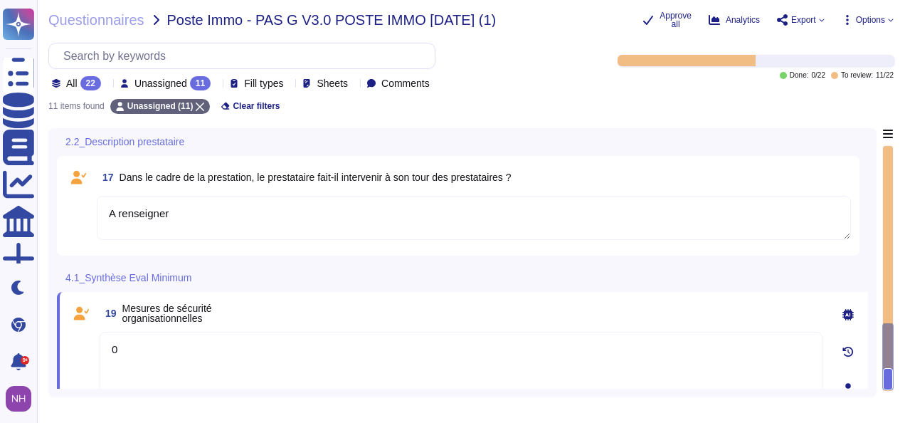
drag, startPoint x: 887, startPoint y: 374, endPoint x: 880, endPoint y: 430, distance: 56.6
click at [880, 422] on html "Questionnaires Knowledge Base Documents Analytics CAIQ / SIG More Dark mode Chr…" at bounding box center [452, 211] width 905 height 423
click at [845, 383] on icon at bounding box center [847, 388] width 11 height 11
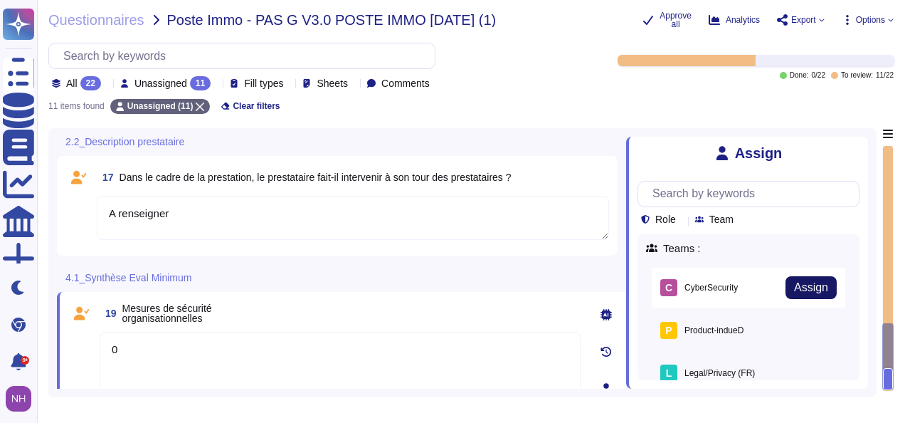
click at [794, 288] on span "Assign" at bounding box center [811, 287] width 34 height 11
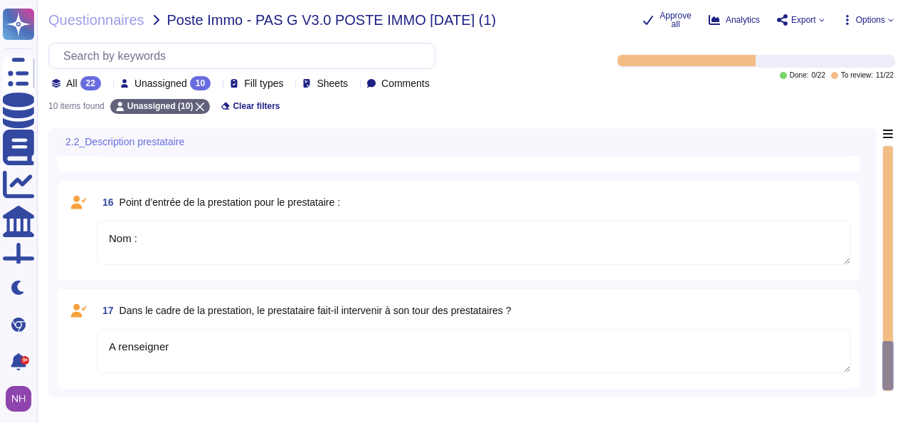
type textarea "A renseigner"
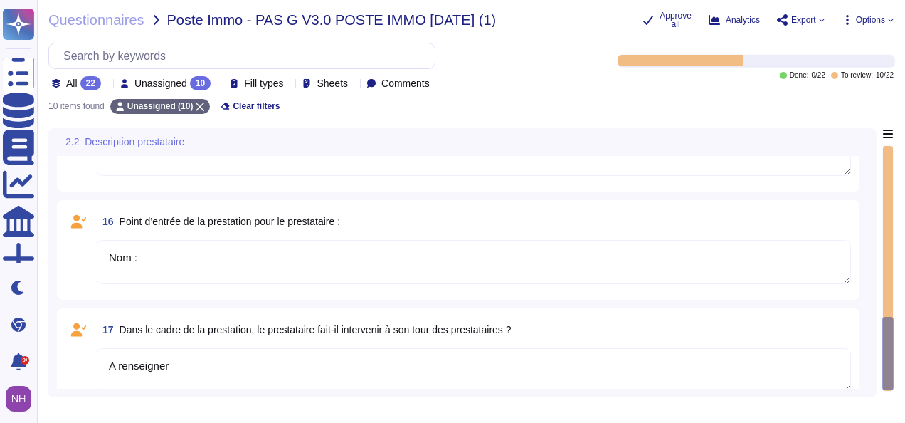
click at [776, 255] on textarea "Nom :" at bounding box center [474, 262] width 754 height 44
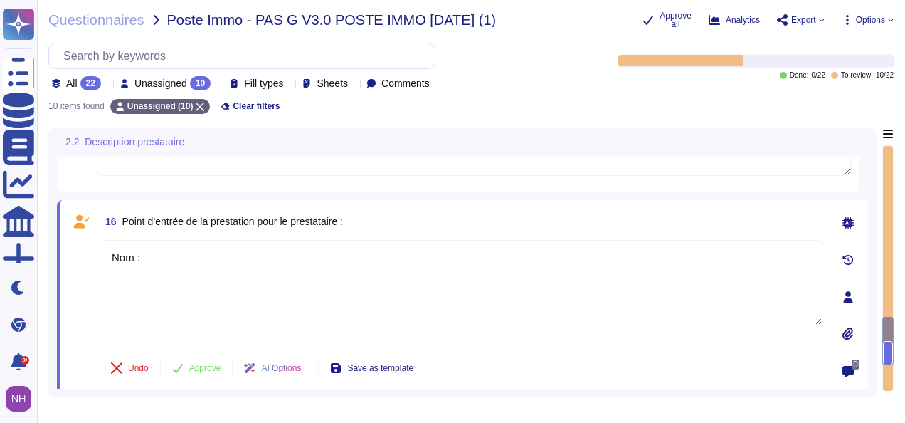
click at [845, 300] on div at bounding box center [848, 296] width 28 height 28
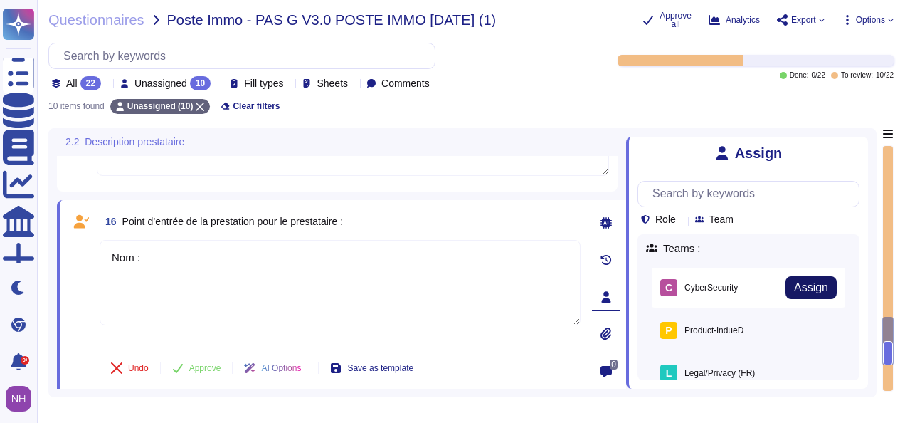
click at [796, 296] on button "Assign" at bounding box center [811, 287] width 51 height 23
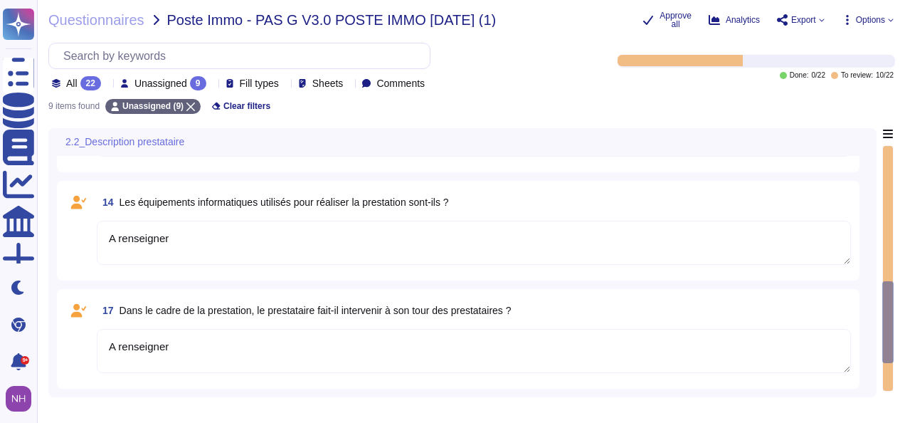
scroll to position [602, 0]
type textarea "Hébergeur 1"
type textarea "Nom 1 :"
type textarea "A renseigner"
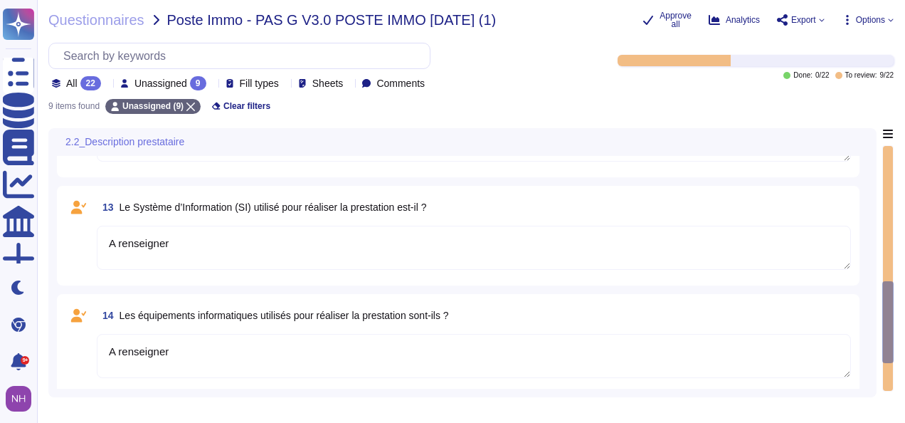
drag, startPoint x: 888, startPoint y: 325, endPoint x: 889, endPoint y: 298, distance: 27.1
click at [889, 298] on div at bounding box center [887, 322] width 11 height 82
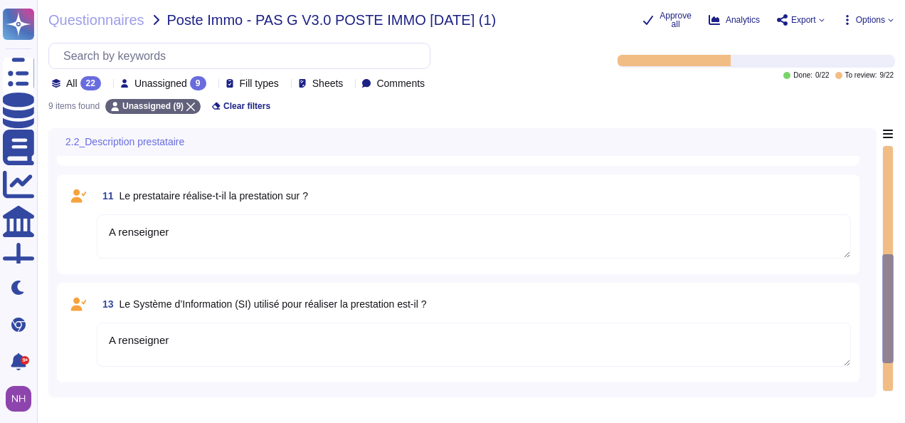
scroll to position [498, 0]
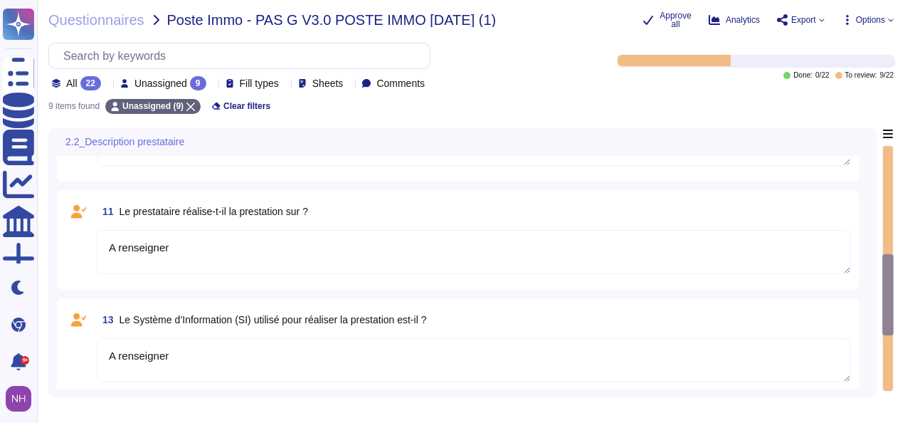
type textarea "A renseigner"
click at [773, 241] on textarea "A renseigner" at bounding box center [474, 252] width 754 height 44
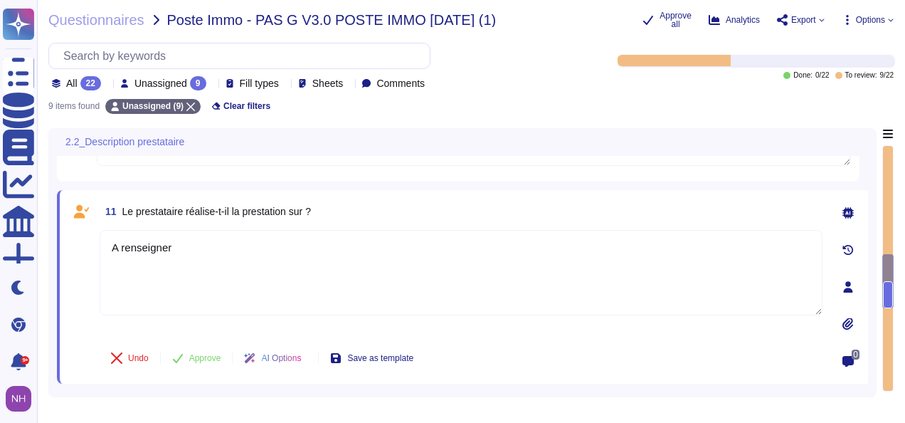
click at [851, 282] on icon at bounding box center [847, 286] width 11 height 11
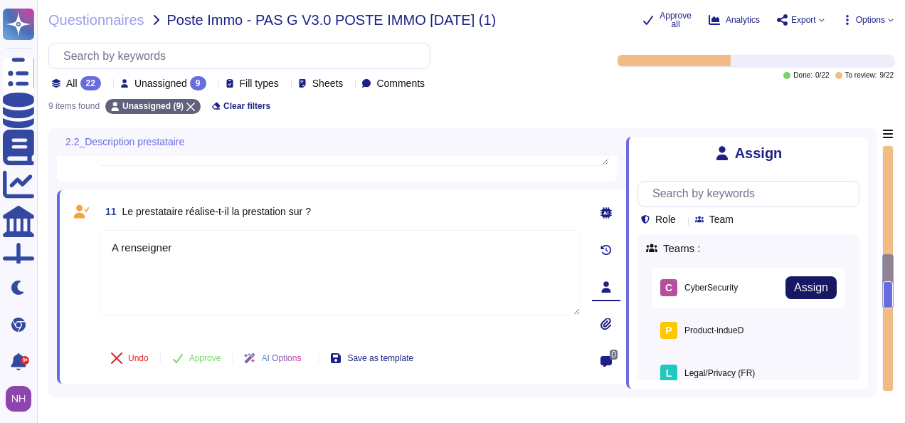
click at [806, 290] on span "Assign" at bounding box center [811, 287] width 34 height 11
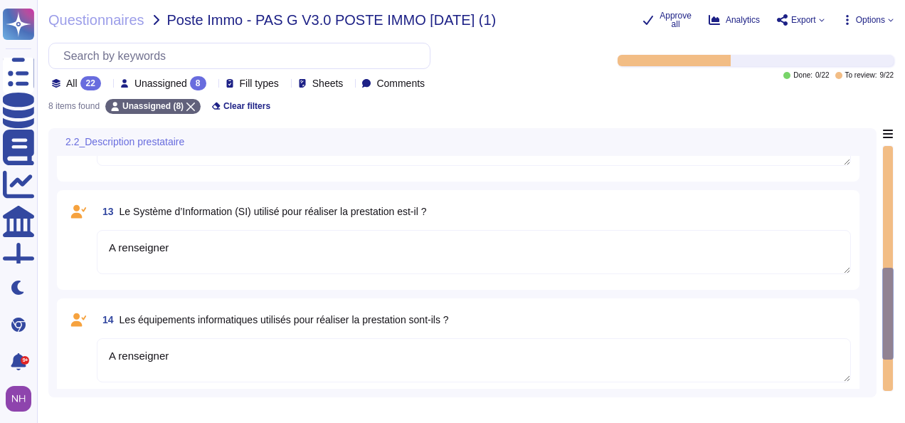
type textarea "A renseigner"
click at [888, 171] on div at bounding box center [888, 268] width 10 height 245
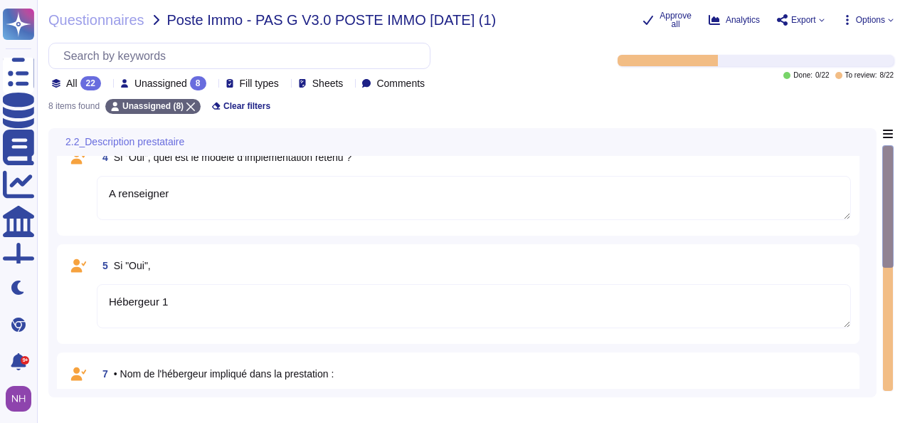
type textarea "A renseigner"
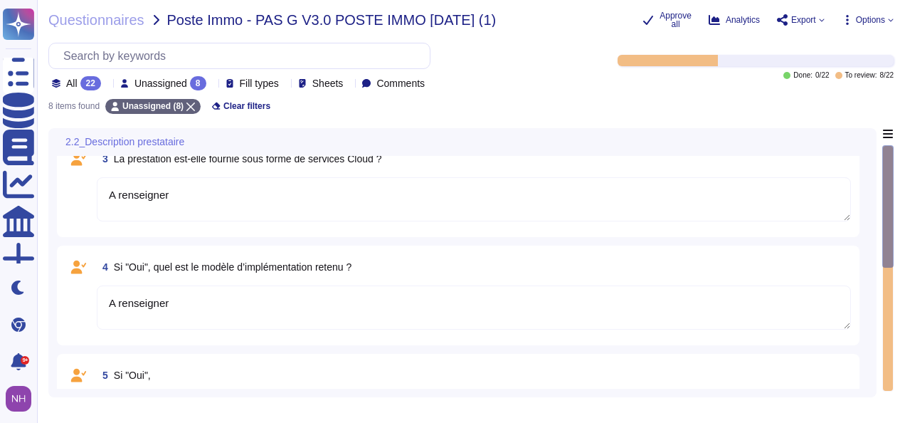
scroll to position [0, 0]
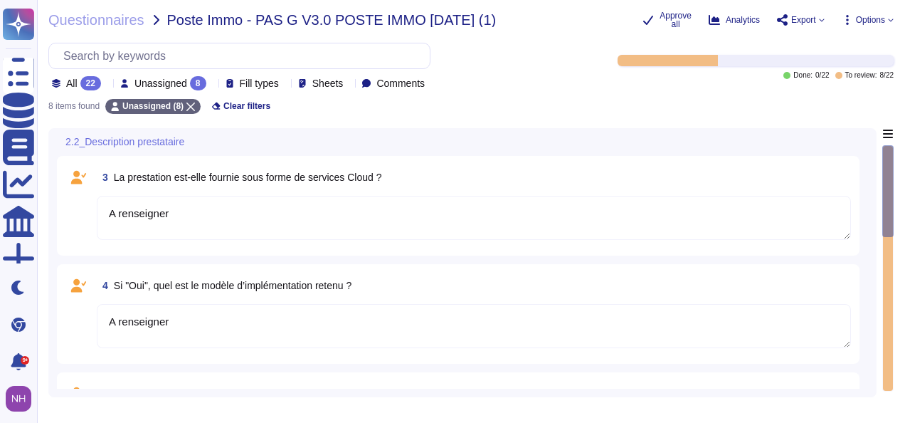
click at [608, 313] on textarea "A renseigner" at bounding box center [474, 326] width 754 height 44
click at [848, 363] on icon at bounding box center [848, 360] width 9 height 11
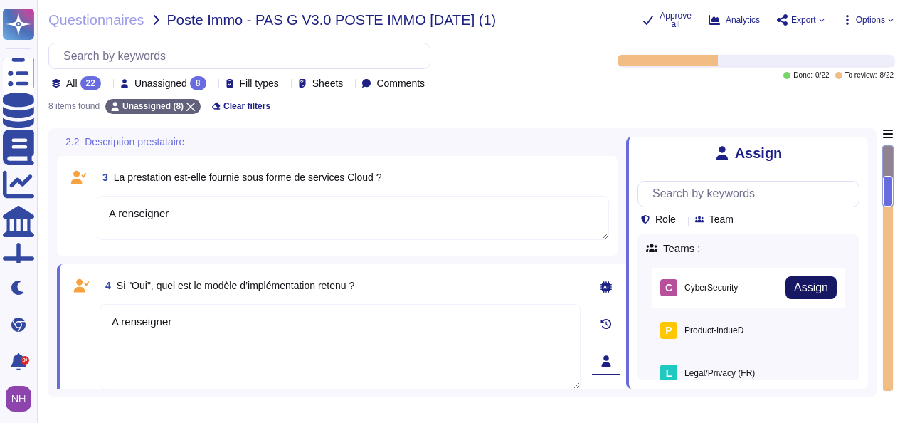
click at [794, 293] on span "Assign" at bounding box center [811, 287] width 34 height 11
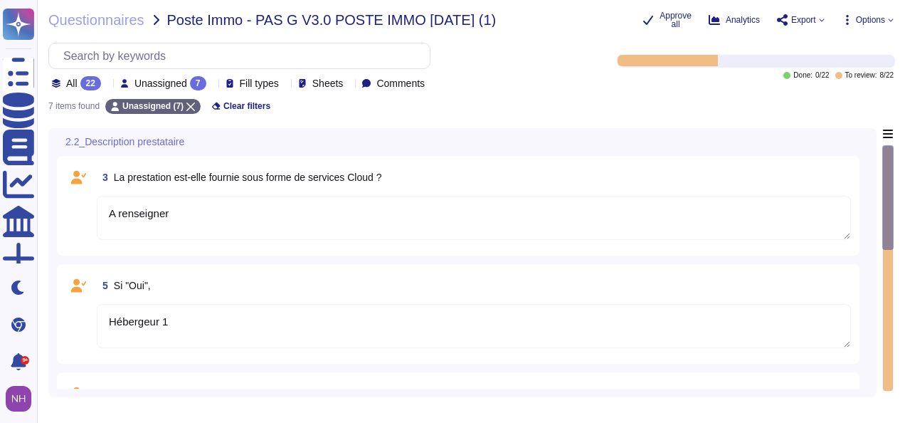
type textarea "A renseigner"
type textarea "Nom 1 :"
type textarea "A renseigner"
type textarea "Hébergeur 1"
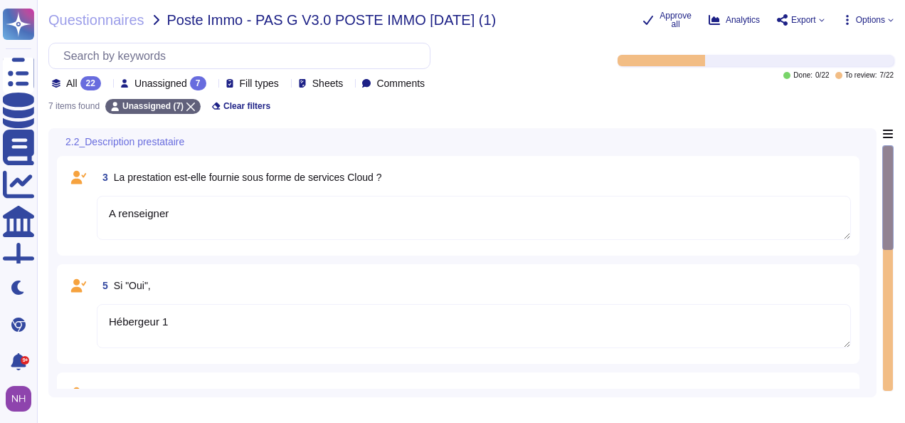
drag, startPoint x: 889, startPoint y: 201, endPoint x: 879, endPoint y: 267, distance: 66.9
click at [879, 267] on div "2.2_Description prestataire 3 La prestation est-elle fournie sous forme de serv…" at bounding box center [470, 262] width 845 height 269
click at [889, 359] on div at bounding box center [888, 268] width 10 height 245
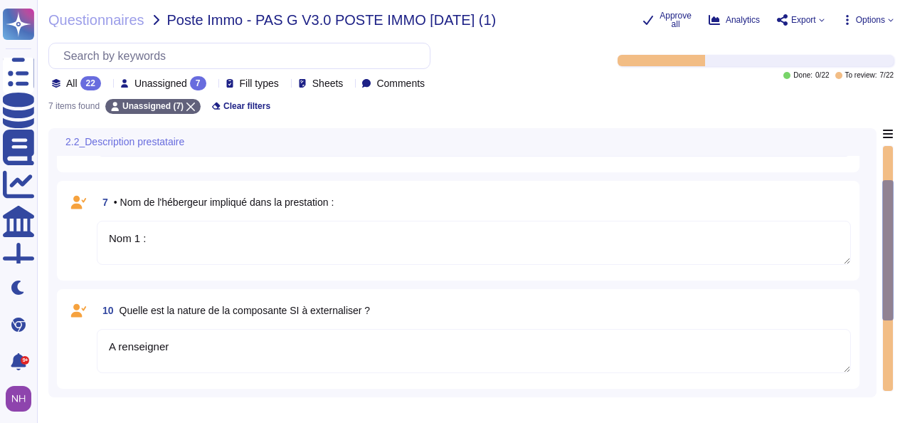
type textarea "A renseigner"
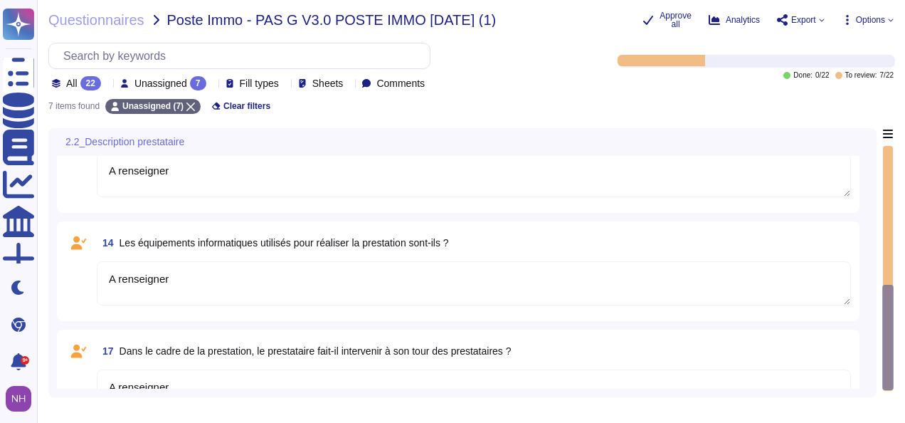
scroll to position [504, 0]
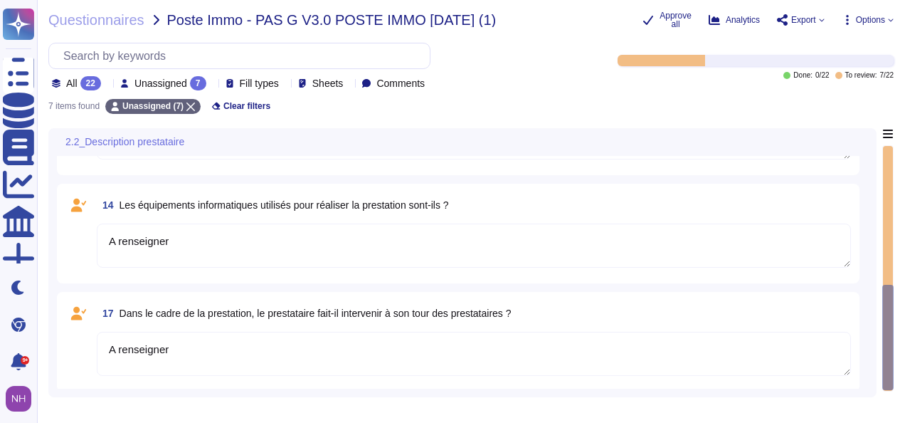
click at [562, 242] on textarea "A renseigner" at bounding box center [474, 245] width 754 height 44
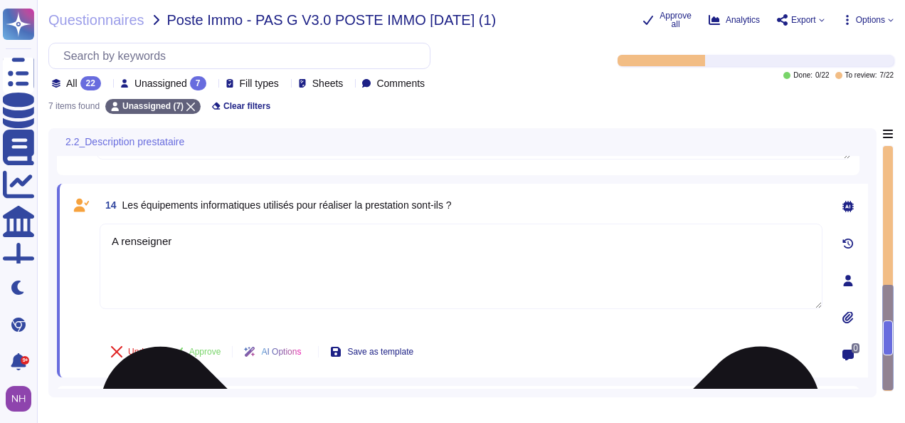
scroll to position [591, 0]
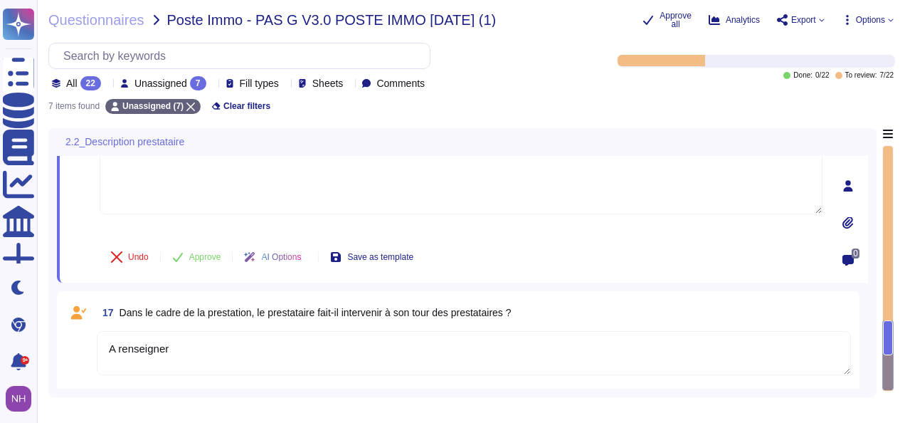
click at [848, 190] on div at bounding box center [848, 185] width 28 height 28
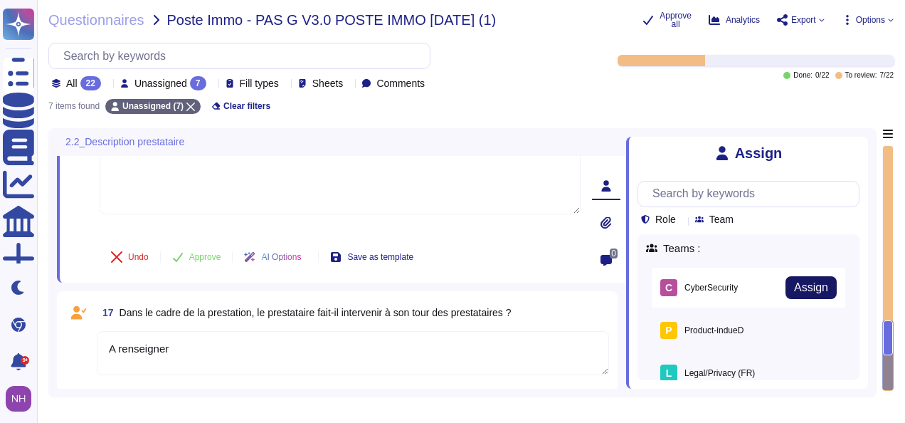
click at [807, 285] on span "Assign" at bounding box center [811, 287] width 34 height 11
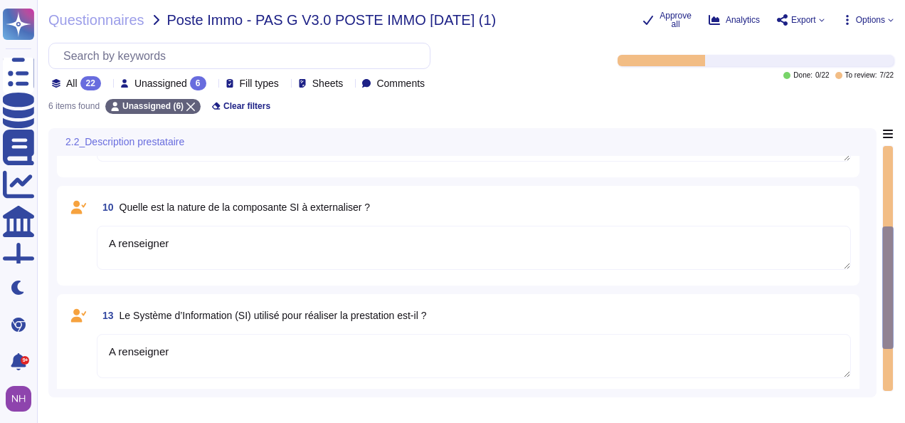
type textarea "A renseigner"
type textarea "Hébergeur 1"
type textarea "A renseigner"
click at [674, 249] on textarea "A renseigner" at bounding box center [474, 248] width 754 height 44
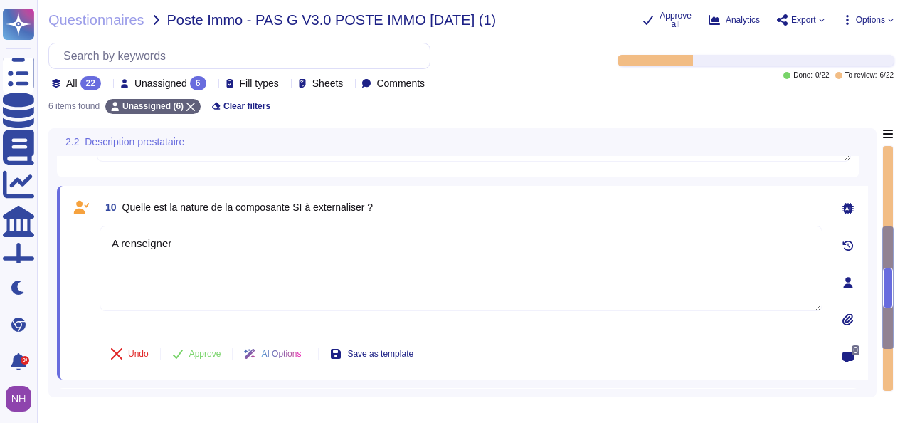
click at [856, 278] on div at bounding box center [848, 282] width 28 height 28
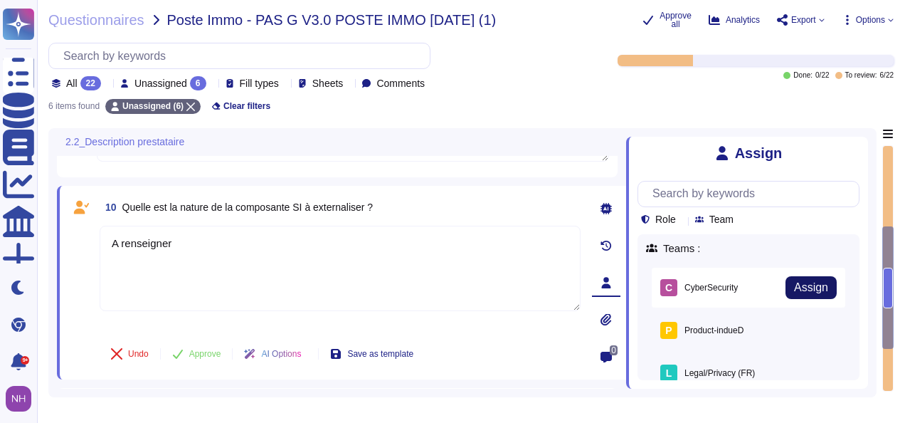
click at [809, 287] on span "Assign" at bounding box center [811, 287] width 34 height 11
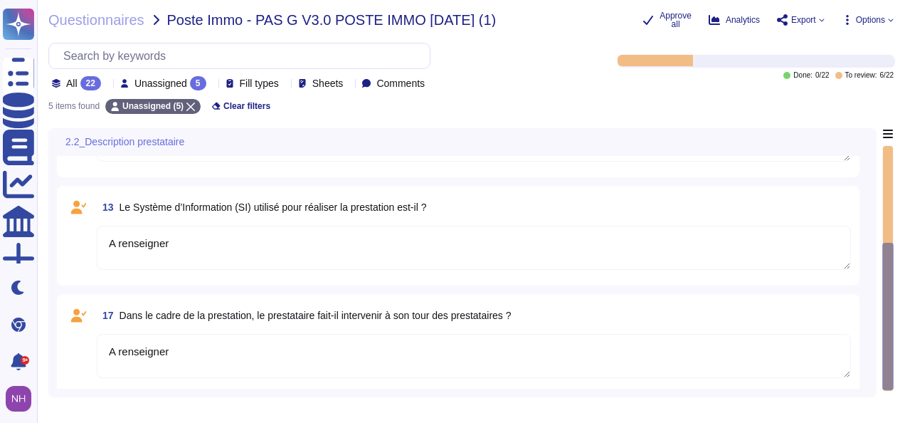
type textarea "A renseigner"
click at [769, 349] on textarea "A renseigner" at bounding box center [474, 356] width 754 height 44
drag, startPoint x: 889, startPoint y: 356, endPoint x: 889, endPoint y: 371, distance: 14.9
click at [889, 371] on div at bounding box center [888, 365] width 10 height 49
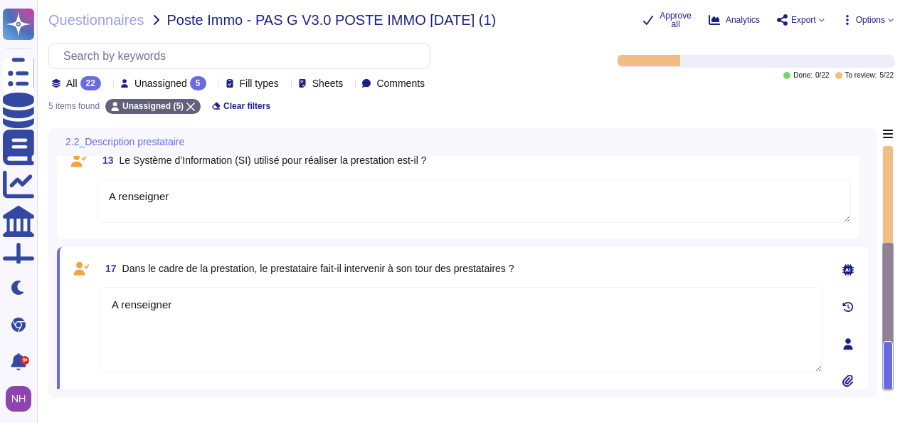
scroll to position [391, 0]
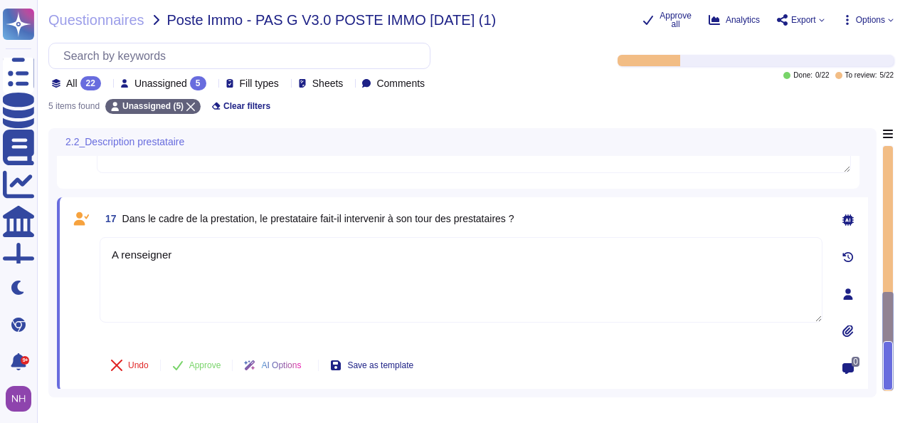
click at [847, 293] on icon at bounding box center [848, 293] width 9 height 11
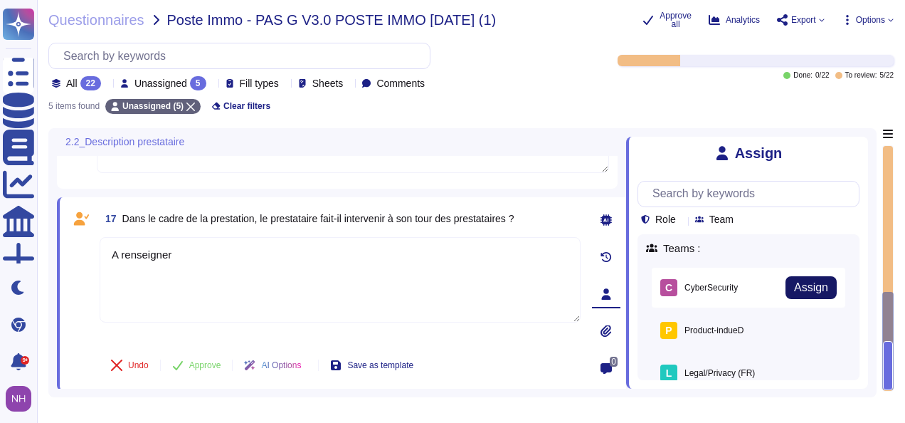
click at [805, 286] on span "Assign" at bounding box center [811, 287] width 34 height 11
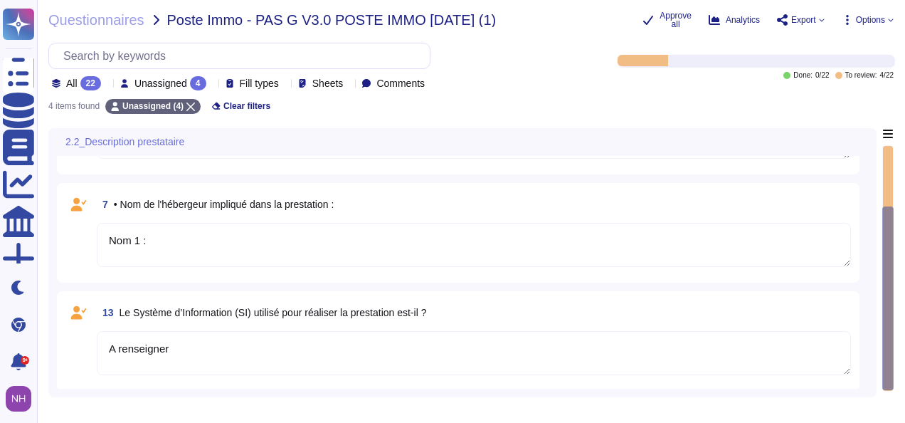
click at [653, 347] on textarea "A renseigner" at bounding box center [474, 353] width 754 height 44
click at [847, 382] on icon at bounding box center [848, 387] width 9 height 11
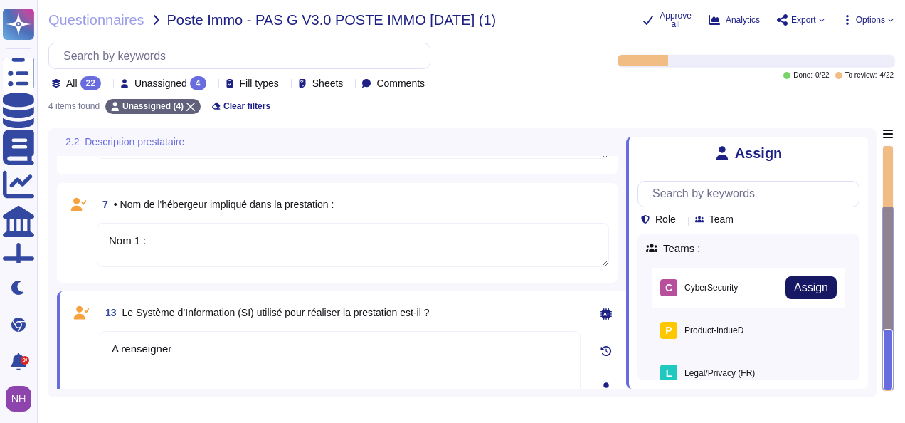
click at [808, 290] on span "Assign" at bounding box center [811, 287] width 34 height 11
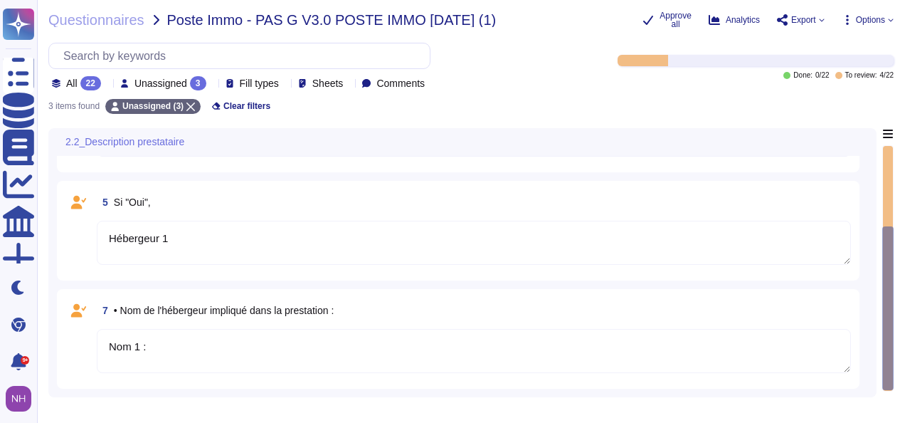
scroll to position [81, 0]
click at [707, 349] on textarea "Nom 1 :" at bounding box center [474, 353] width 754 height 44
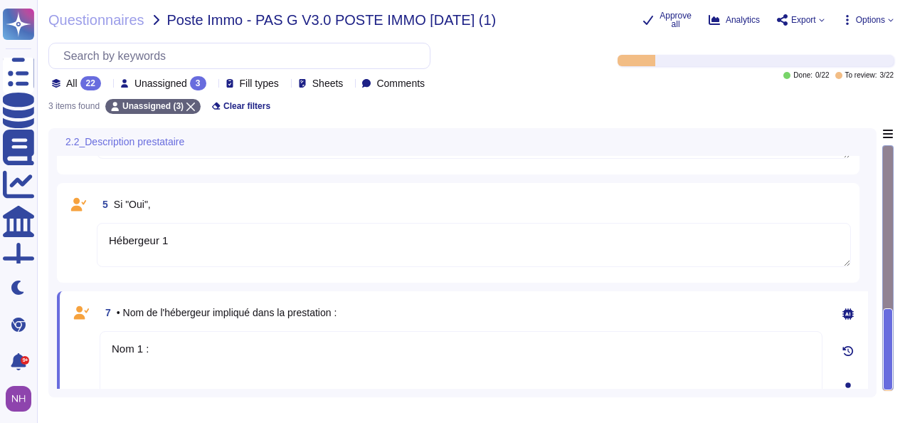
click at [847, 382] on icon at bounding box center [848, 387] width 9 height 11
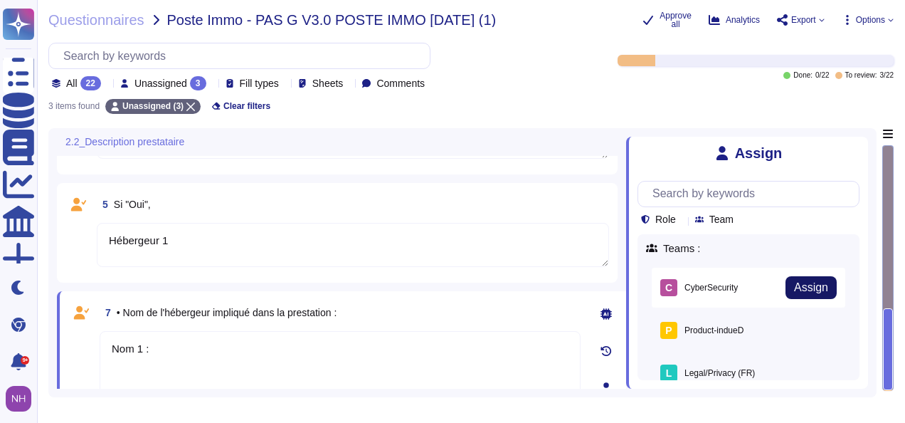
click at [810, 296] on button "Assign" at bounding box center [811, 287] width 51 height 23
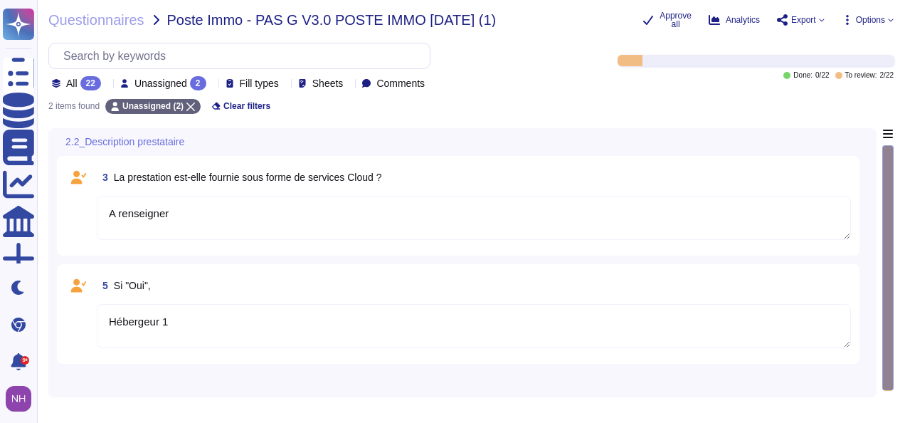
click at [761, 323] on textarea "Hébergeur 1" at bounding box center [474, 326] width 754 height 44
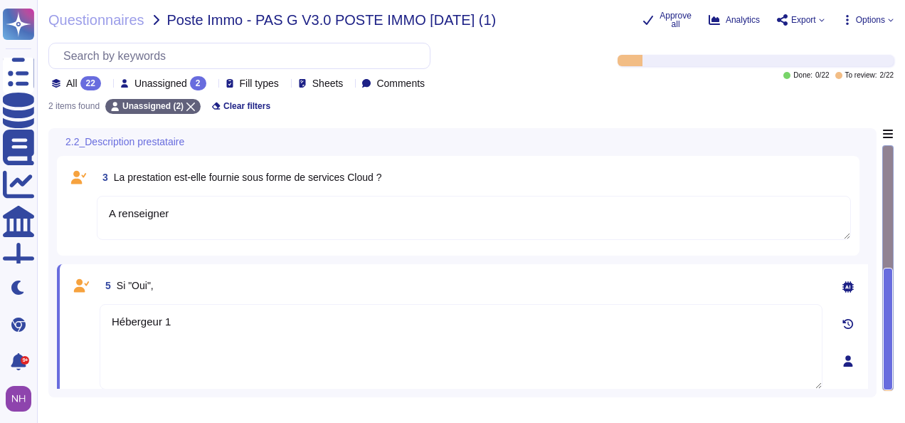
click at [846, 359] on icon at bounding box center [847, 360] width 11 height 11
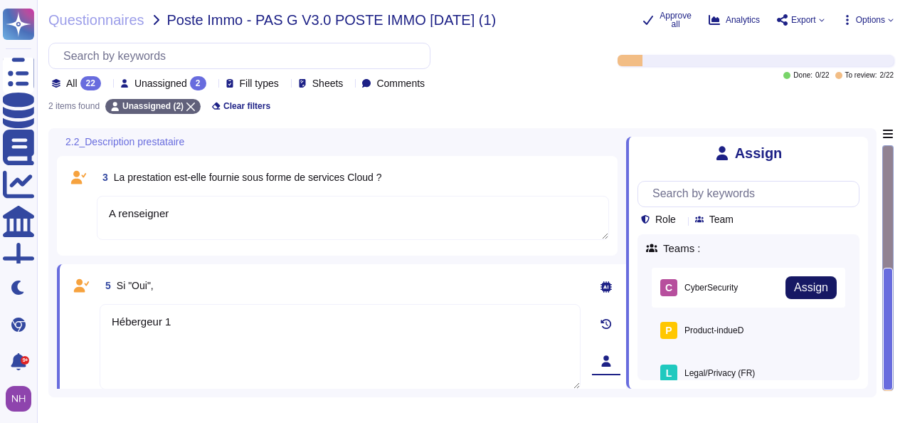
click at [803, 283] on span "Assign" at bounding box center [811, 287] width 34 height 11
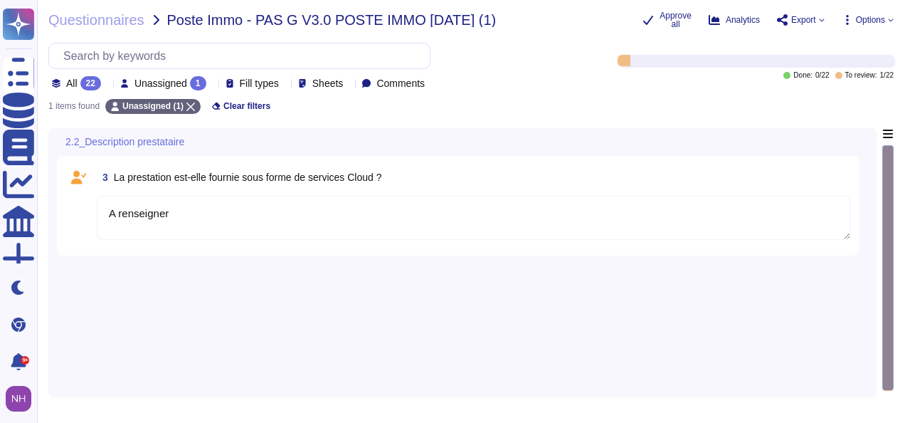
click at [740, 218] on textarea "A renseigner" at bounding box center [474, 218] width 754 height 44
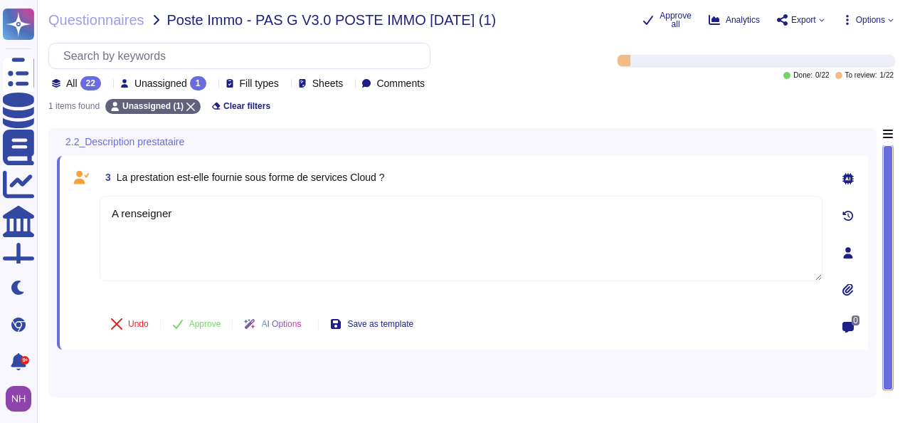
click at [844, 253] on icon at bounding box center [847, 252] width 11 height 11
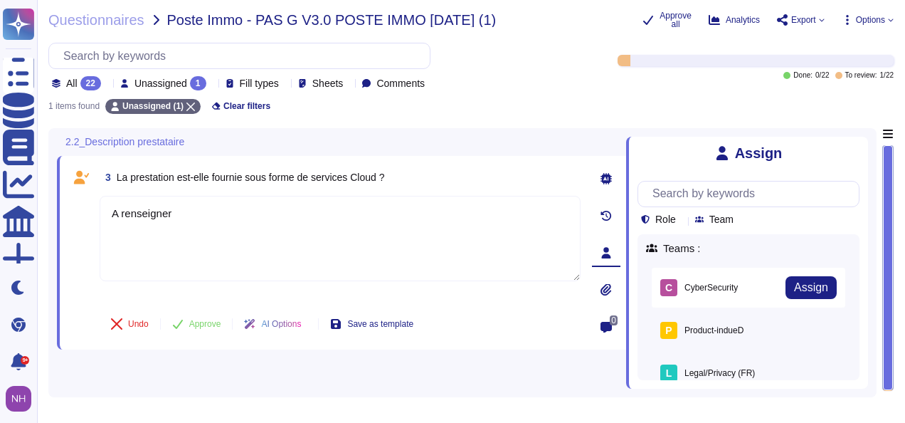
click at [722, 289] on div "C CyberSecurity" at bounding box center [699, 287] width 78 height 17
click at [794, 290] on span "Assign" at bounding box center [811, 287] width 34 height 11
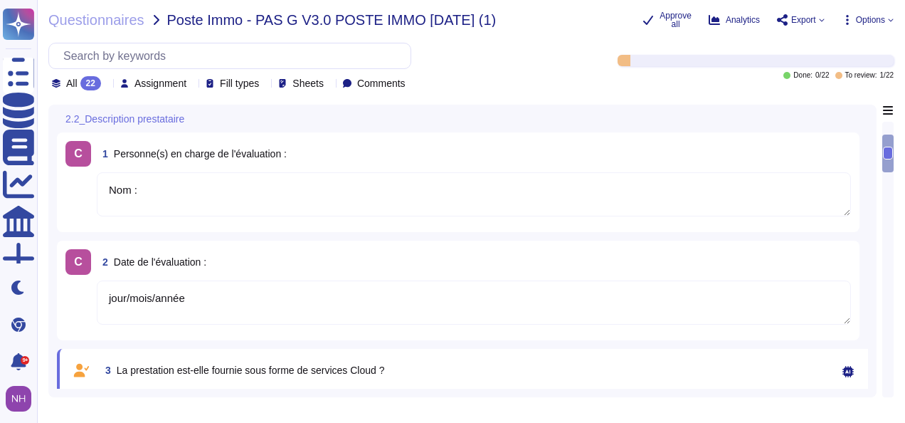
type textarea "Nom :"
type textarea "jour/mois/année"
type textarea "A renseigner"
type textarea "Hébergeur 1"
type textarea "A renseigner"
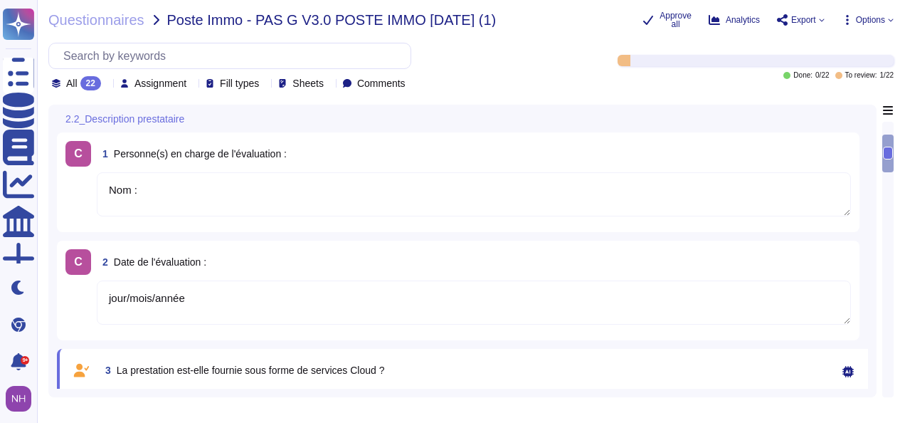
type textarea "Nom 1 :"
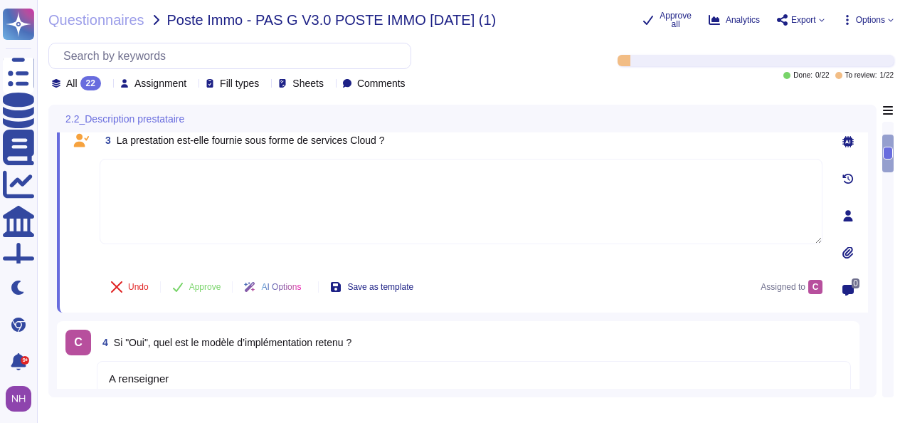
type textarea "A renseigner"
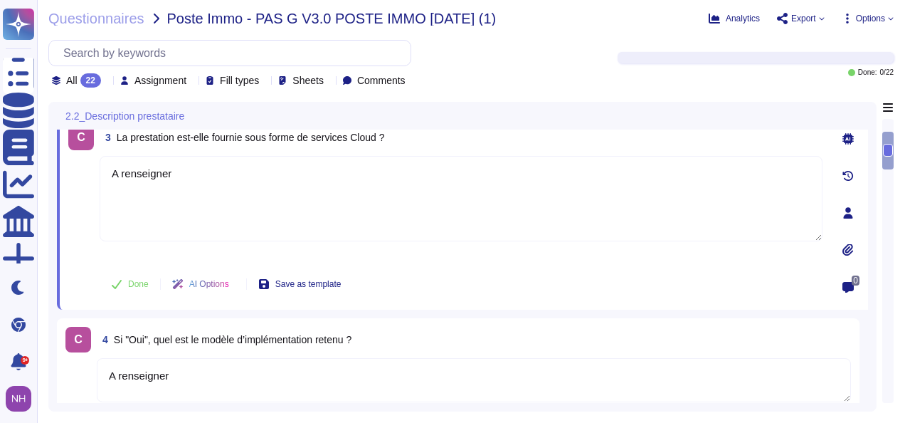
click at [844, 213] on icon at bounding box center [847, 212] width 11 height 11
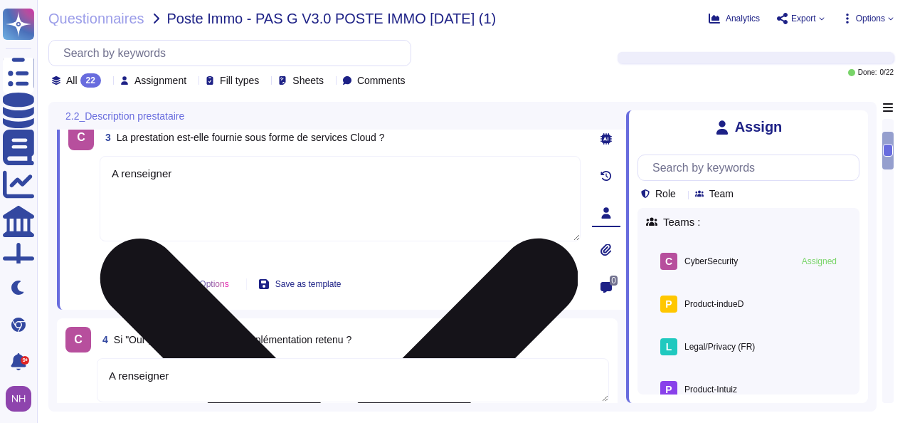
click at [422, 201] on textarea "A renseigner" at bounding box center [340, 198] width 481 height 85
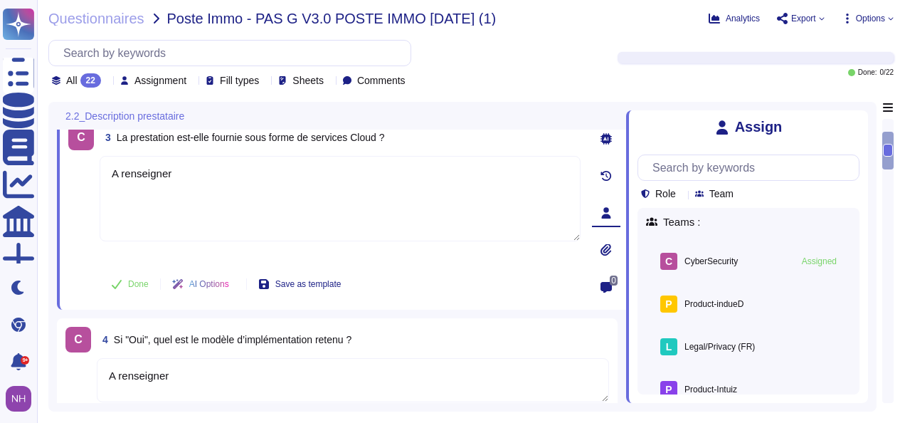
click at [622, 79] on div "All 22 Assignment Fill types Sheets Comments Done: 0 / 22" at bounding box center [470, 64] width 845 height 48
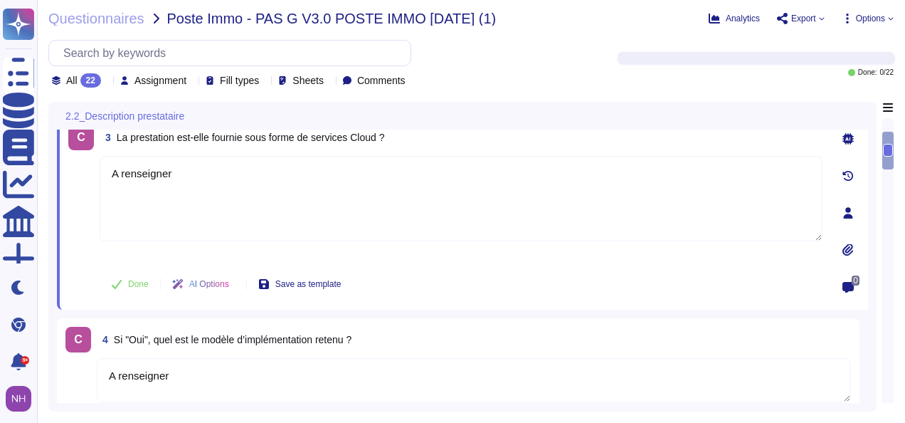
drag, startPoint x: 888, startPoint y: 152, endPoint x: 889, endPoint y: 300, distance: 148.0
click at [889, 300] on div at bounding box center [887, 261] width 11 height 284
type textarea "Localisation 1 :"
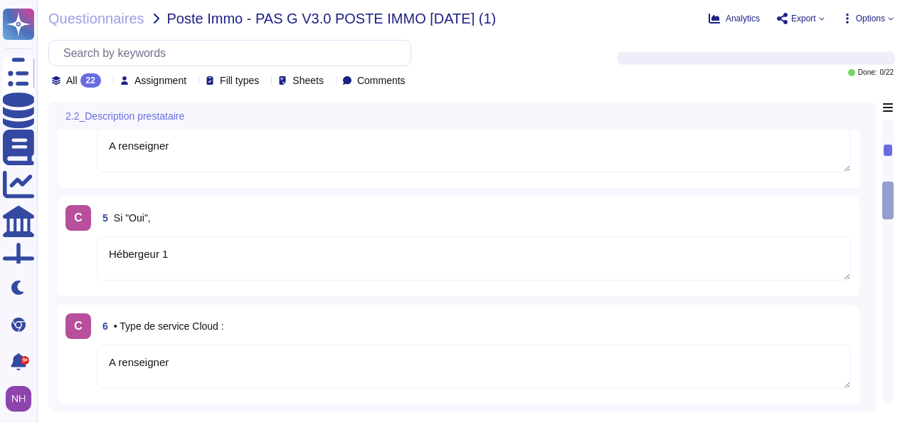
type textarea "A renseigner"
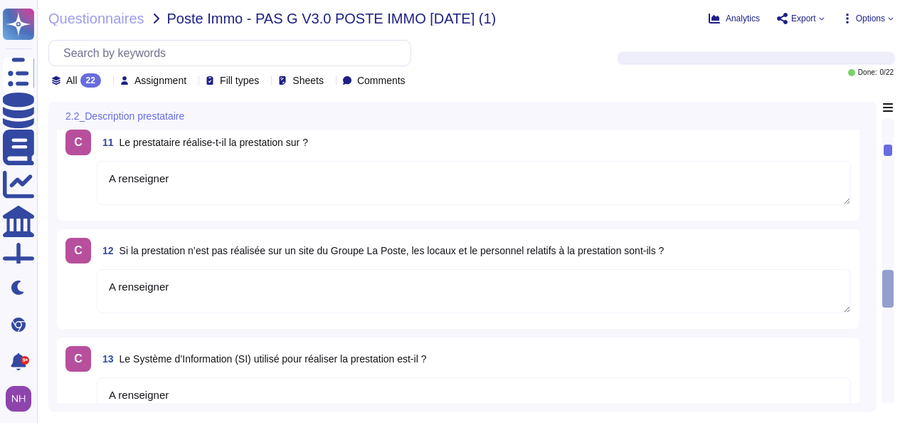
type textarea "A renseigner"
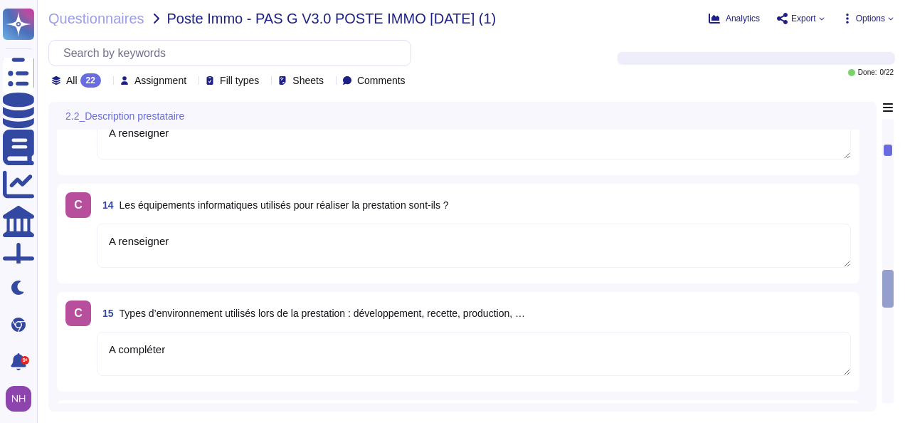
type textarea "A renseigner"
type textarea "A compléter"
type textarea "Nom :"
type textarea "A renseigner"
type textarea "Prestataire 1"
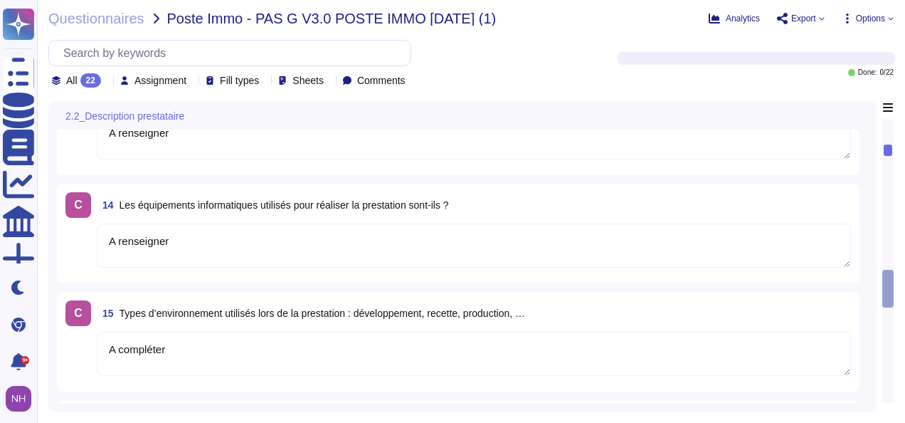
type textarea "0"
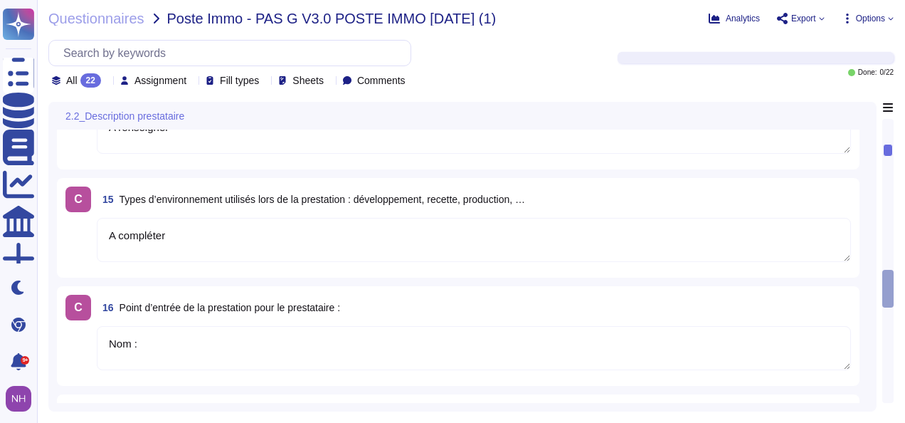
scroll to position [1489, 0]
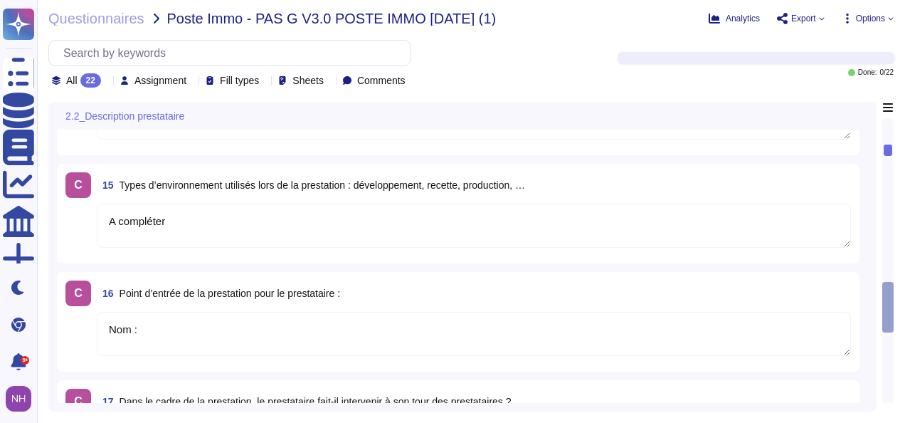
type textarea "0"
click at [890, 380] on div at bounding box center [888, 258] width 10 height 276
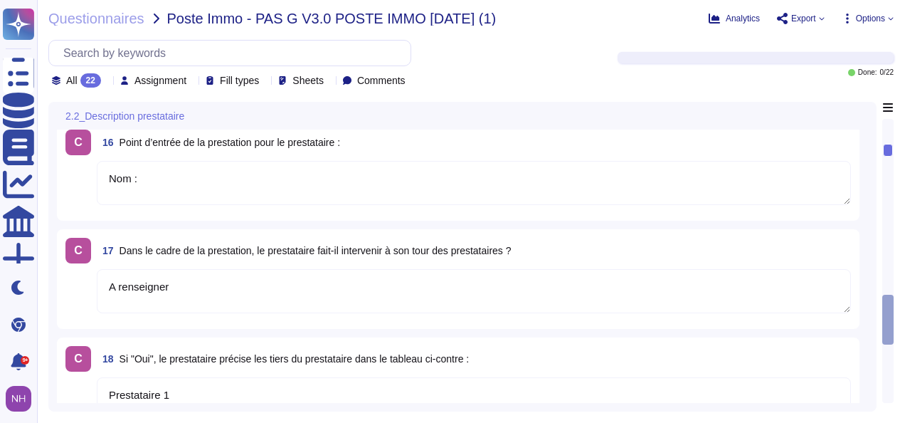
click at [890, 380] on div at bounding box center [888, 258] width 10 height 276
type textarea "0"
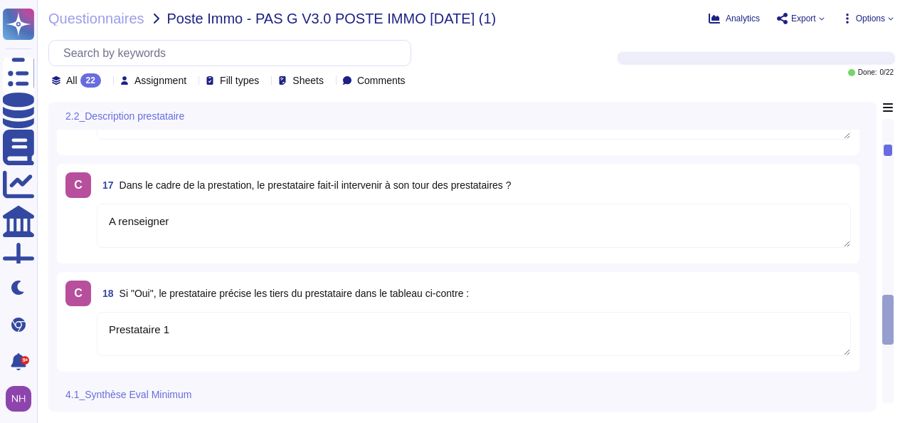
click at [890, 380] on div at bounding box center [888, 258] width 10 height 276
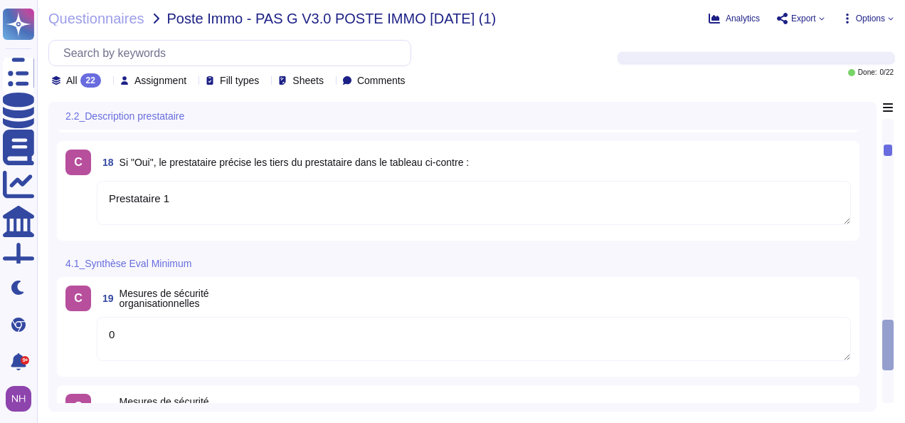
type textarea "0"
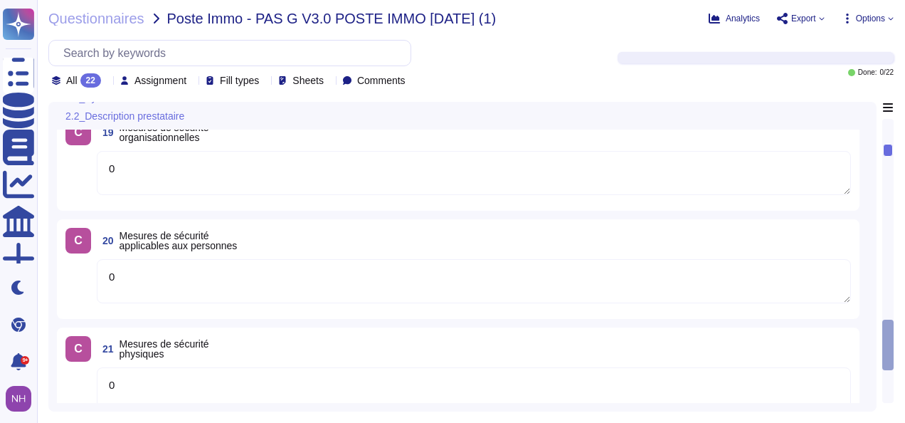
click at [890, 380] on div at bounding box center [888, 258] width 10 height 276
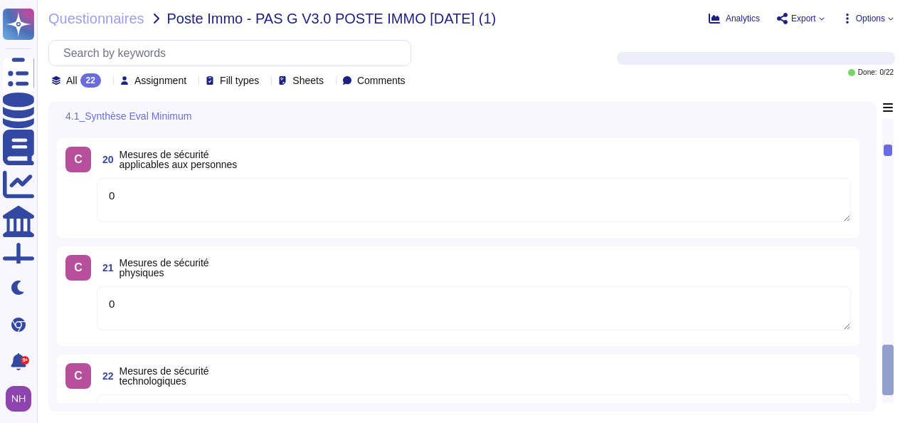
click at [890, 380] on div at bounding box center [887, 369] width 11 height 51
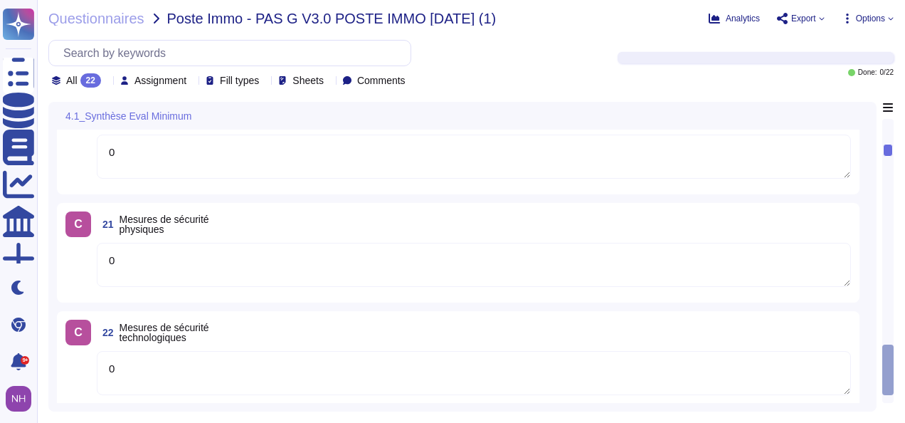
scroll to position [2064, 0]
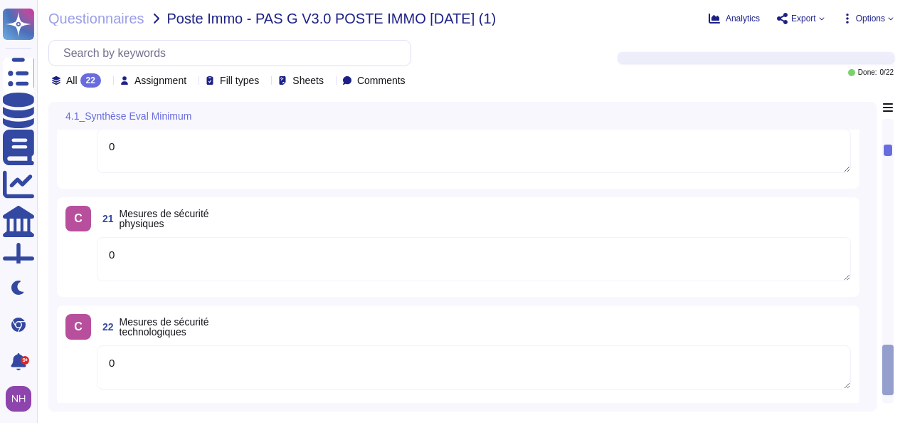
click at [890, 380] on div at bounding box center [887, 369] width 11 height 51
click at [890, 380] on div at bounding box center [887, 376] width 11 height 38
click at [166, 79] on span "Assignment" at bounding box center [160, 80] width 52 height 10
click at [324, 78] on span "Sheets" at bounding box center [307, 80] width 31 height 10
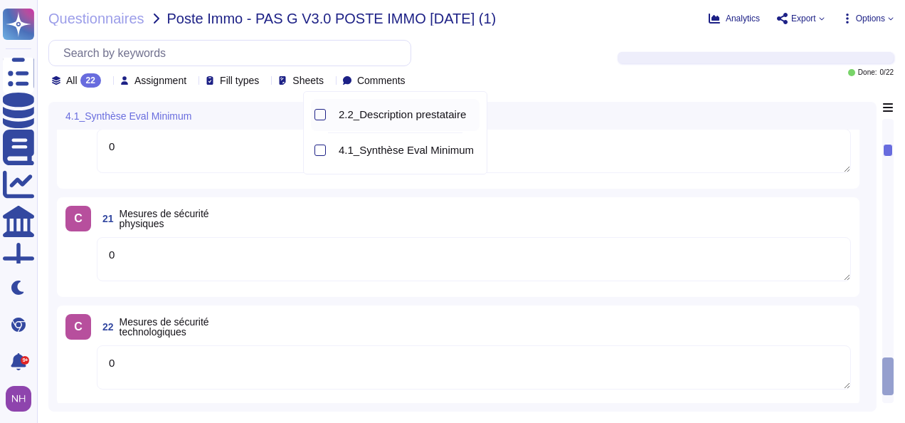
click at [367, 116] on span "2.2_Description prestataire" at bounding box center [402, 114] width 127 height 13
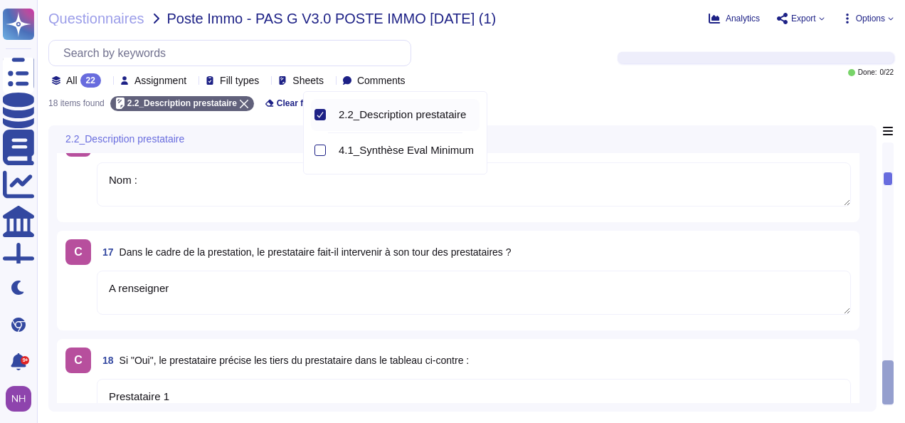
type textarea "A renseigner"
type textarea "A compléter"
type textarea "Nom :"
type textarea "A renseigner"
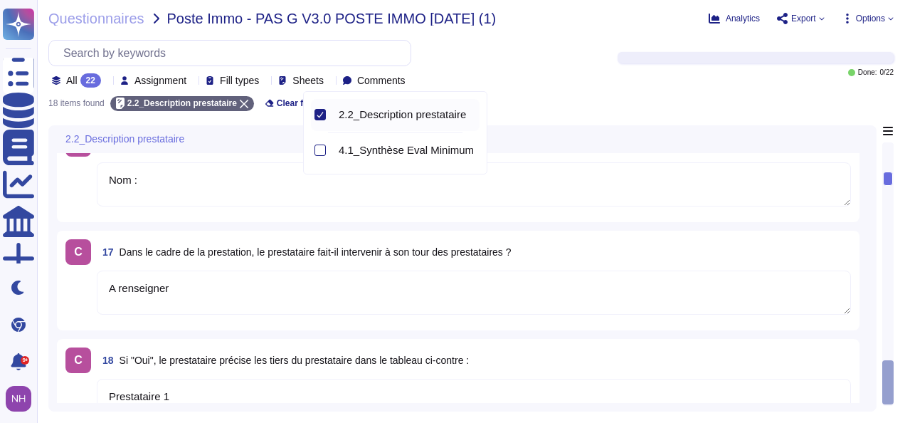
type textarea "Prestataire 1"
click at [364, 151] on span "4.1_Synthèse Eval Minimum" at bounding box center [406, 150] width 135 height 13
type textarea "0"
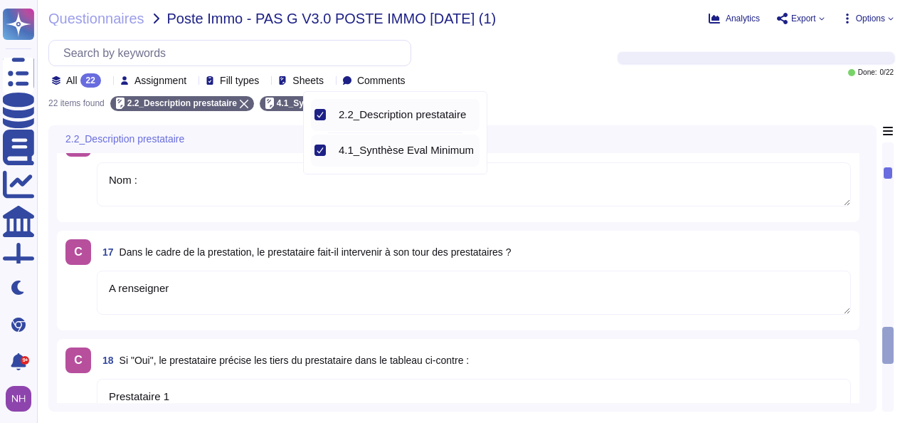
click at [583, 88] on div "22 items found 2.2_Description prestataire 4.1_Synthèse Eval Minimum Clear filt…" at bounding box center [470, 99] width 845 height 23
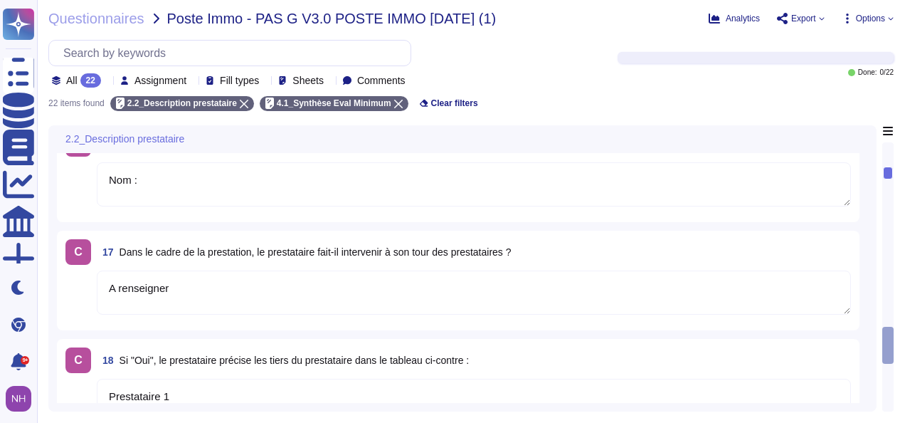
click at [555, 292] on textarea "A renseigner" at bounding box center [474, 292] width 754 height 44
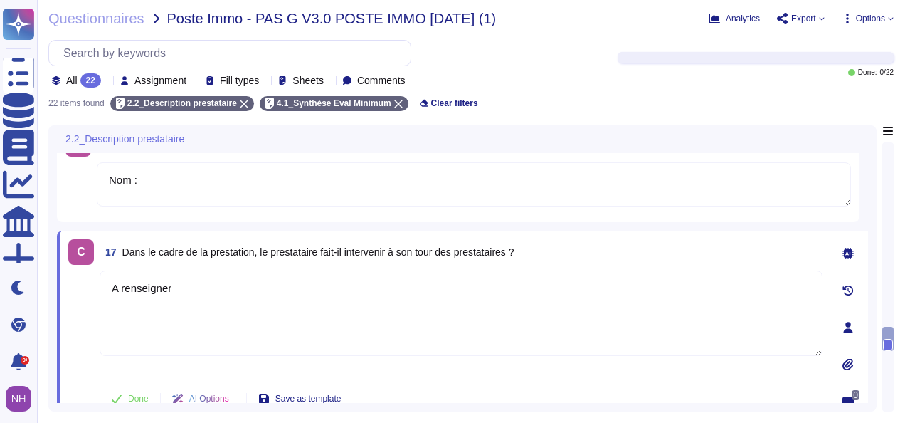
click at [857, 319] on div at bounding box center [848, 327] width 28 height 28
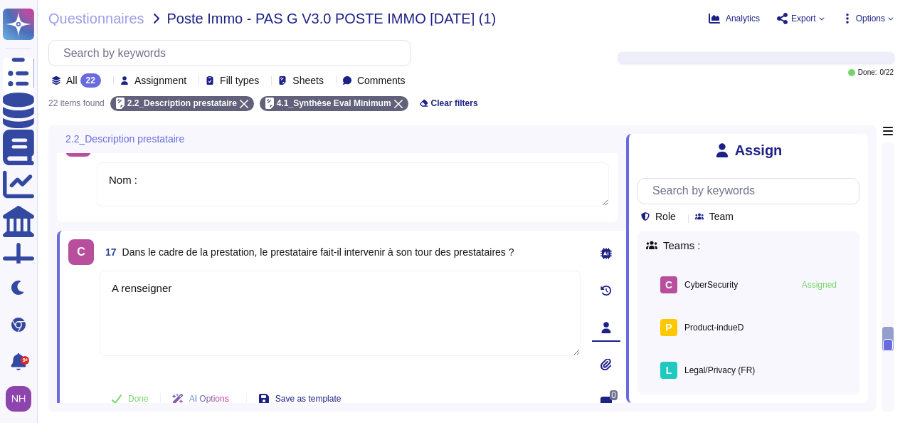
click at [501, 56] on div "All 22 Assignment Fill types Sheets Comments" at bounding box center [324, 64] width 552 height 48
